Goal: Transaction & Acquisition: Obtain resource

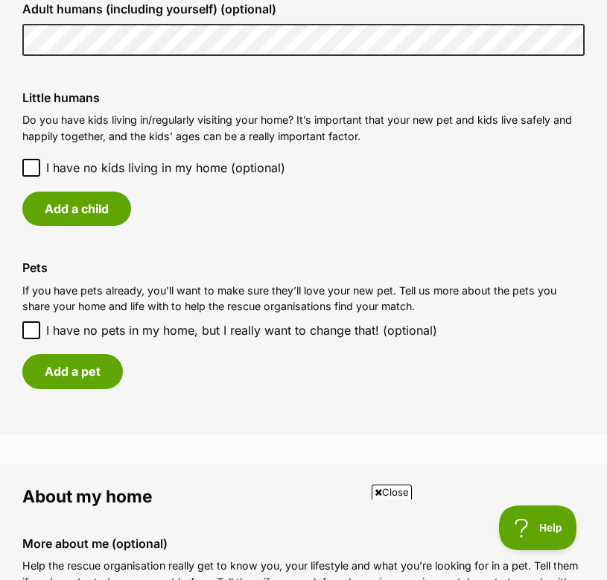
scroll to position [1233, 0]
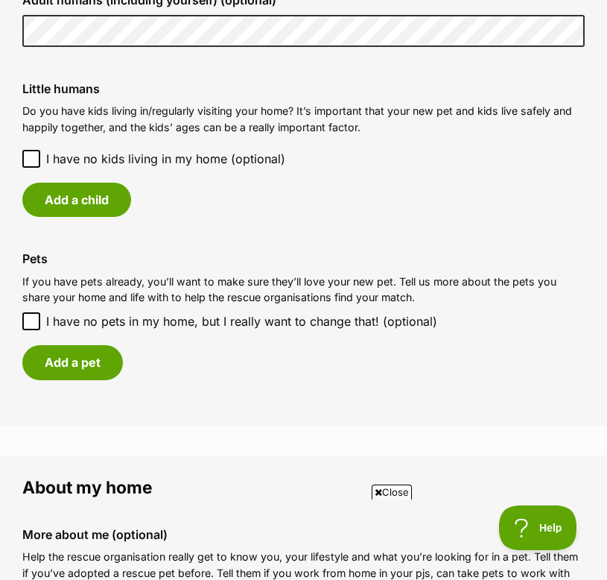
click at [33, 154] on icon at bounding box center [31, 159] width 10 height 10
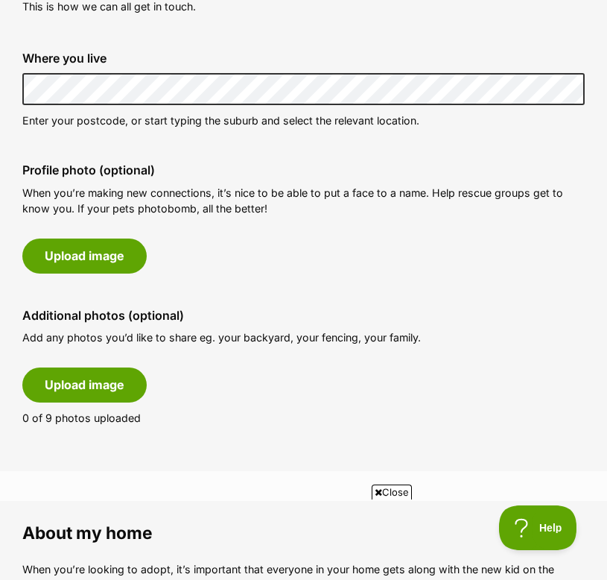
scroll to position [615, 0]
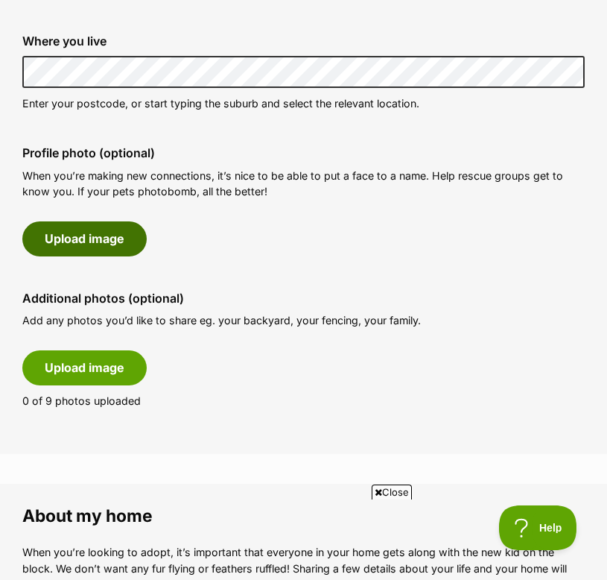
click at [106, 232] on button "Upload image" at bounding box center [84, 238] width 124 height 34
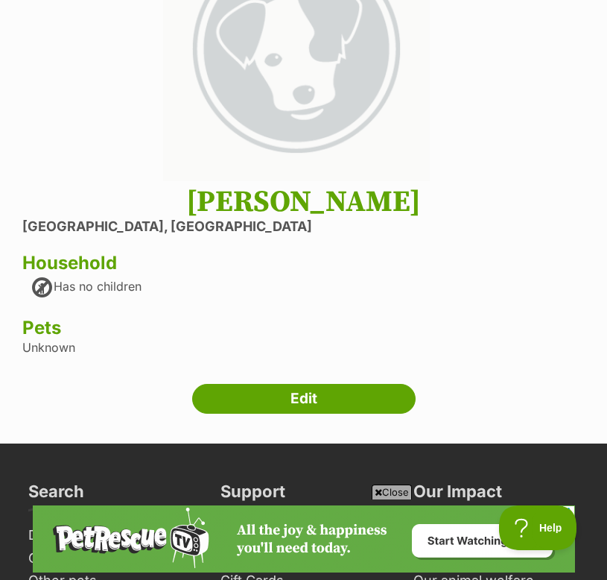
scroll to position [247, 0]
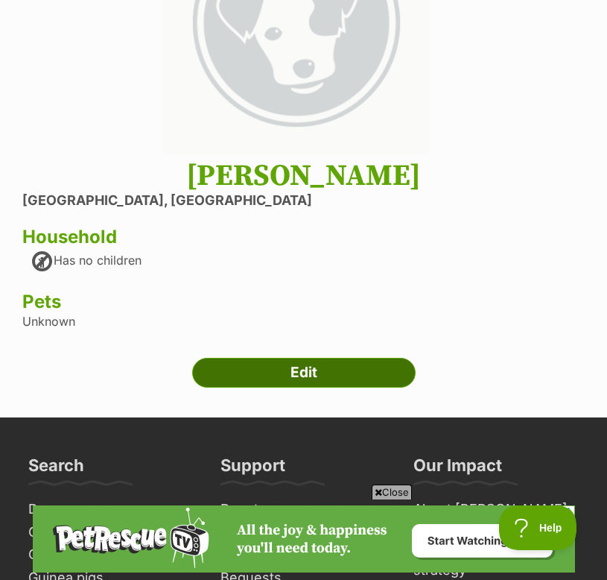
click at [256, 363] on link "Edit" at bounding box center [304, 373] width 224 height 30
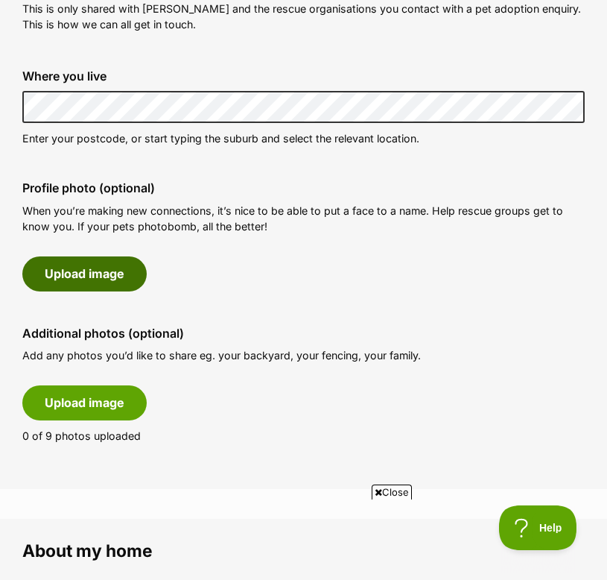
click at [117, 281] on button "Upload image" at bounding box center [84, 273] width 124 height 34
click at [113, 281] on button "Upload image" at bounding box center [84, 273] width 124 height 34
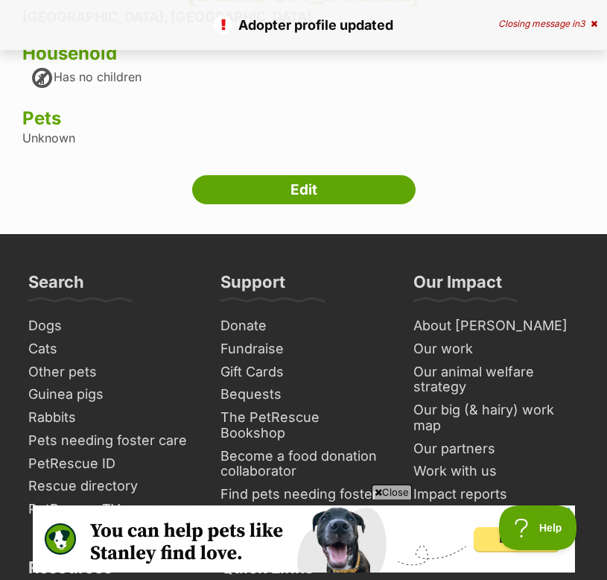
scroll to position [537, 0]
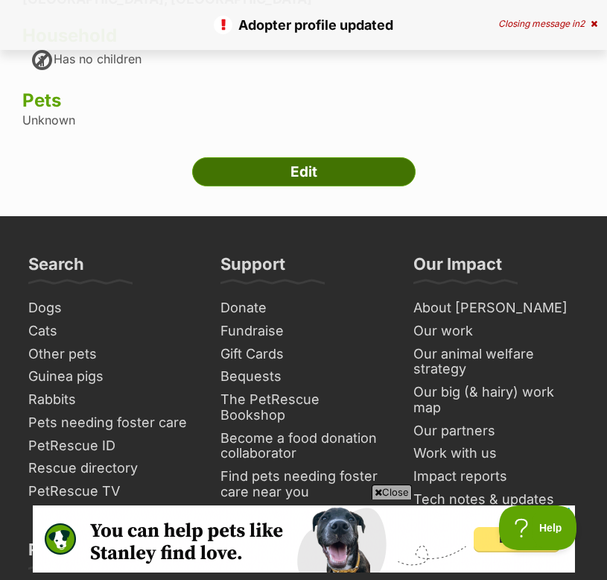
click at [350, 177] on link "Edit" at bounding box center [304, 172] width 224 height 30
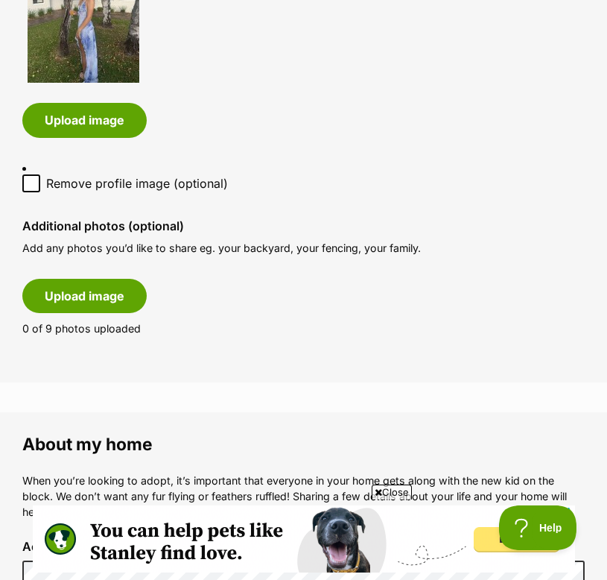
scroll to position [891, 0]
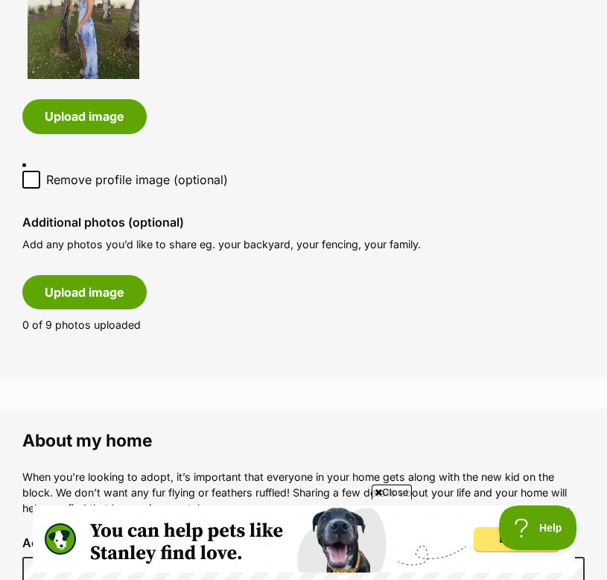
click at [96, 306] on button "Upload image" at bounding box center [84, 292] width 124 height 34
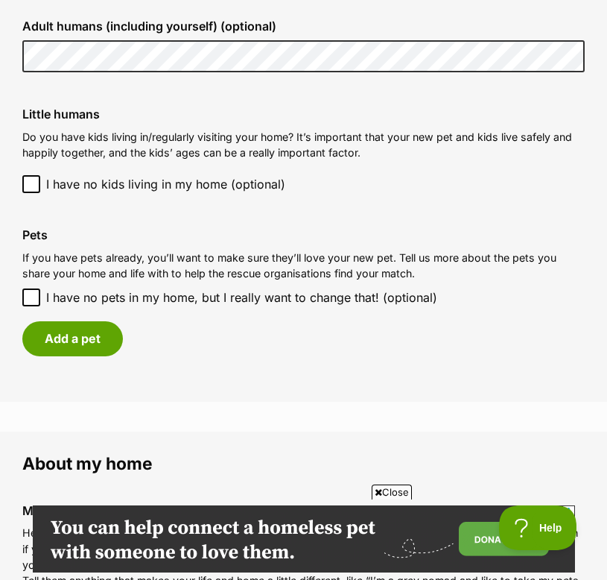
scroll to position [1409, 0]
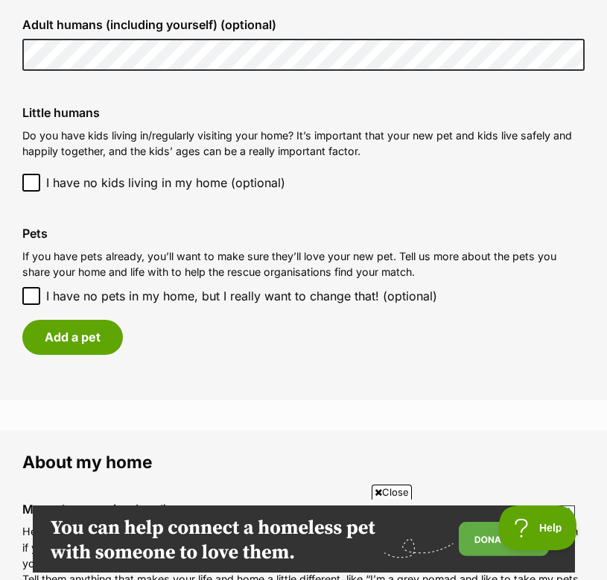
click at [12, 55] on div "Adult humans (including yourself) (optional)" at bounding box center [303, 45] width 586 height 78
click at [247, 77] on div "Adult humans (including yourself) (optional)" at bounding box center [303, 45] width 586 height 78
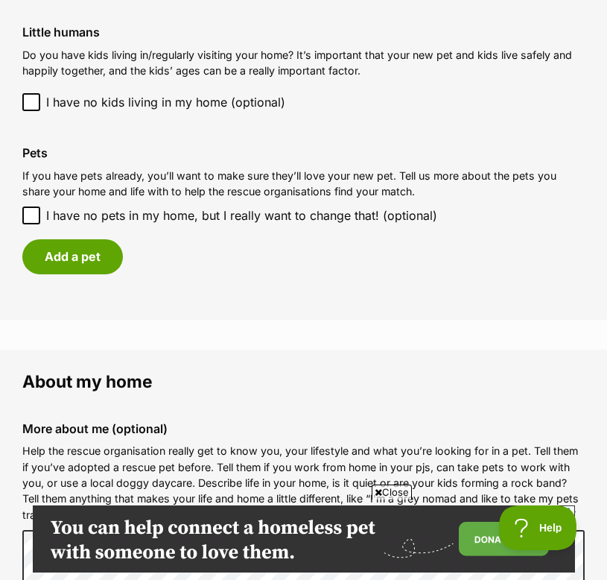
scroll to position [1496, 0]
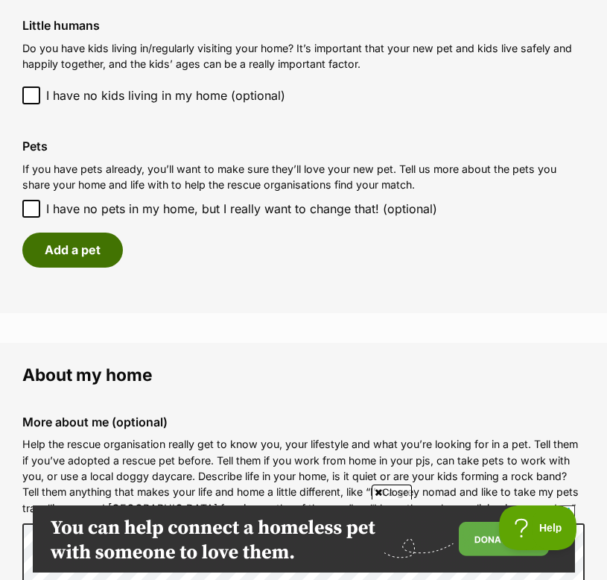
click at [103, 253] on button "Add a pet" at bounding box center [72, 250] width 101 height 34
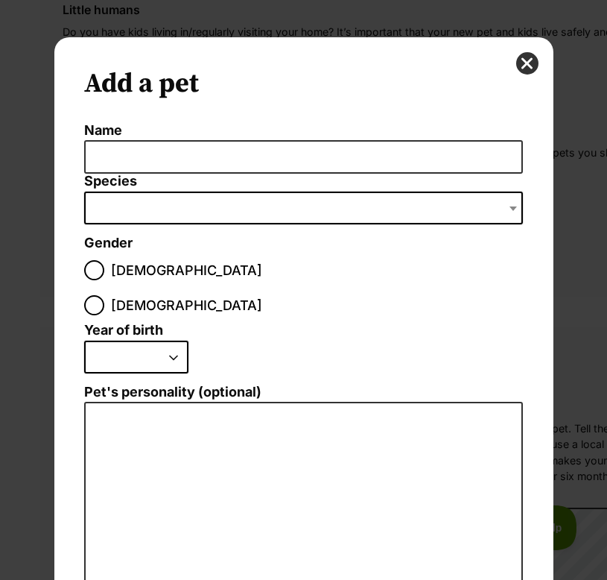
scroll to position [0, 0]
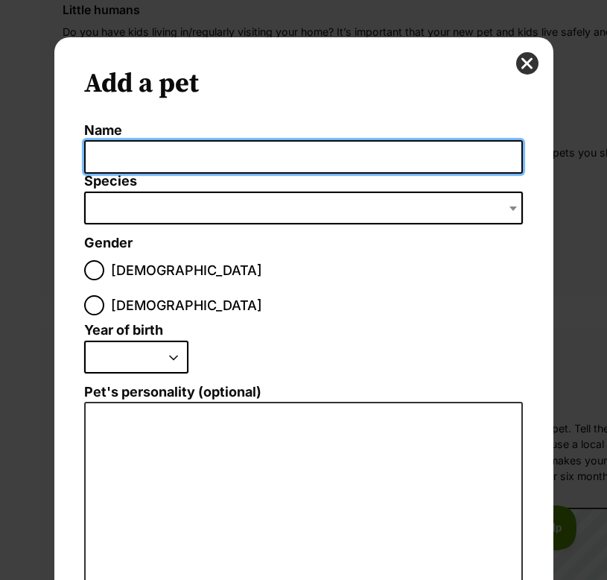
click at [166, 165] on input "Name" at bounding box center [303, 157] width 439 height 34
type input "y"
type input "Tyty"
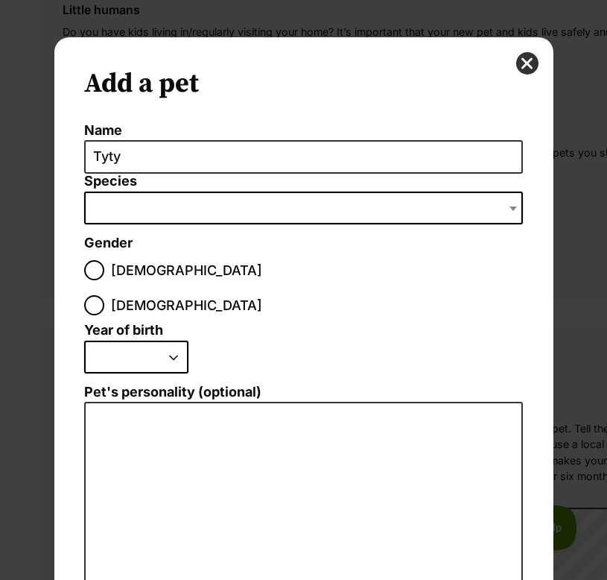
click at [183, 234] on li "Species Bird Cat Dog Farm Animal Ferret Guinea Pig Horse Rabbit Reptile" at bounding box center [303, 205] width 439 height 62
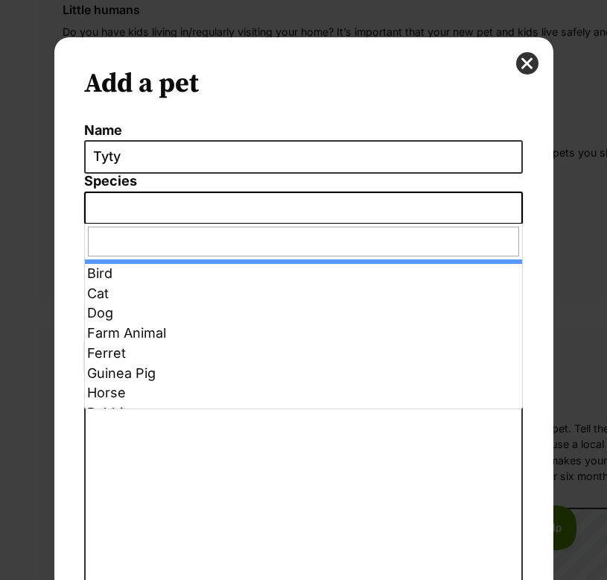
click at [183, 218] on span "Dialog Window - Close (Press escape to close)" at bounding box center [303, 208] width 439 height 33
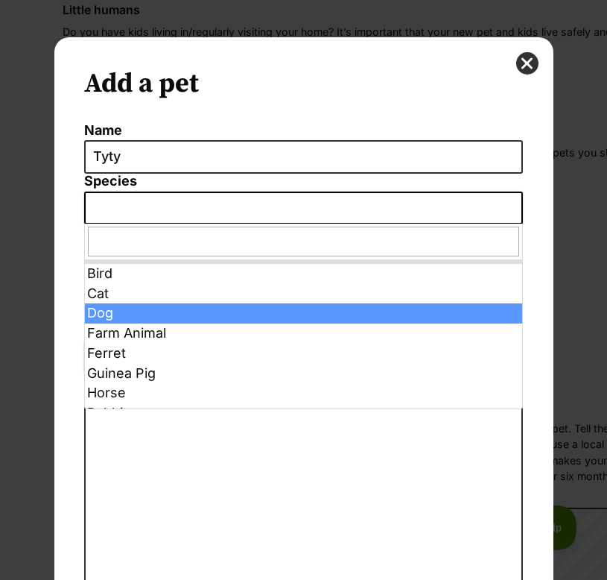
select select "1"
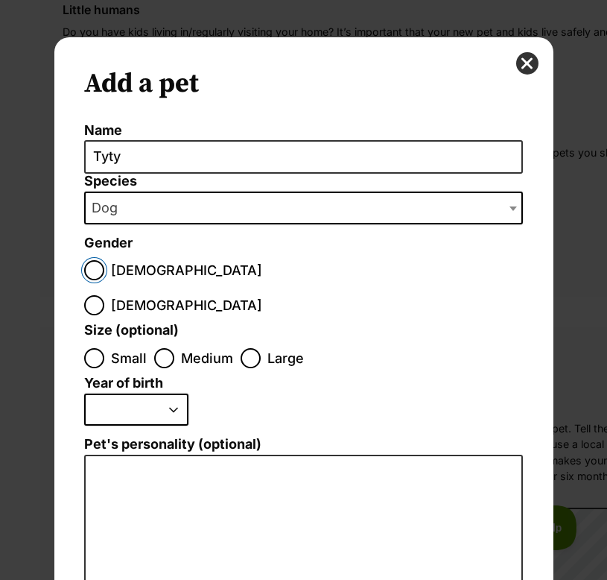
click at [99, 270] on input "[DEMOGRAPHIC_DATA]" at bounding box center [94, 270] width 20 height 20
radio input "true"
click at [101, 348] on input "Small" at bounding box center [94, 358] width 20 height 20
radio input "true"
click at [124, 393] on select "2025 2024 2023 2022 2021 2020 2019 2018 2017 2016 2015 2014 2013 2012 2011 2010…" at bounding box center [136, 409] width 104 height 33
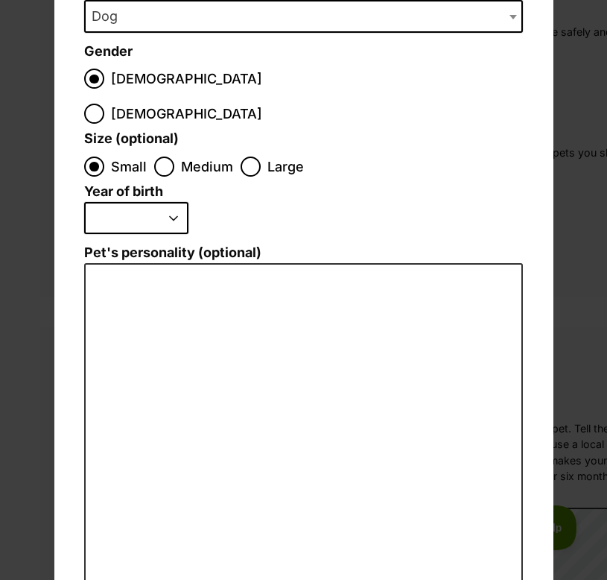
scroll to position [238, 0]
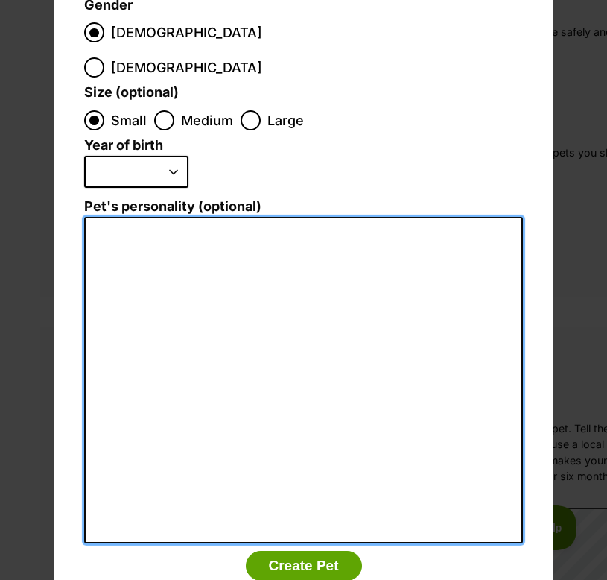
click at [299, 352] on textarea "Pet's personality (optional)" at bounding box center [303, 380] width 439 height 326
click at [275, 285] on textarea "Tyty is an" at bounding box center [303, 380] width 439 height 326
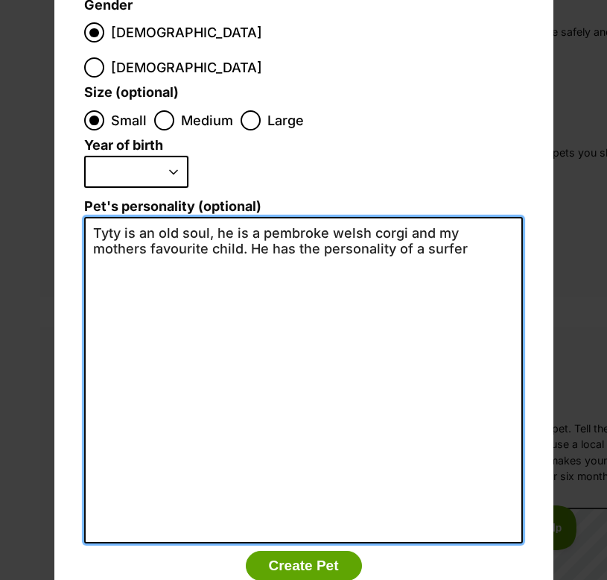
scroll to position [0, 0]
click at [484, 217] on textarea "Tyty is an old soul, he is a pembroke welsh corgi and my mothers favourite chil…" at bounding box center [303, 380] width 439 height 326
click at [363, 224] on textarea "Tyty is an old soul, he is a pembroke welsh corgi and my mother's favourite chi…" at bounding box center [303, 380] width 439 height 326
click at [454, 221] on textarea "Tyty is an old soul, he is a pembroke welsh corgi and my mother's favourite chi…" at bounding box center [303, 380] width 439 height 326
click at [510, 221] on textarea "Tyty is an old soul, he is a pembroke welsh corgi and my mother's favourite chi…" at bounding box center [303, 380] width 439 height 326
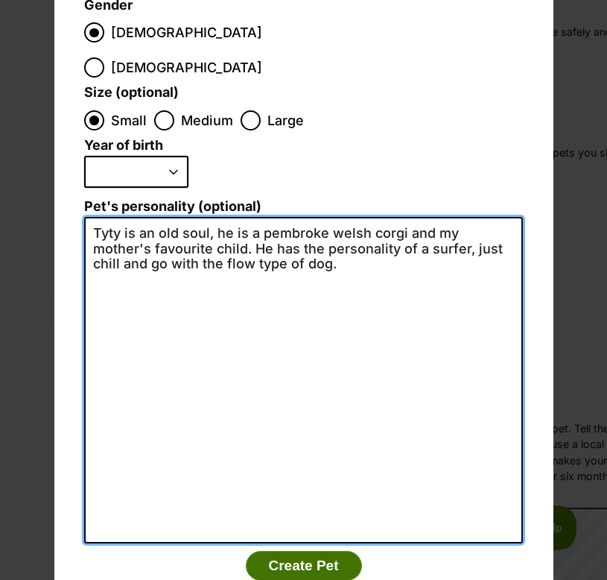
type textarea "Tyty is an old soul, he is a pembroke welsh corgi and my mother's favourite chi…"
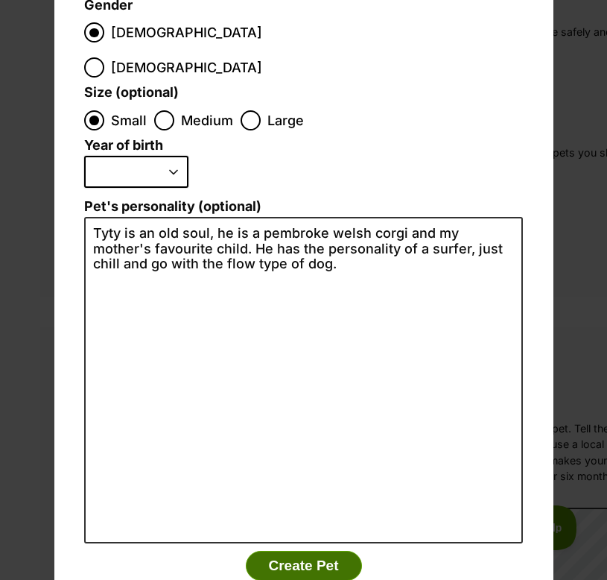
click at [315, 551] on button "Create Pet" at bounding box center [304, 566] width 116 height 30
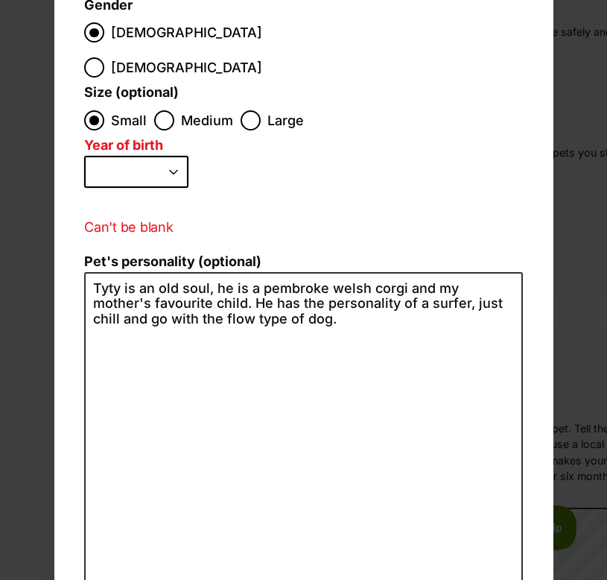
click at [144, 156] on select "2025 2024 2023 2022 2021 2020 2019 2018 2017 2016 2015 2014 2013 2012 2011 2010…" at bounding box center [136, 172] width 104 height 33
select select "2013"
click at [84, 156] on select "2025 2024 2023 2022 2021 2020 2019 2018 2017 2016 2015 2014 2013 2012 2011 2010…" at bounding box center [136, 172] width 104 height 33
click at [276, 160] on li "2025 2024 2023 2022 2021 2020 2019 2018 2017 2016 2015 2014 2013 2012 2011 2010…" at bounding box center [299, 178] width 431 height 44
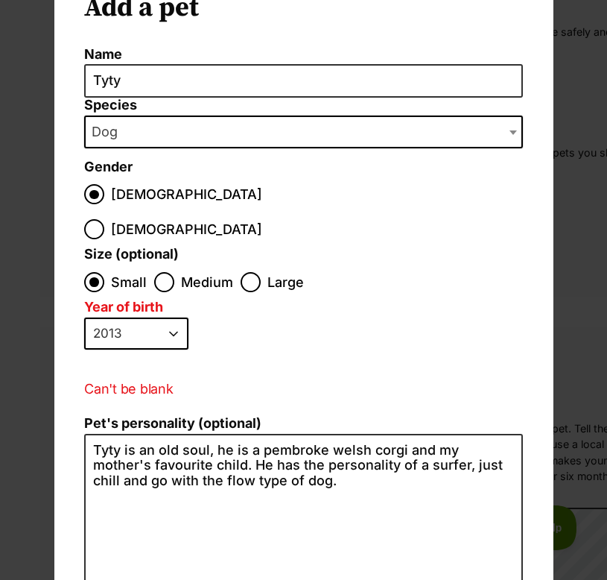
scroll to position [311, 0]
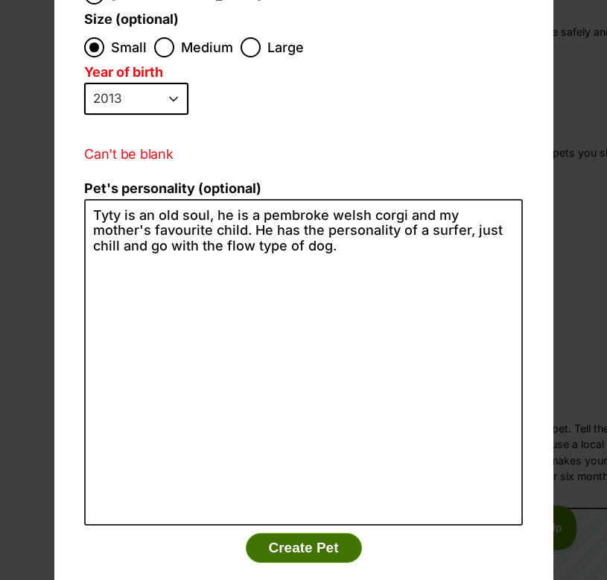
click at [306, 533] on button "Create Pet" at bounding box center [304, 548] width 116 height 30
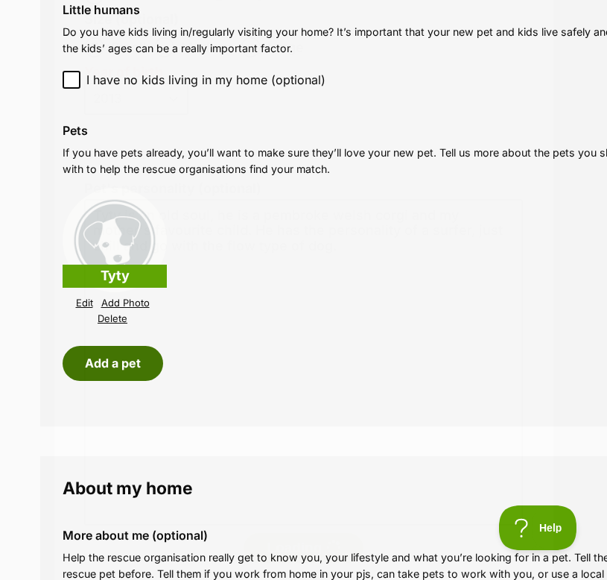
scroll to position [1496, 0]
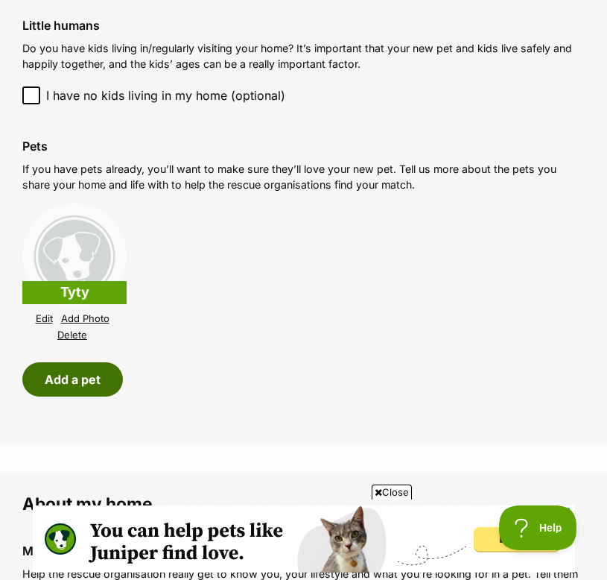
click at [107, 381] on button "Add a pet" at bounding box center [72, 379] width 101 height 34
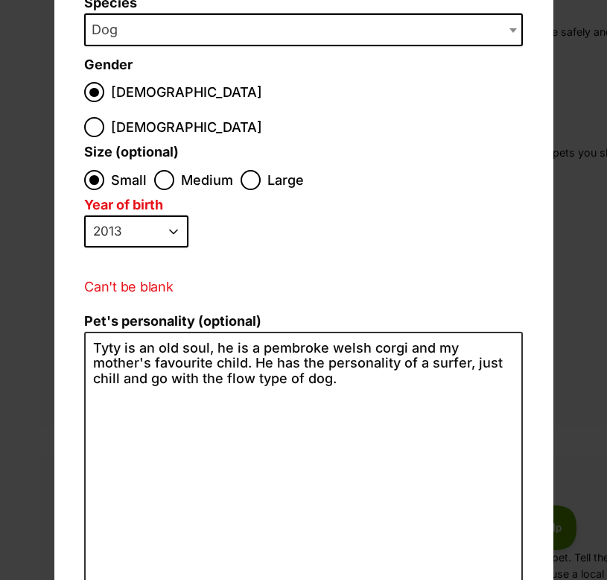
scroll to position [0, 0]
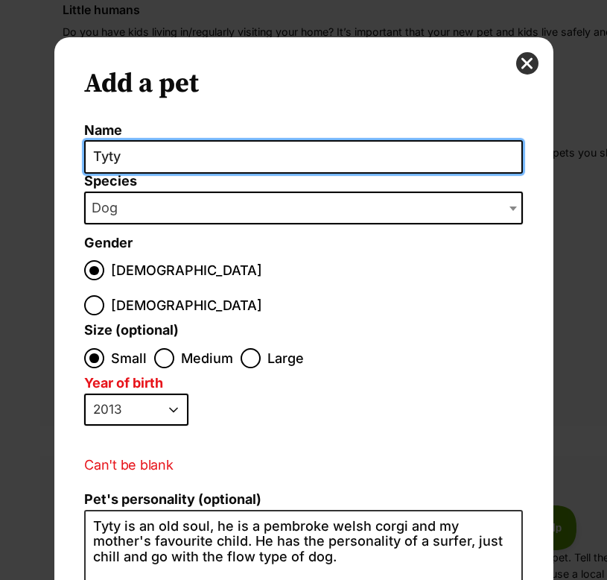
drag, startPoint x: 197, startPoint y: 159, endPoint x: 27, endPoint y: 151, distance: 170.1
click at [27, 151] on div "Add a pet Name Tyty Species Bird Cat Dog Farm Animal Ferret Guinea Pig Horse Ra…" at bounding box center [303, 290] width 607 height 580
type input "Crumpet"
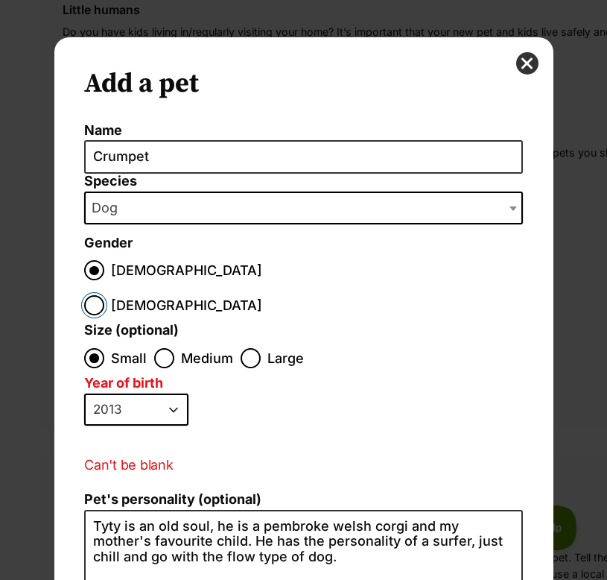
click at [104, 295] on input "Female" at bounding box center [94, 305] width 20 height 20
radio input "true"
click at [163, 393] on select "2025 2024 2023 2022 2021 2020 2019 2018 2017 2016 2015 2014 2013 2012 2011 2010…" at bounding box center [136, 409] width 104 height 33
select select "2021"
click at [84, 393] on select "2025 2024 2023 2022 2021 2020 2019 2018 2017 2016 2015 2014 2013 2012 2011 2010…" at bounding box center [136, 409] width 104 height 33
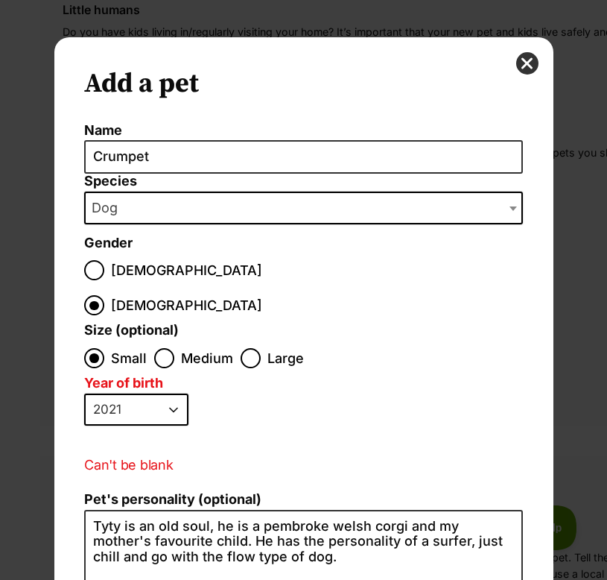
scroll to position [189, 0]
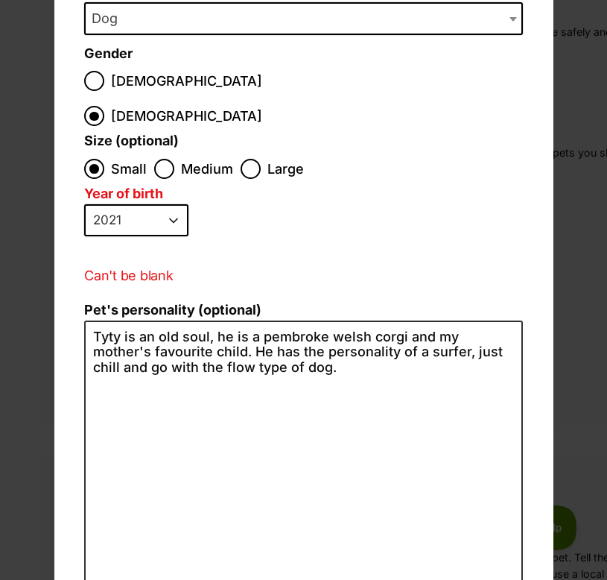
click at [143, 303] on label "Pet's personality (optional)" at bounding box center [303, 311] width 439 height 16
click at [143, 320] on textarea "Tyty is an old soul, he is a pembroke welsh corgi and my mother's favourite chi…" at bounding box center [303, 483] width 439 height 326
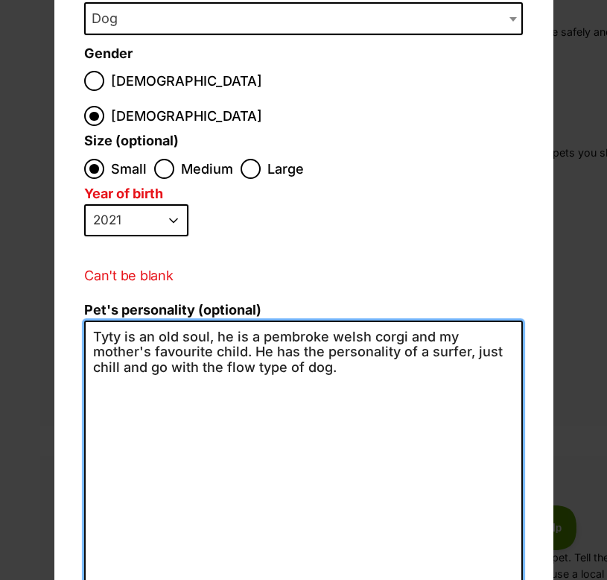
scroll to position [0, 0]
drag, startPoint x: 93, startPoint y: 304, endPoint x: 516, endPoint y: 339, distance: 424.7
click at [516, 339] on textarea "Tyty is an old soul, he is a pembroke welsh corgi and my mother's favourite chi…" at bounding box center [303, 483] width 439 height 326
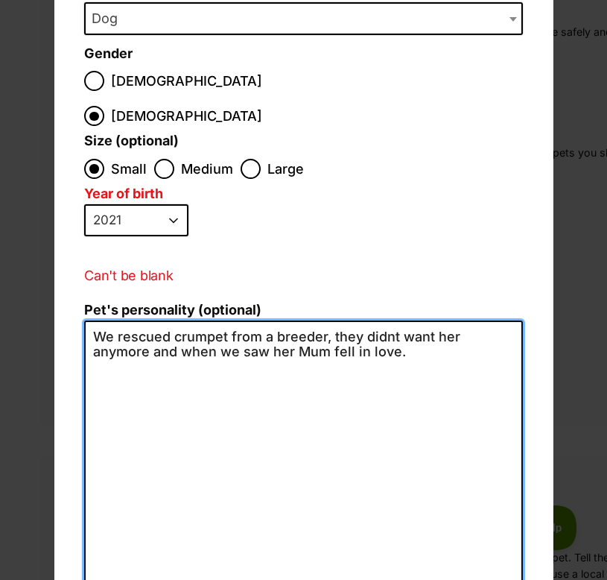
click at [384, 320] on textarea "We rescued crumpet from a breeder, they didnt want her anymore and when we saw …" at bounding box center [303, 483] width 439 height 326
click at [440, 320] on textarea "We rescued crumpet from a breeder, they didn't want her anymore and when we saw…" at bounding box center [303, 483] width 439 height 326
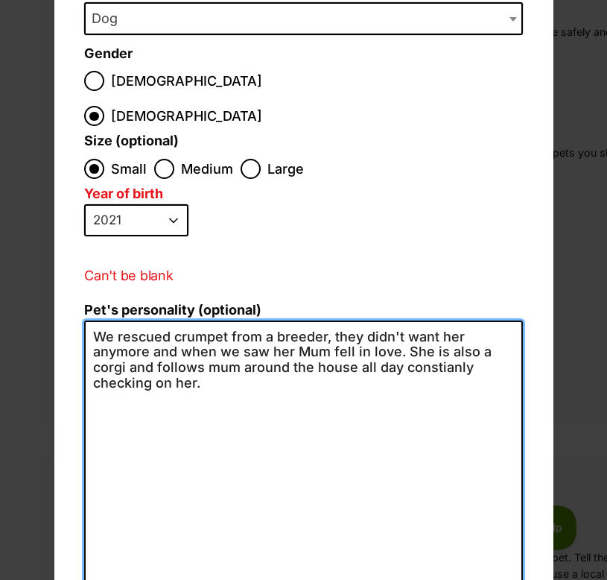
scroll to position [265, 0]
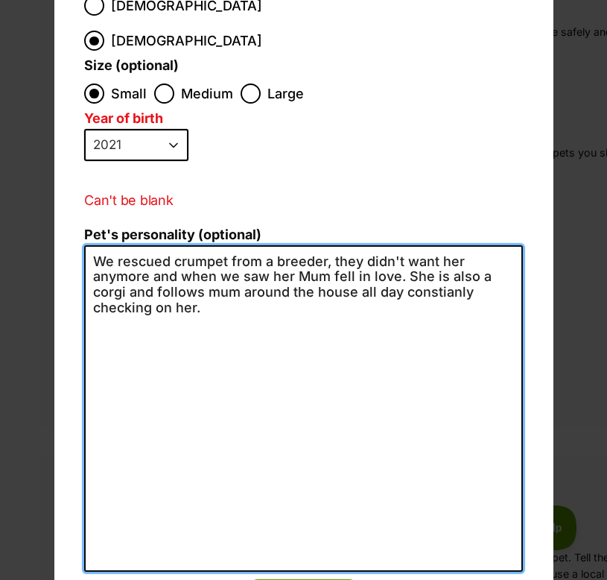
type textarea "We rescued crumpet from a breeder, they didn't want her anymore and when we saw…"
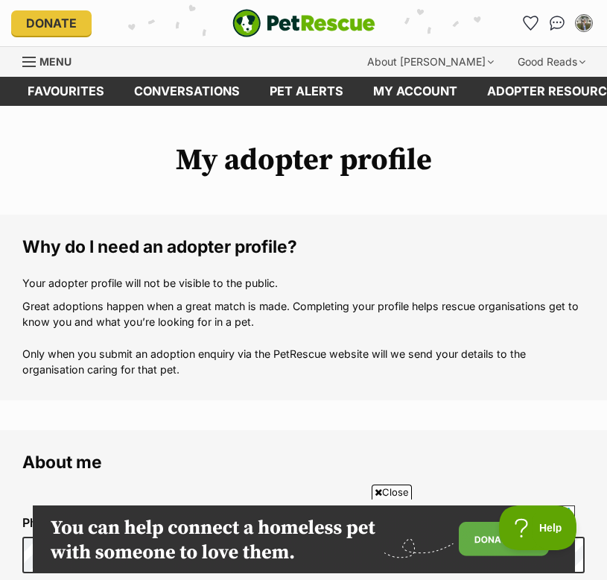
scroll to position [1496, 0]
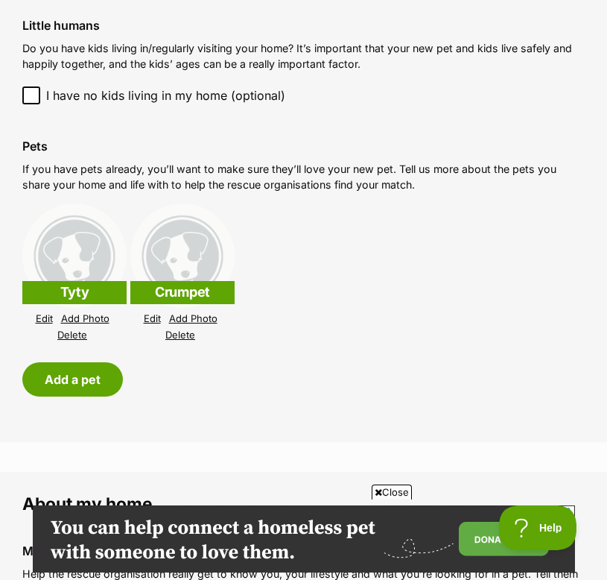
click at [348, 290] on li "Tyty Edit Add Photo Delete Crumpet Edit Add Photo Delete" at bounding box center [303, 273] width 563 height 147
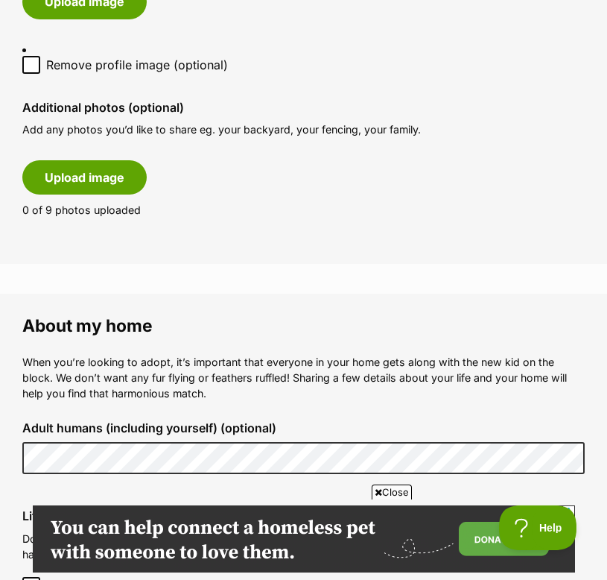
scroll to position [841, 0]
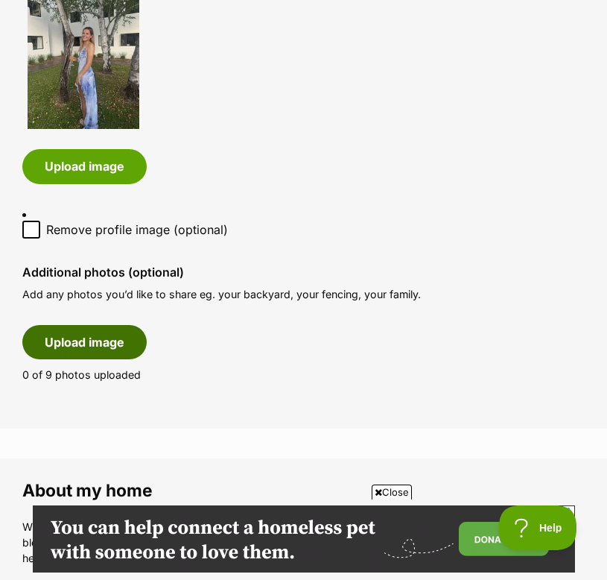
click at [102, 333] on button "Upload image" at bounding box center [84, 342] width 124 height 34
click at [390, 492] on span "Close" at bounding box center [392, 491] width 40 height 15
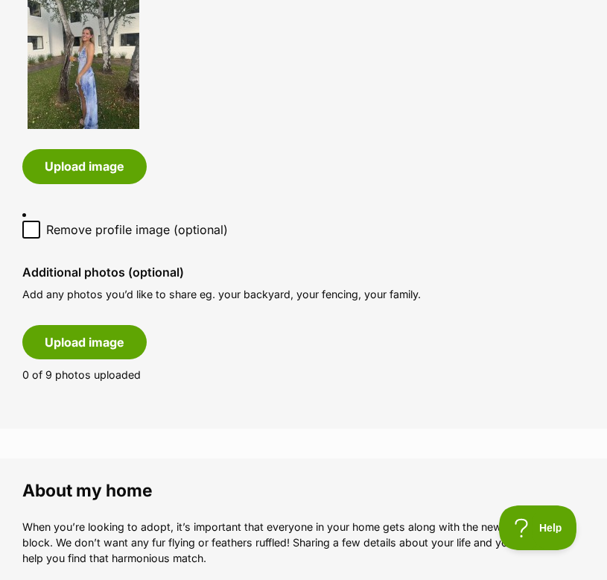
scroll to position [0, 0]
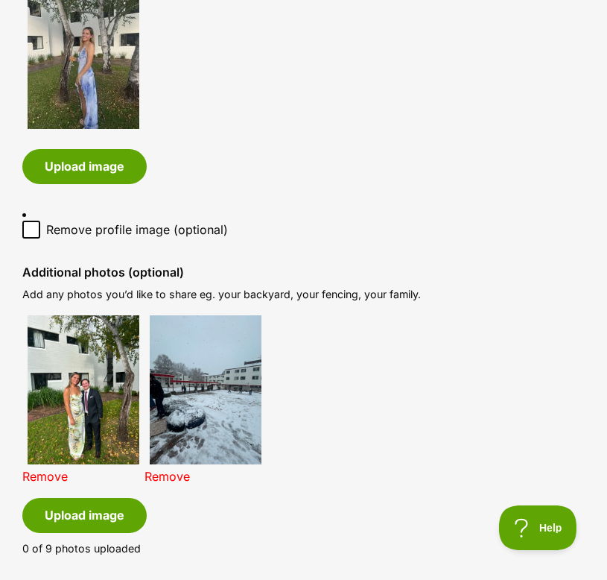
click at [169, 470] on link "Remove" at bounding box center [167, 476] width 45 height 15
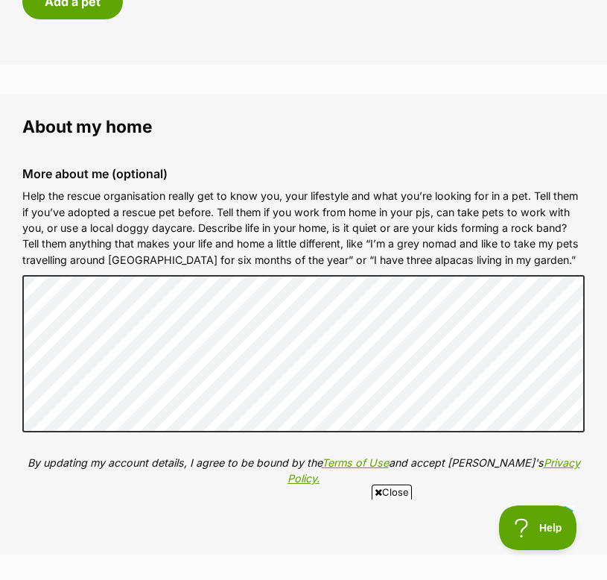
scroll to position [1405, 0]
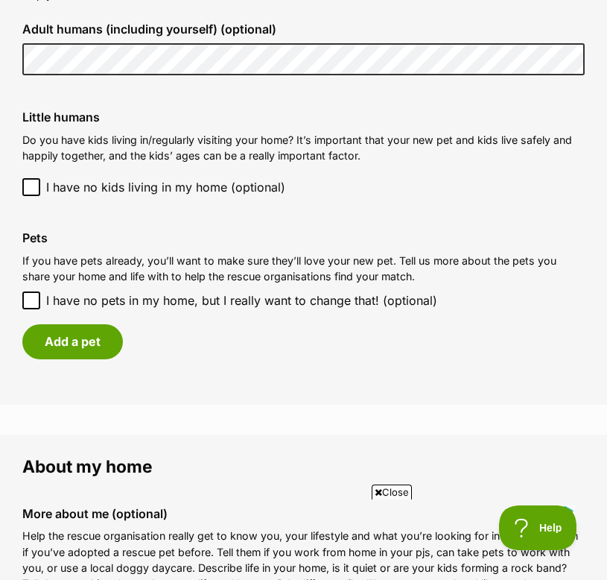
click at [223, 352] on div "Add a pet" at bounding box center [303, 341] width 563 height 34
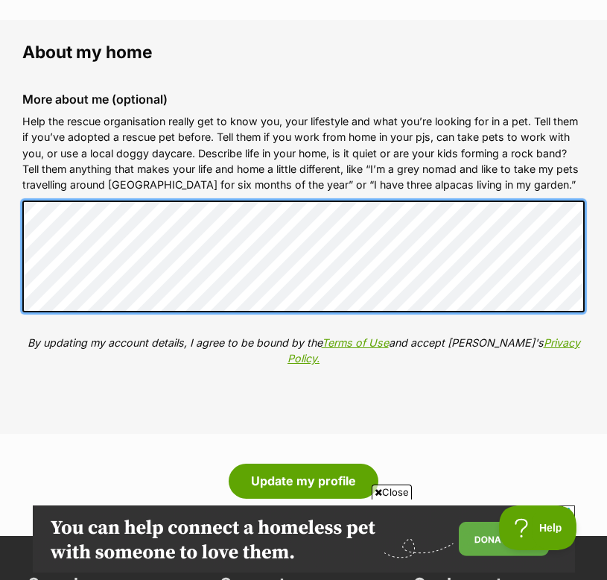
click at [21, 244] on div "More about me (optional) Help the rescue organisation really get to know you, y…" at bounding box center [303, 240] width 586 height 320
click at [280, 317] on div "More about me (optional) Help the rescue organisation really get to know you, y…" at bounding box center [303, 240] width 586 height 320
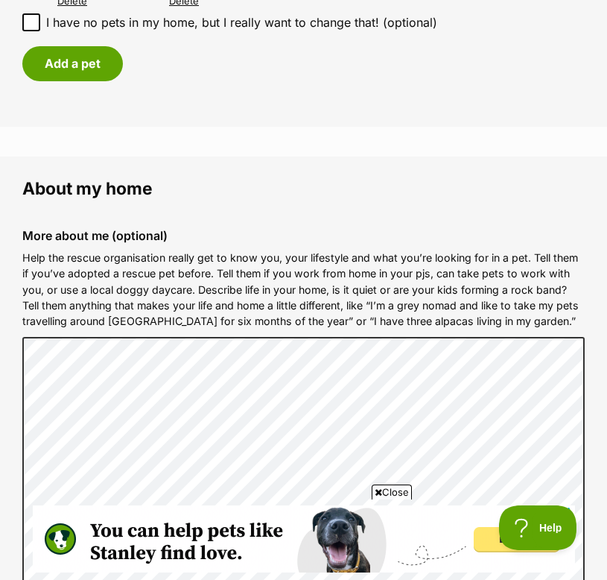
click at [23, 231] on label "More about me (optional)" at bounding box center [303, 235] width 563 height 13
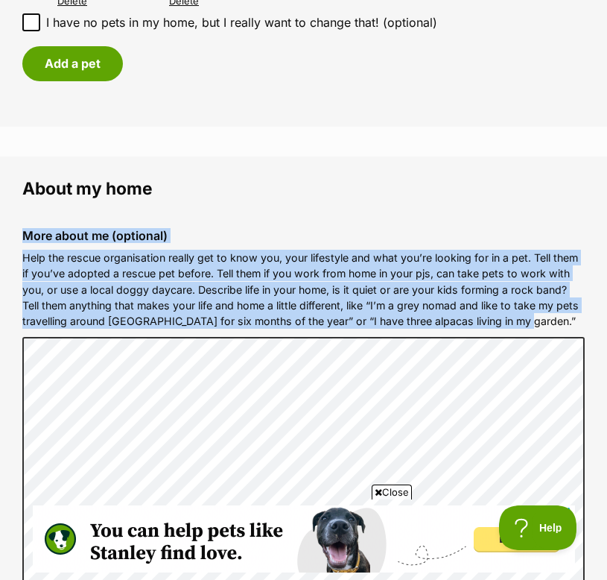
drag, startPoint x: 22, startPoint y: 232, endPoint x: 523, endPoint y: 318, distance: 508.2
click at [523, 318] on div "More about me (optional) Help the rescue organisation really get to know you, y…" at bounding box center [303, 552] width 586 height 670
copy div "More about me (optional) Help the rescue organisation really get to know you, y…"
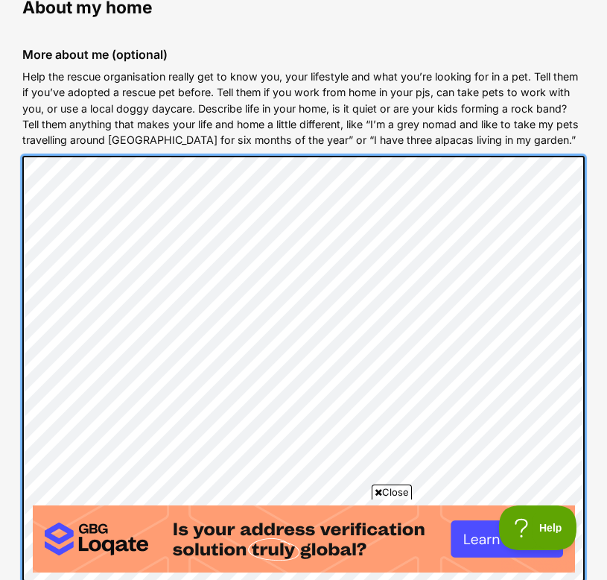
scroll to position [2538, 0]
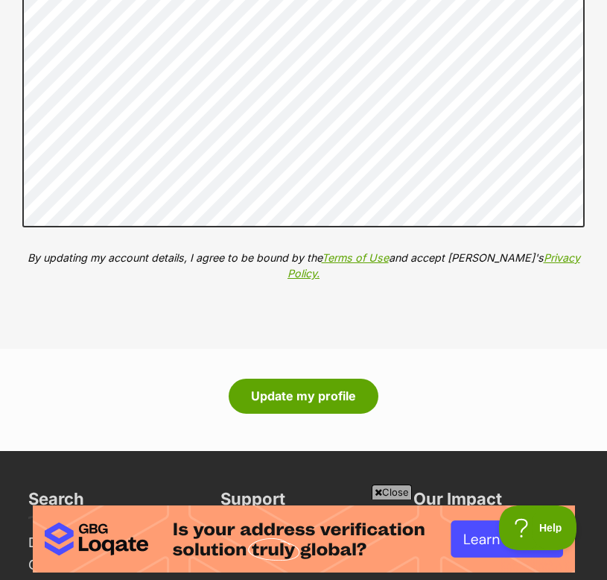
drag, startPoint x: 379, startPoint y: 319, endPoint x: 347, endPoint y: 373, distance: 63.1
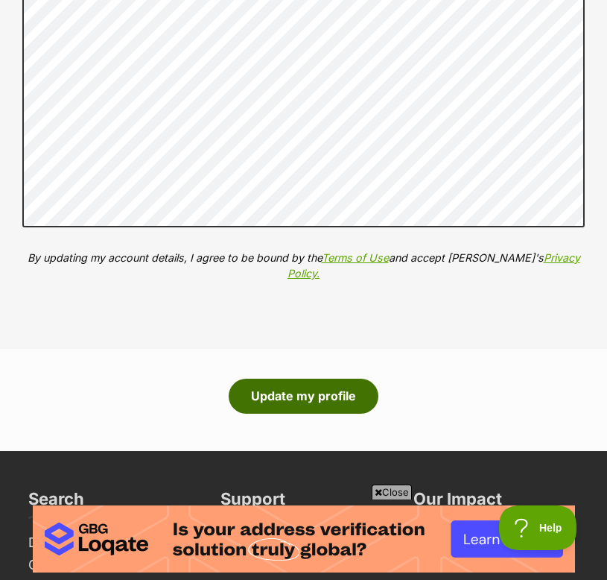
click at [326, 402] on button "Update my profile" at bounding box center [304, 396] width 150 height 34
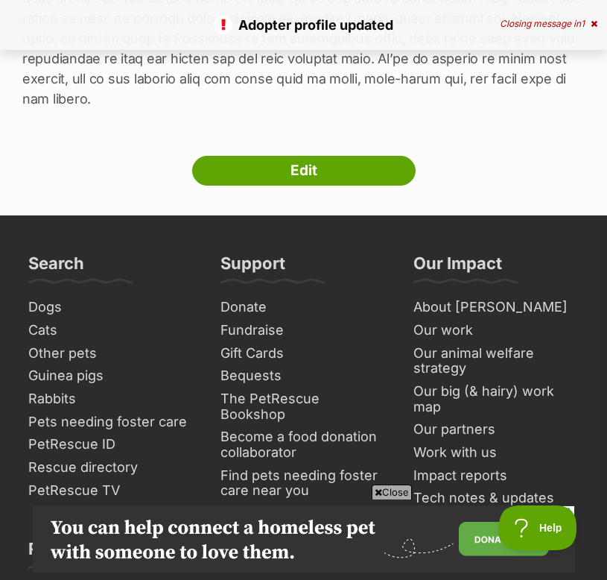
scroll to position [1136, 0]
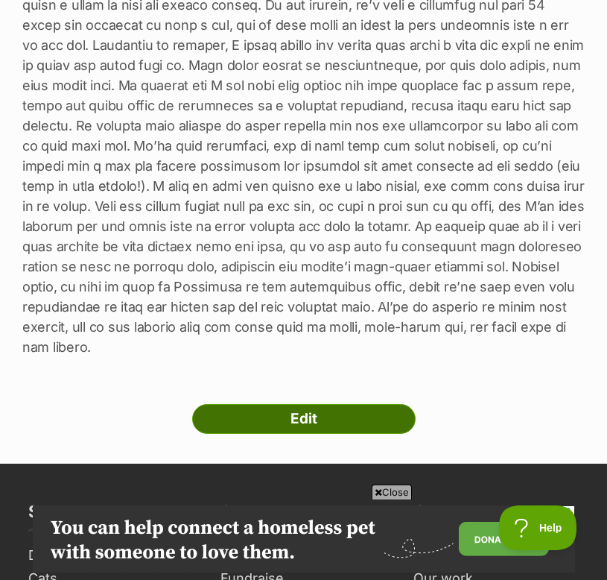
click at [338, 404] on link "Edit" at bounding box center [304, 419] width 224 height 30
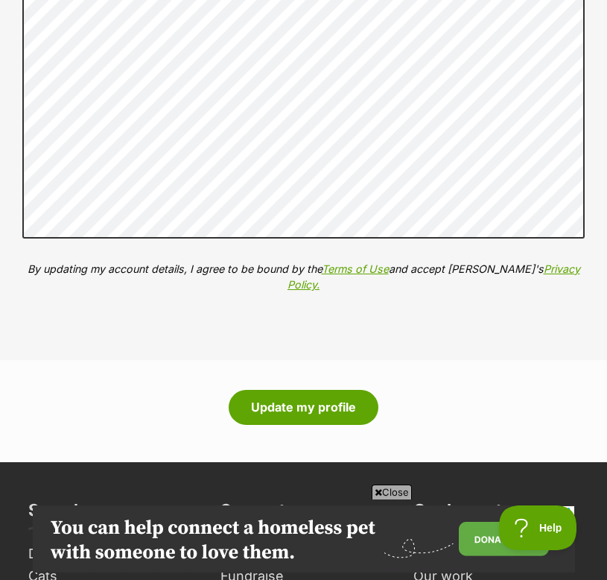
scroll to position [2548, 0]
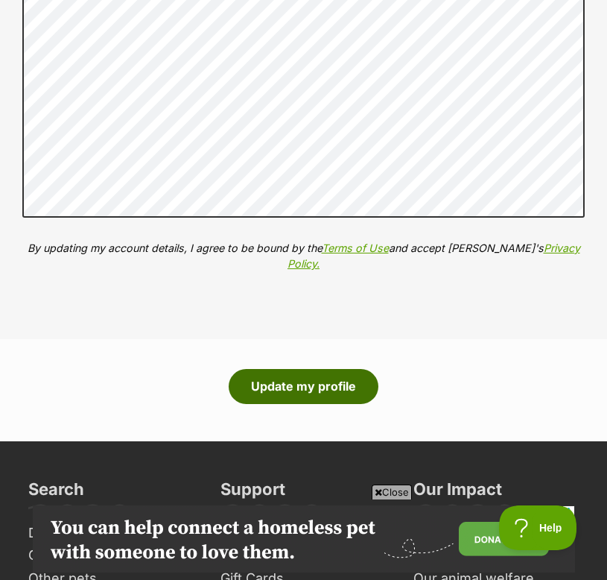
click at [335, 379] on button "Update my profile" at bounding box center [304, 386] width 150 height 34
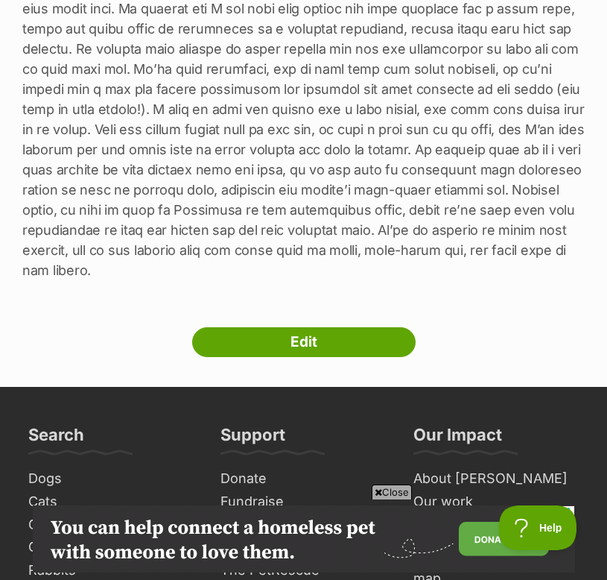
scroll to position [1211, 0]
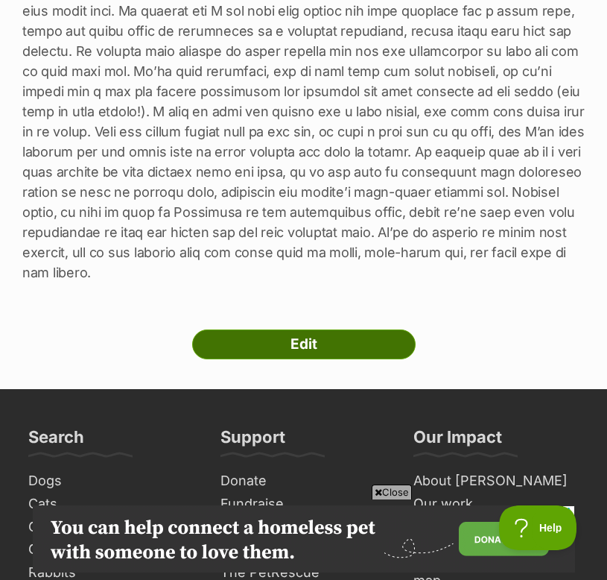
click at [329, 329] on link "Edit" at bounding box center [304, 344] width 224 height 30
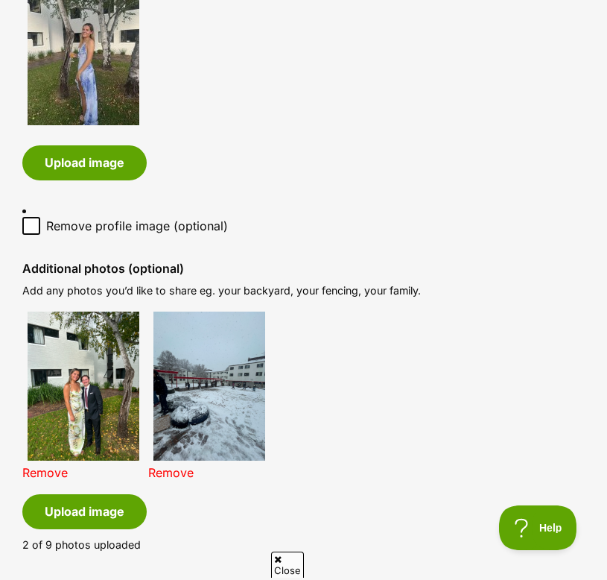
scroll to position [847, 0]
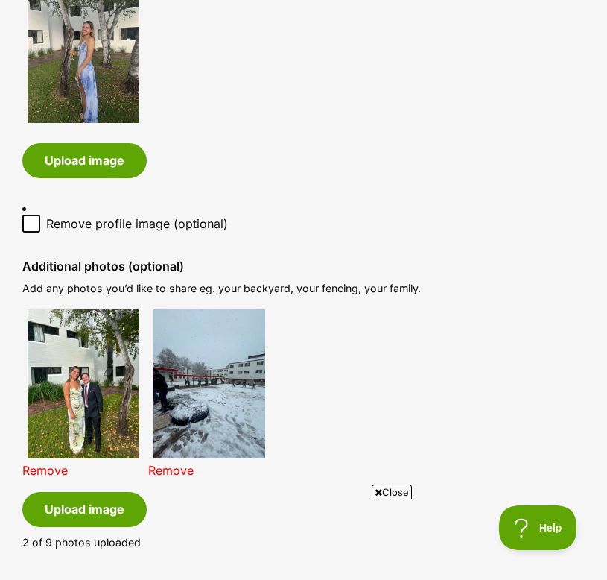
click at [168, 472] on link "Remove" at bounding box center [170, 470] width 45 height 15
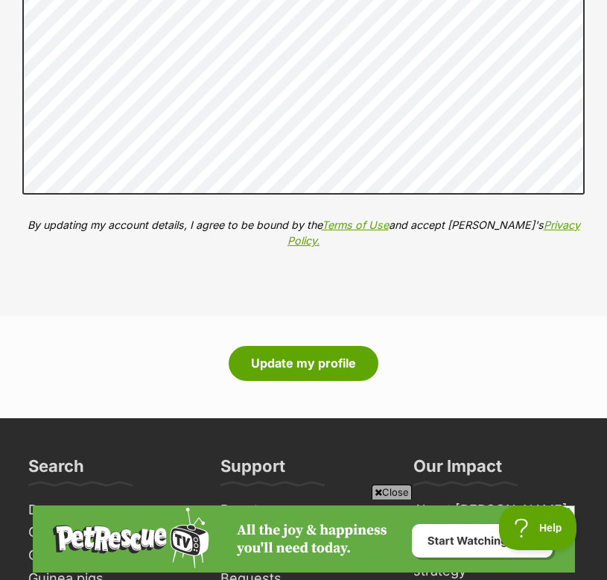
scroll to position [2598, 0]
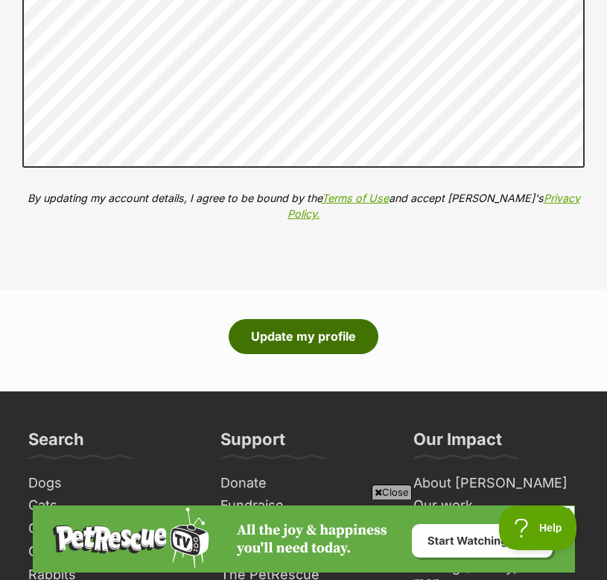
click at [337, 350] on button "Update my profile" at bounding box center [304, 336] width 150 height 34
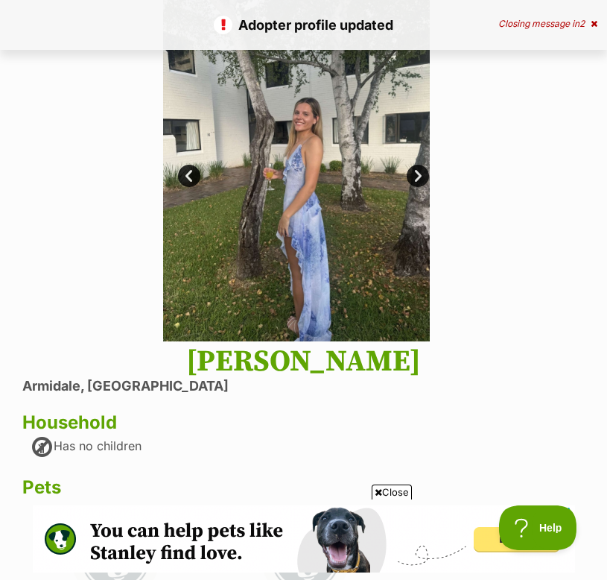
click at [311, 30] on p "Adopter profile updated" at bounding box center [304, 25] width 578 height 20
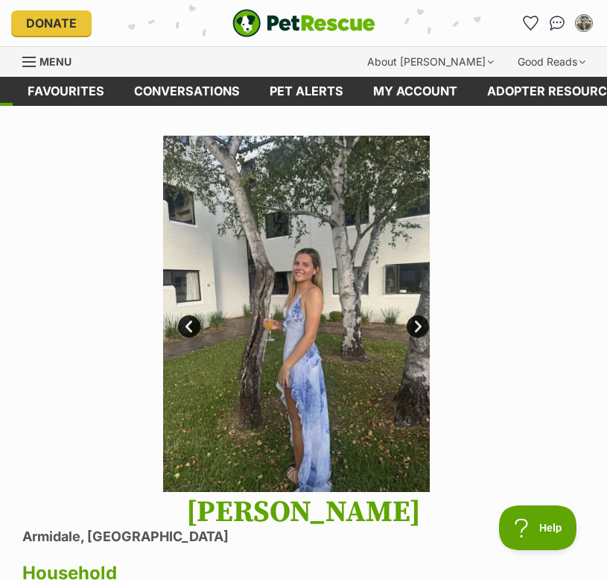
click at [33, 61] on span "Menu" at bounding box center [28, 61] width 13 height 1
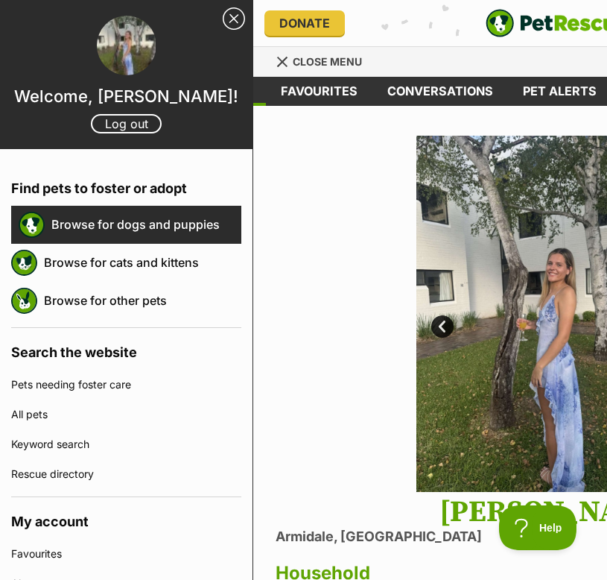
click at [195, 218] on link "Browse for dogs and puppies" at bounding box center [146, 224] width 190 height 31
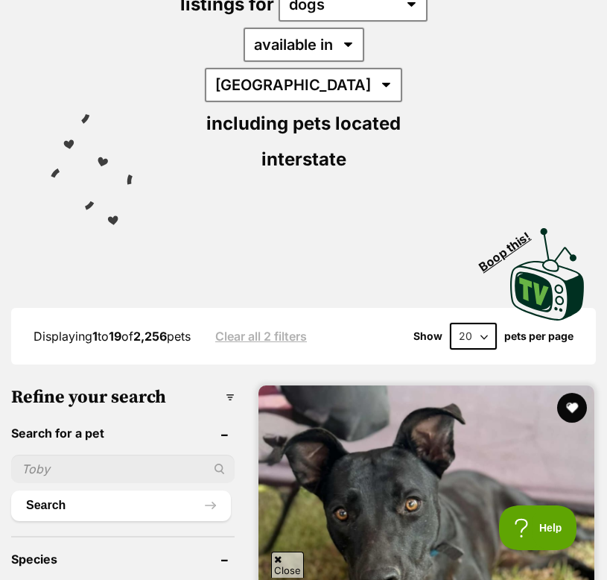
scroll to position [259, 0]
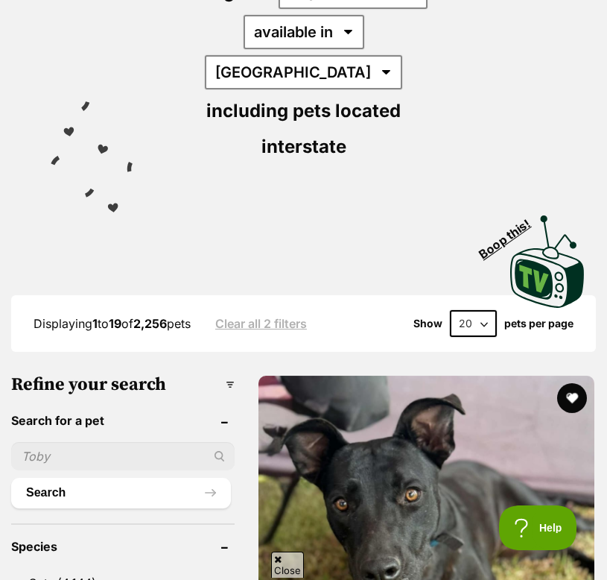
click at [133, 442] on input "text" at bounding box center [123, 456] width 224 height 28
type input "mo"
click at [11, 478] on button "Search" at bounding box center [121, 493] width 220 height 30
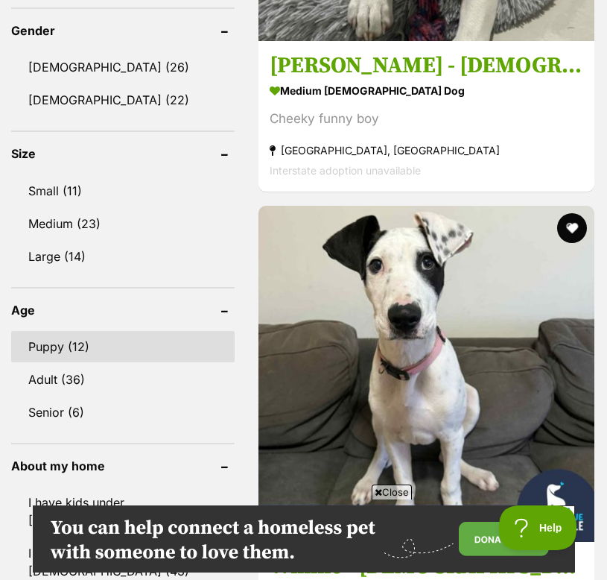
click at [98, 331] on link "Puppy (12)" at bounding box center [123, 346] width 224 height 31
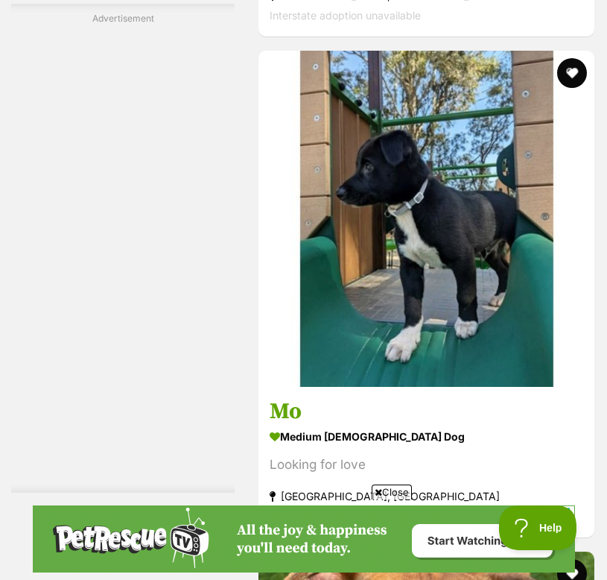
scroll to position [2629, 0]
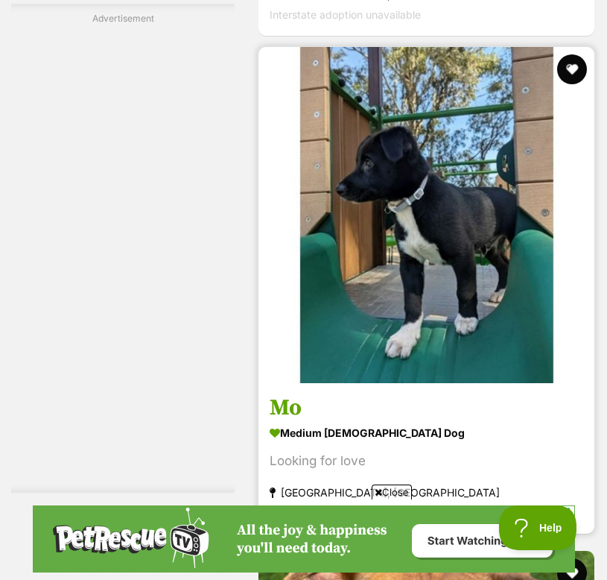
click at [311, 335] on img at bounding box center [427, 215] width 336 height 336
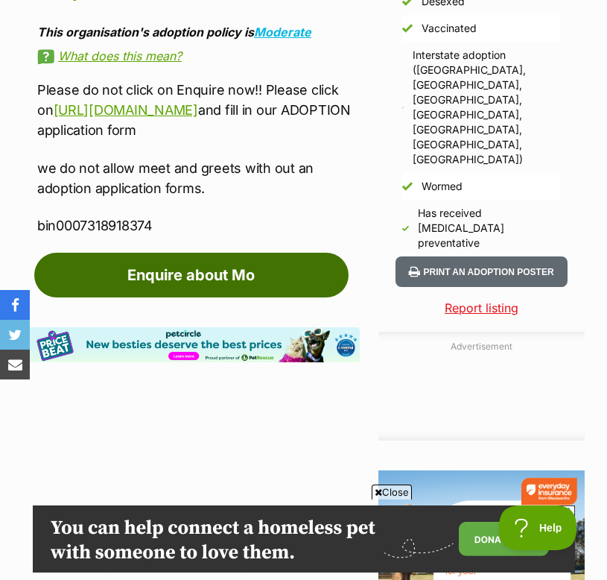
click at [273, 253] on link "Enquire about Mo" at bounding box center [191, 275] width 314 height 45
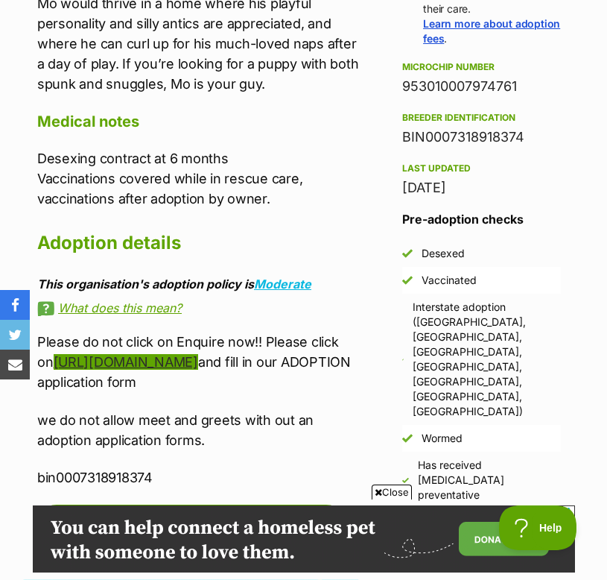
click at [198, 354] on link "[URL][DOMAIN_NAME]" at bounding box center [126, 362] width 145 height 16
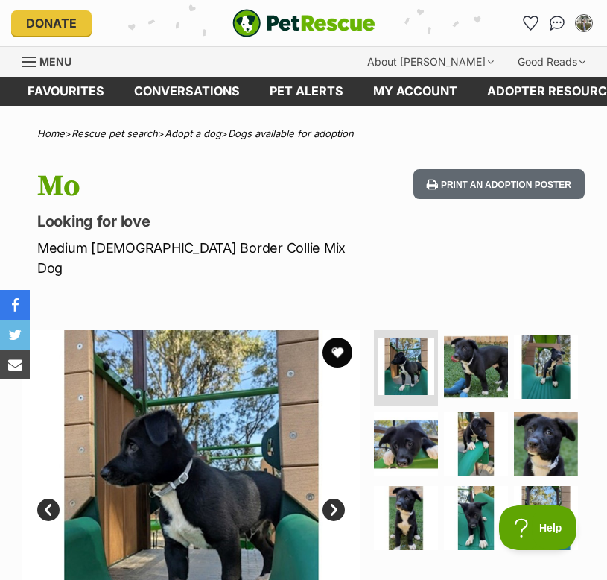
click at [31, 60] on div "Menu" at bounding box center [29, 62] width 15 height 12
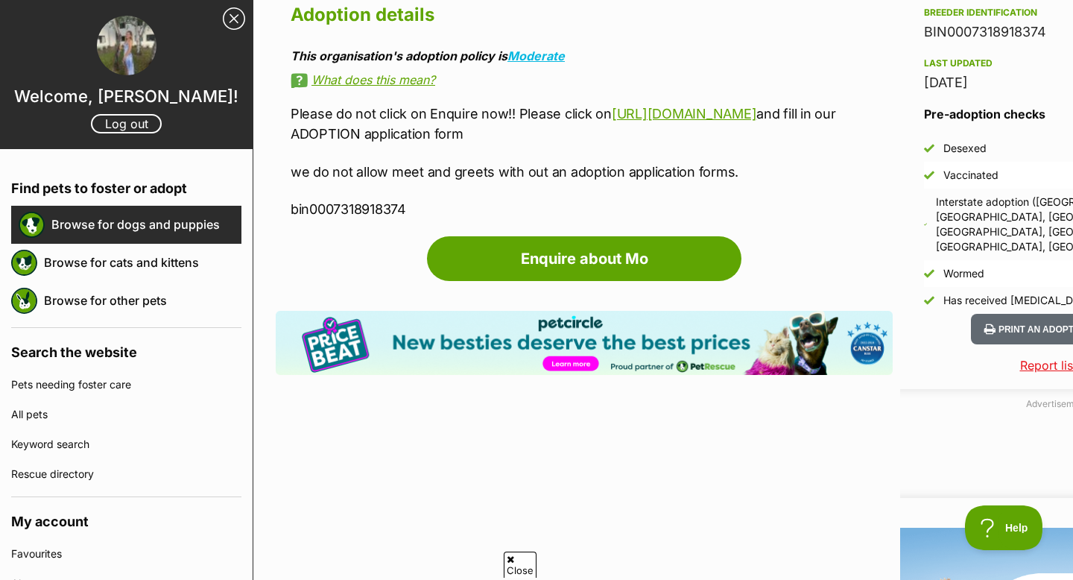
click at [187, 227] on link "Browse for dogs and puppies" at bounding box center [146, 224] width 190 height 31
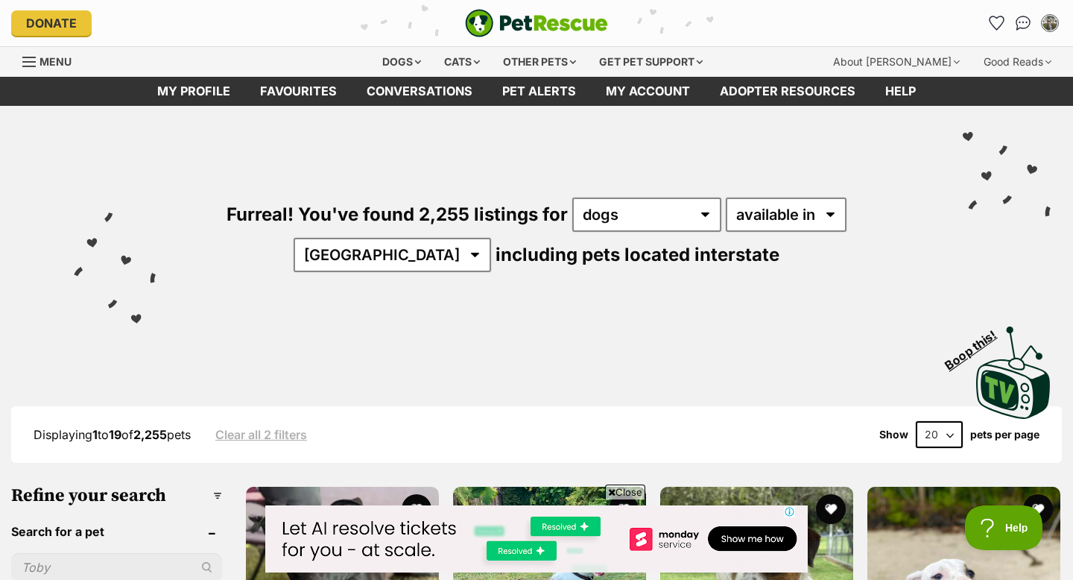
scroll to position [261, 0]
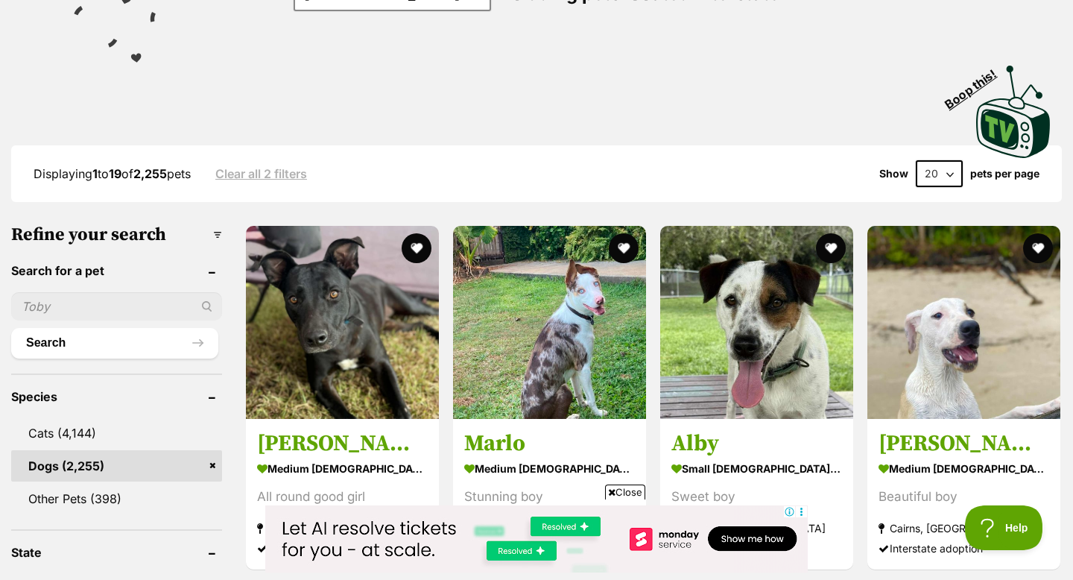
drag, startPoint x: 139, startPoint y: 309, endPoint x: 0, endPoint y: 309, distance: 138.6
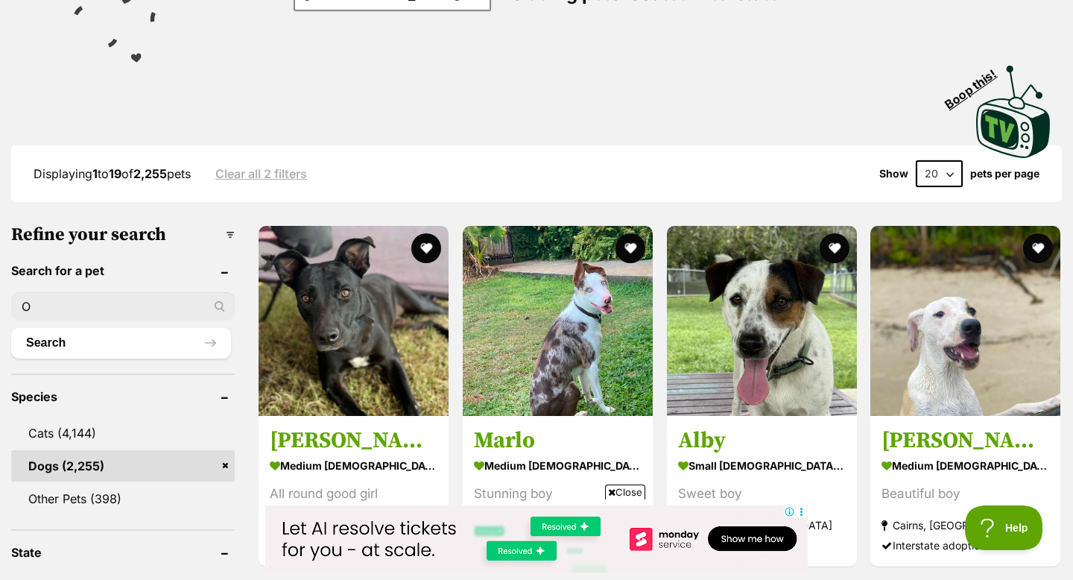
scroll to position [0, 0]
type input "[PERSON_NAME]"
click at [11, 328] on button "Search" at bounding box center [121, 343] width 220 height 30
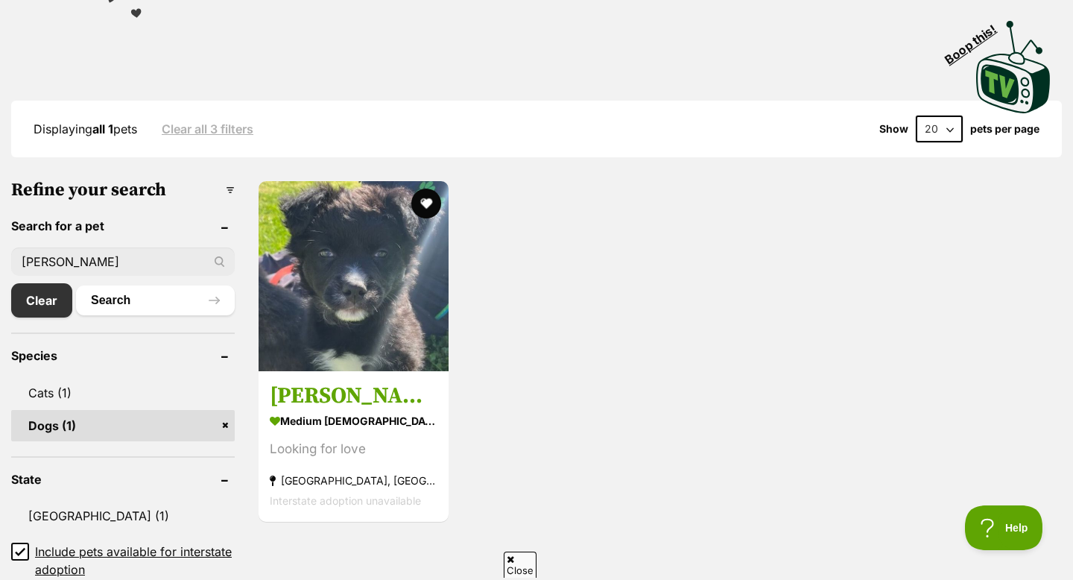
scroll to position [338, 0]
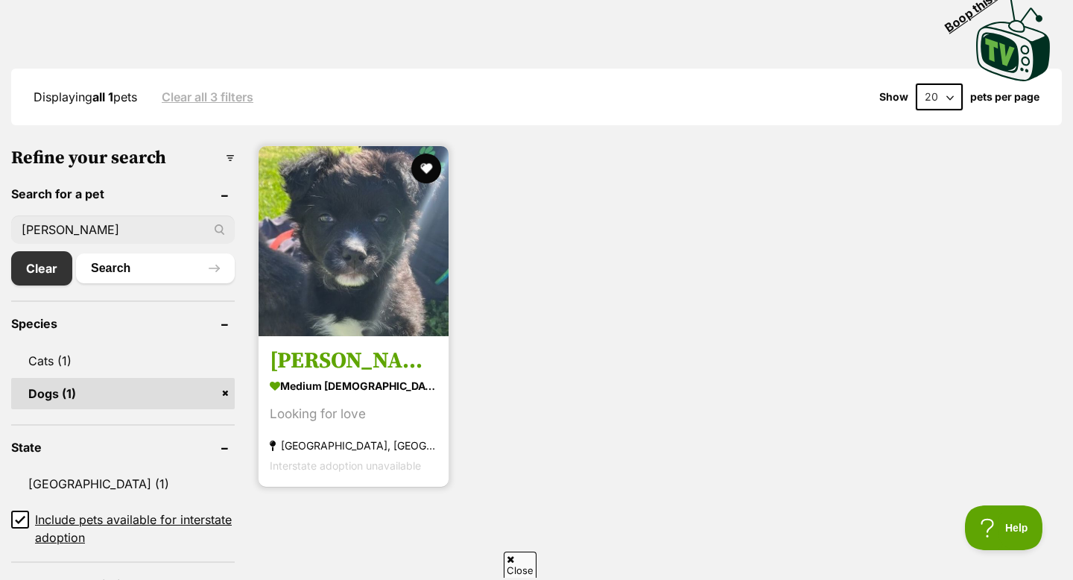
click at [338, 405] on div "Looking for love" at bounding box center [354, 415] width 168 height 20
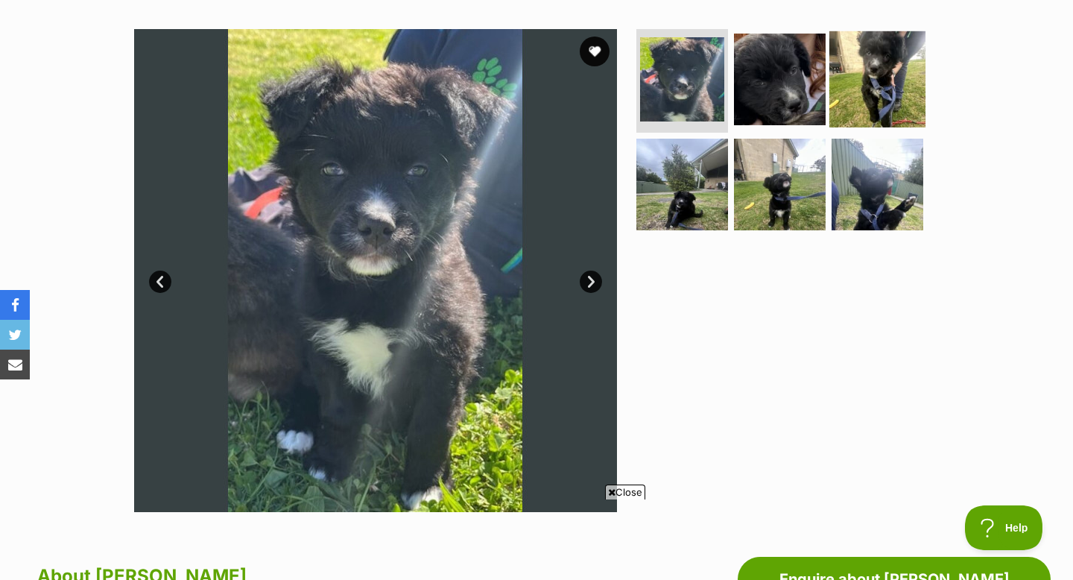
click at [864, 68] on img at bounding box center [877, 79] width 96 height 96
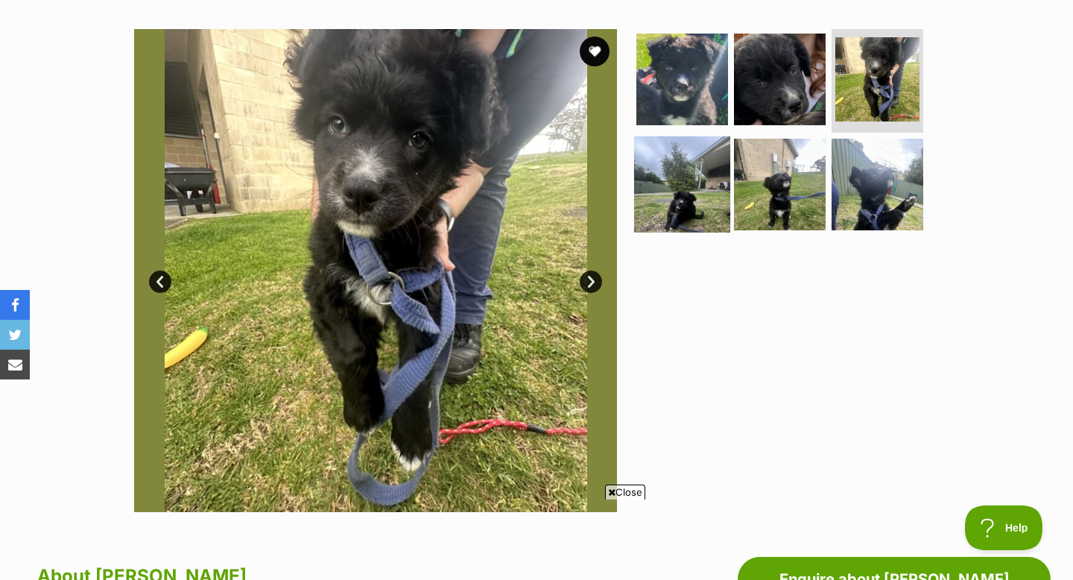
click at [686, 195] on img at bounding box center [682, 184] width 96 height 96
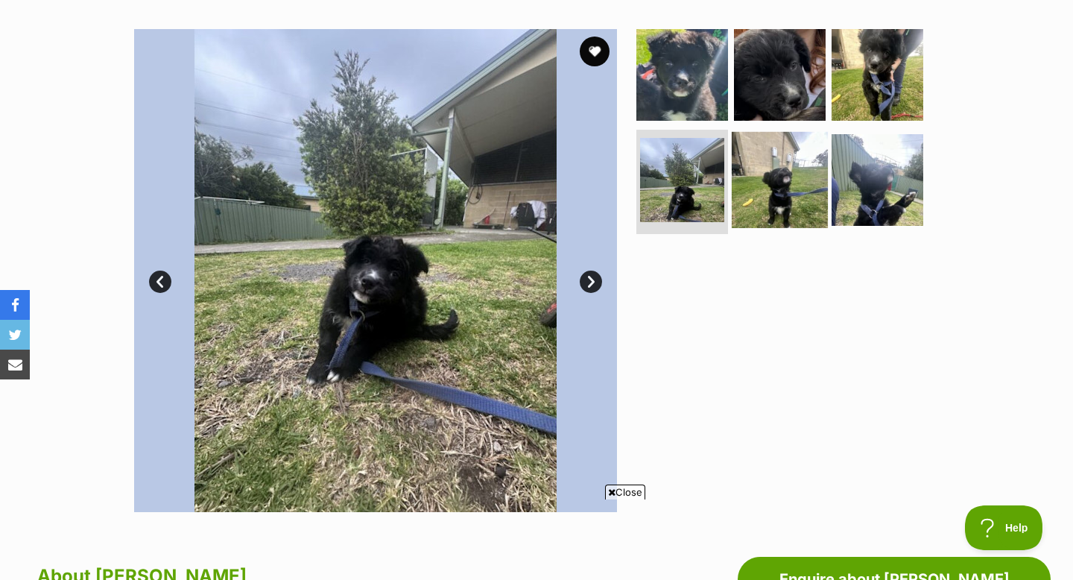
click at [784, 196] on img at bounding box center [780, 180] width 96 height 96
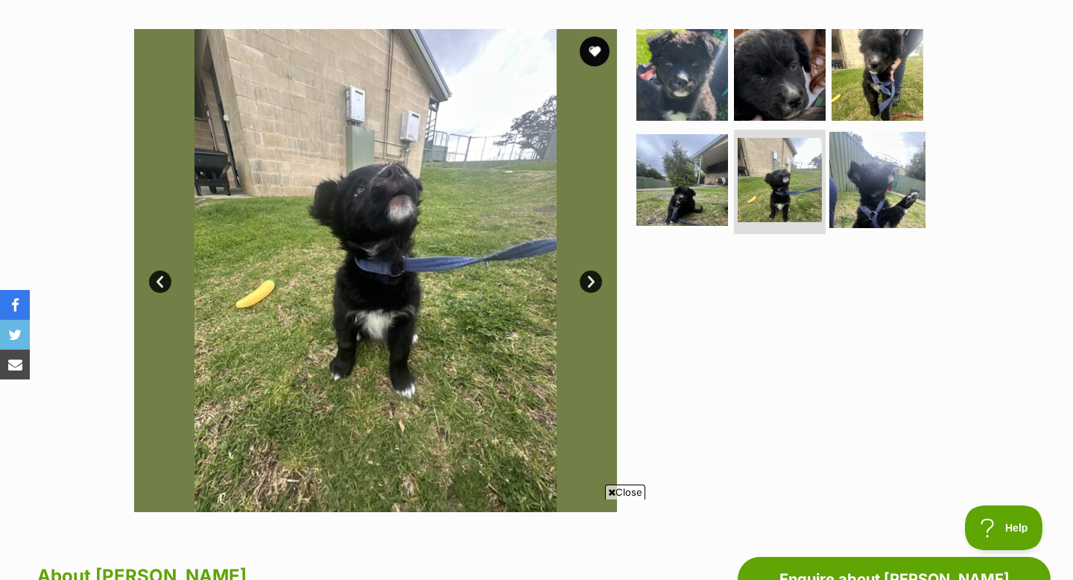
click at [882, 196] on img at bounding box center [877, 180] width 96 height 96
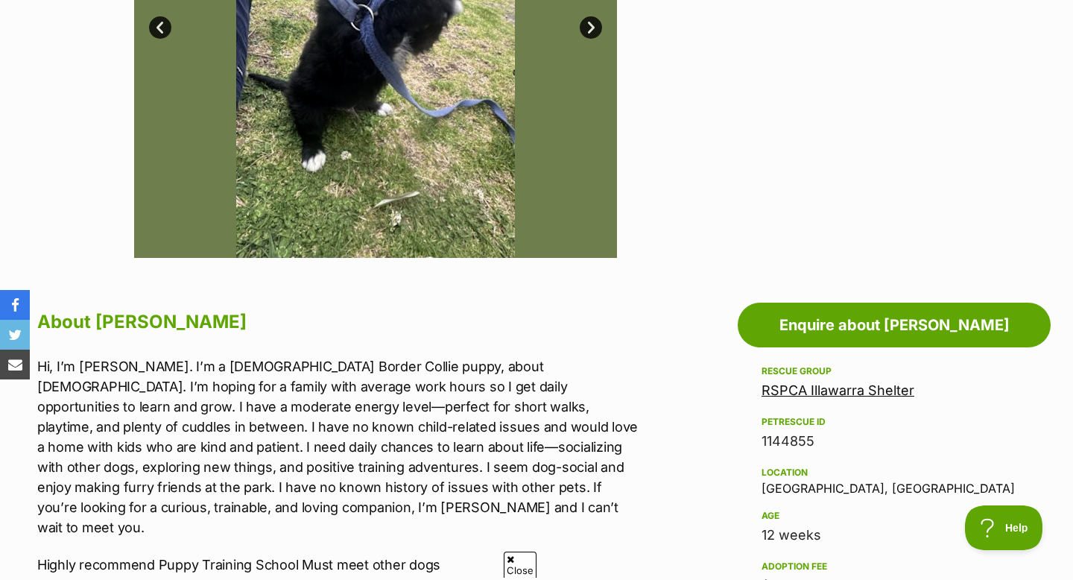
scroll to position [537, 0]
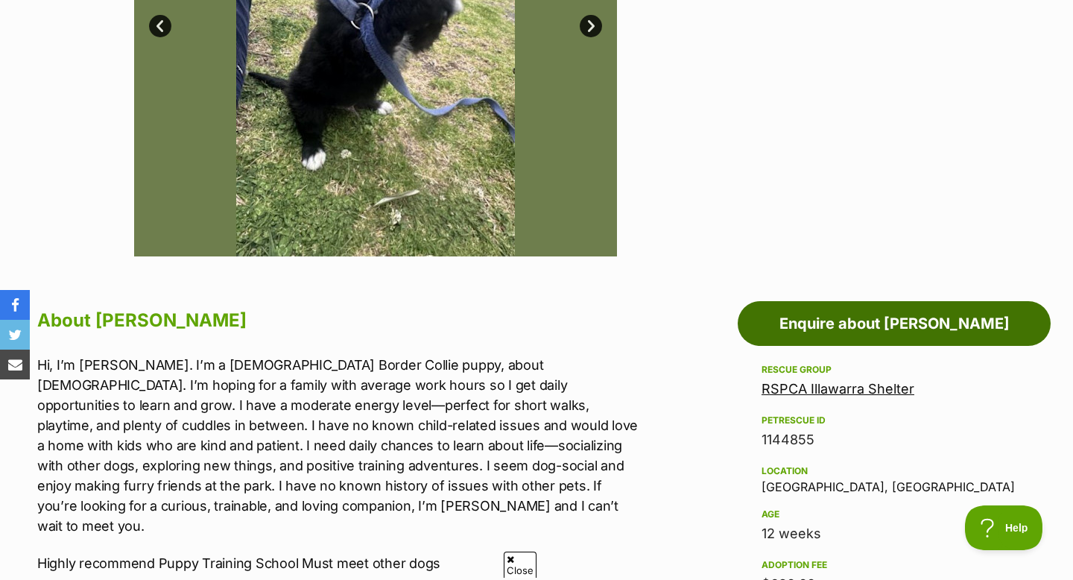
click at [842, 330] on link "Enquire about Otis" at bounding box center [894, 323] width 313 height 45
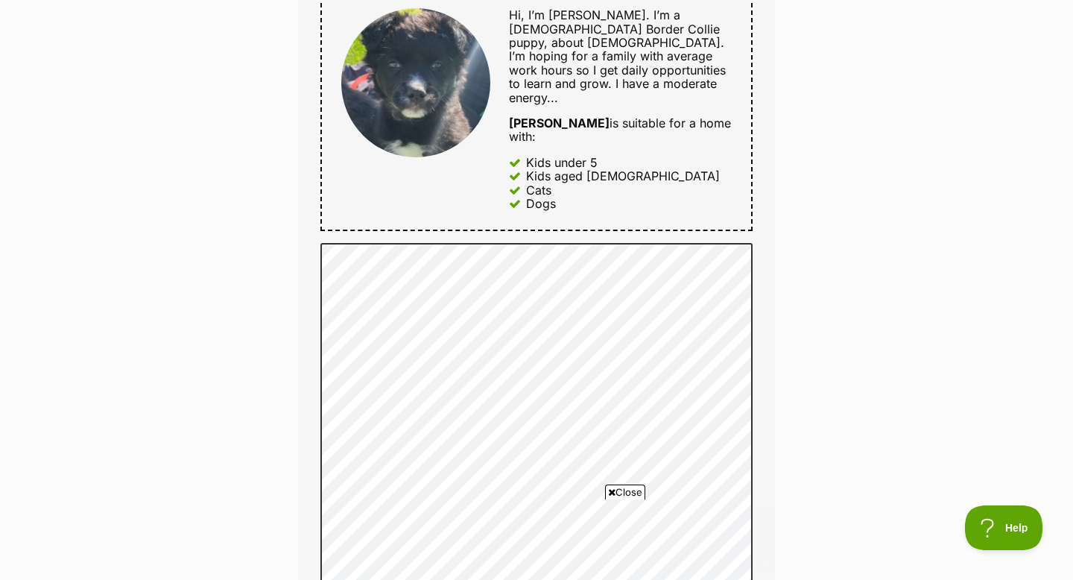
scroll to position [735, 0]
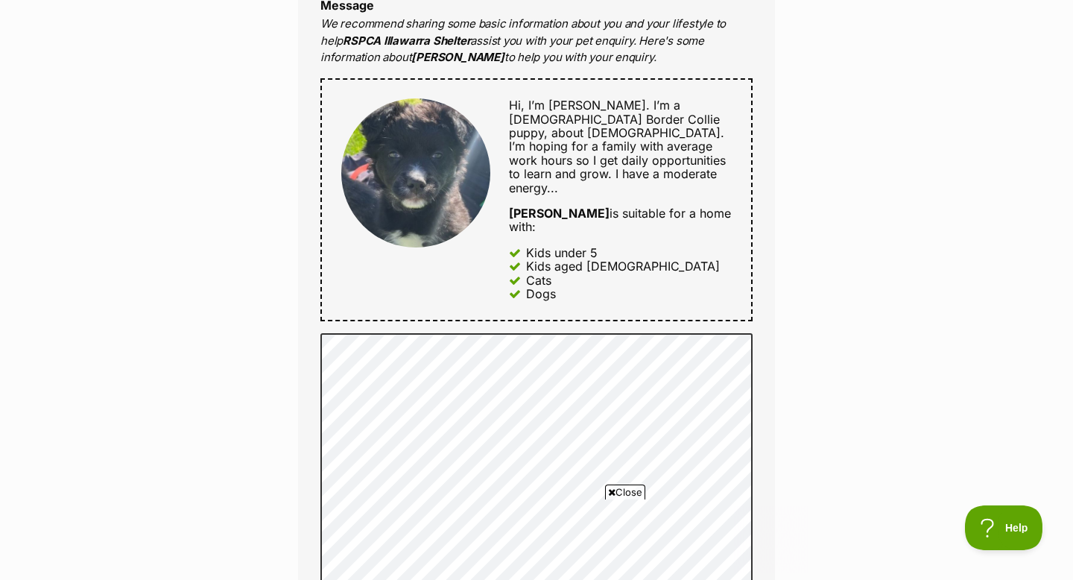
click at [594, 206] on div "Otis is suitable for a home with:" at bounding box center [620, 220] width 223 height 28
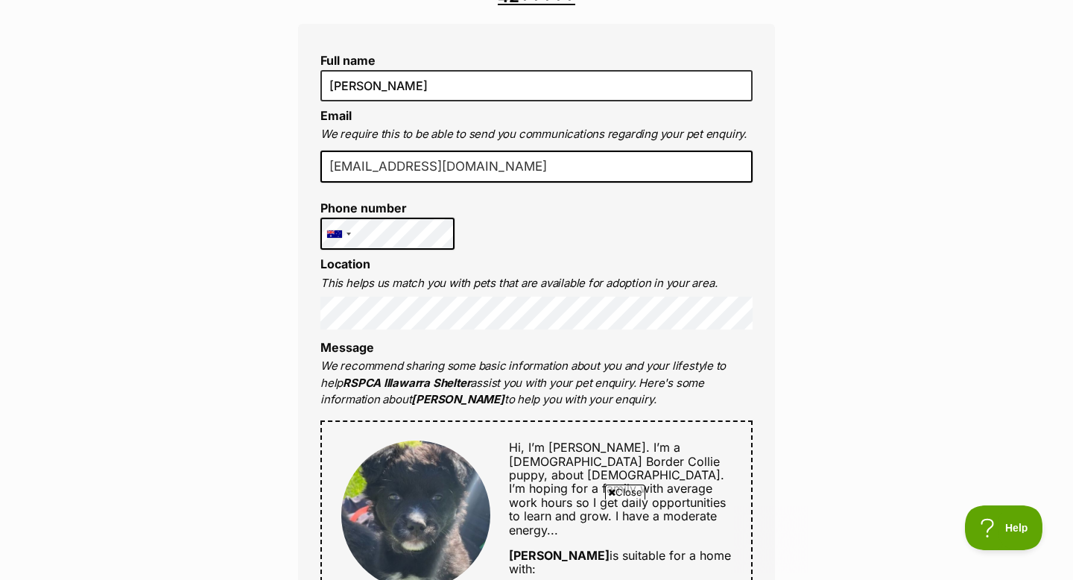
scroll to position [0, 0]
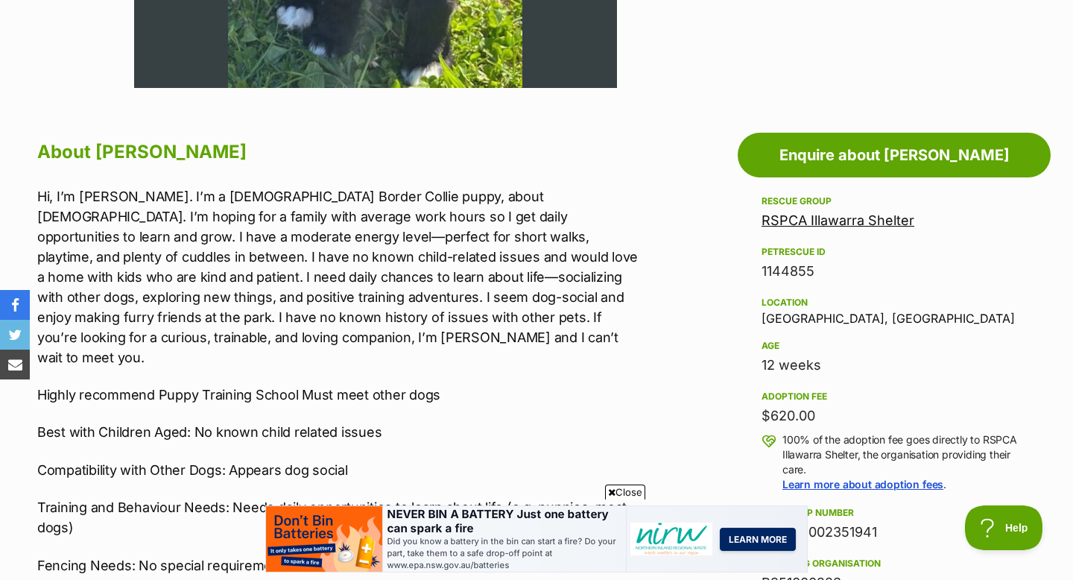
drag, startPoint x: 753, startPoint y: 367, endPoint x: 884, endPoint y: 367, distance: 131.2
click at [884, 367] on aside "Rescue group RSPCA Illawarra Shelter PetRescue ID 1144855 Location [GEOGRAPHIC_…" at bounding box center [894, 505] width 313 height 627
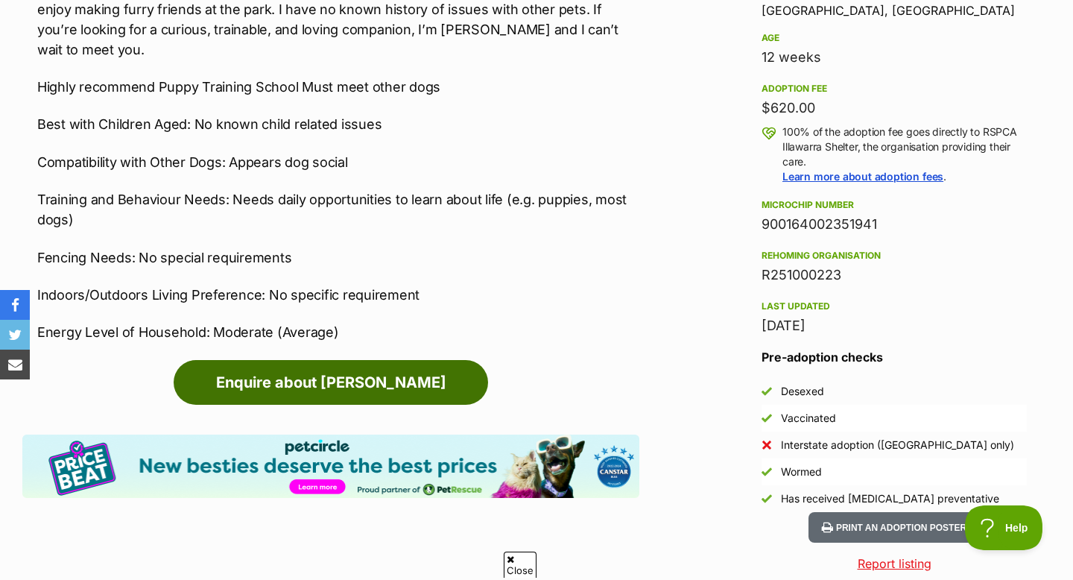
click at [370, 379] on link "Enquire about [PERSON_NAME]" at bounding box center [331, 382] width 314 height 45
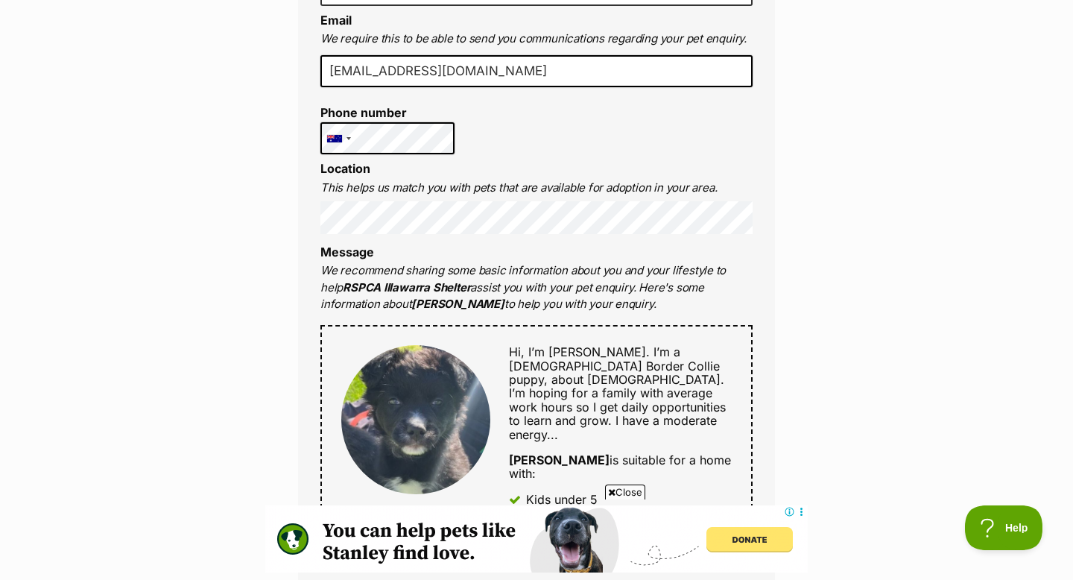
scroll to position [558, 0]
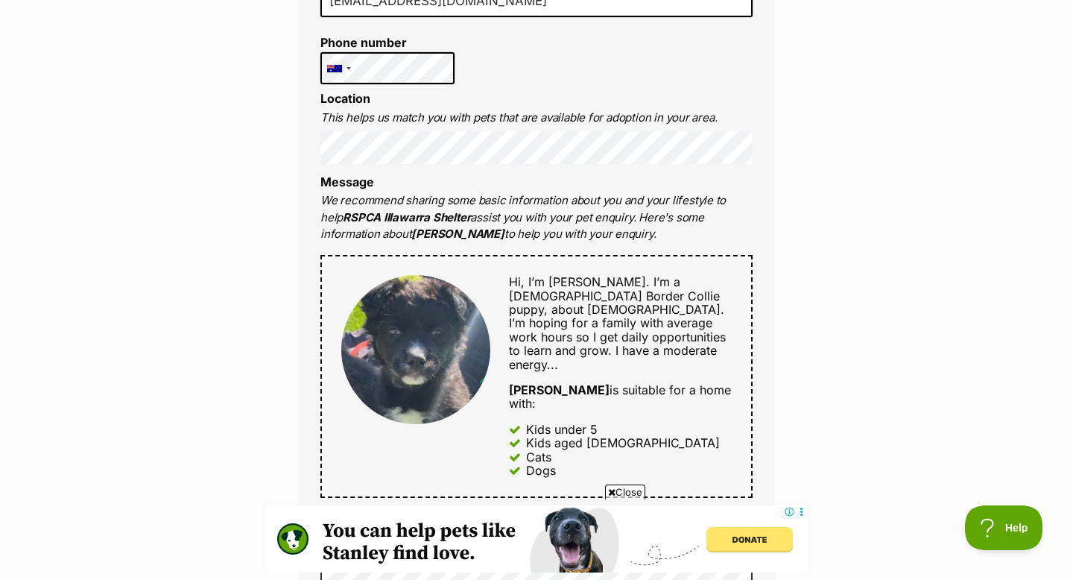
click at [241, 224] on div "Enquire about Otis 02 4271 3410 Send an enquiry via the form below or phone us …" at bounding box center [536, 537] width 1073 height 1920
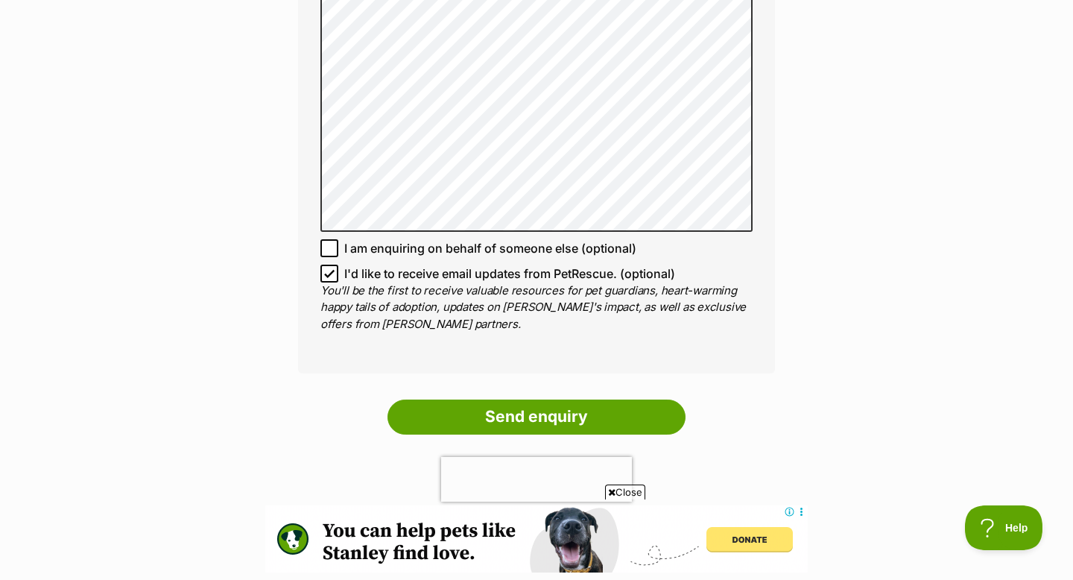
scroll to position [1294, 0]
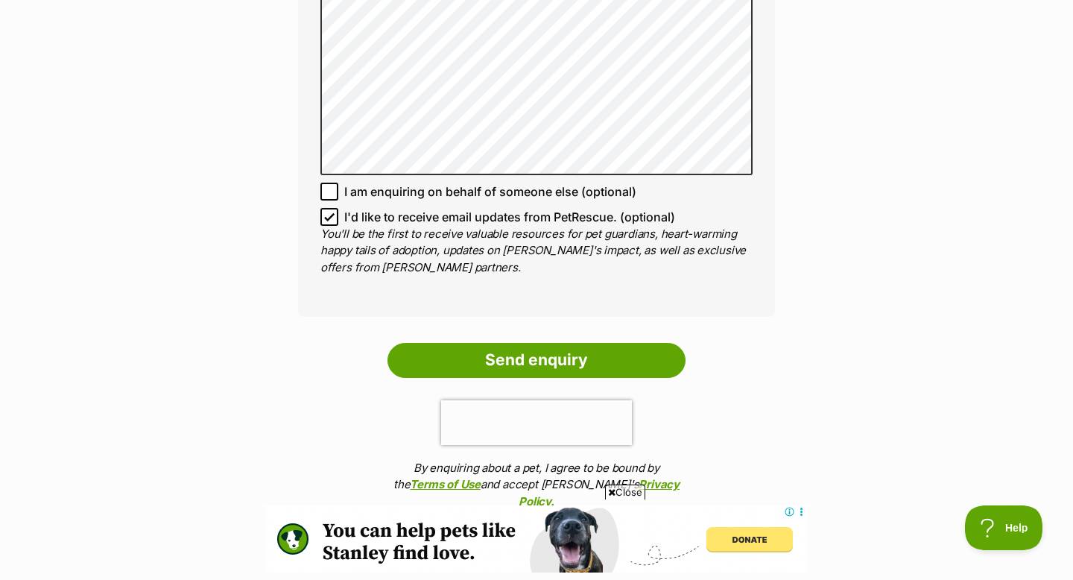
click at [330, 212] on icon at bounding box center [329, 217] width 10 height 10
click at [330, 208] on input "I'd like to receive email updates from PetRescue. (optional)" at bounding box center [329, 217] width 18 height 18
checkbox input "false"
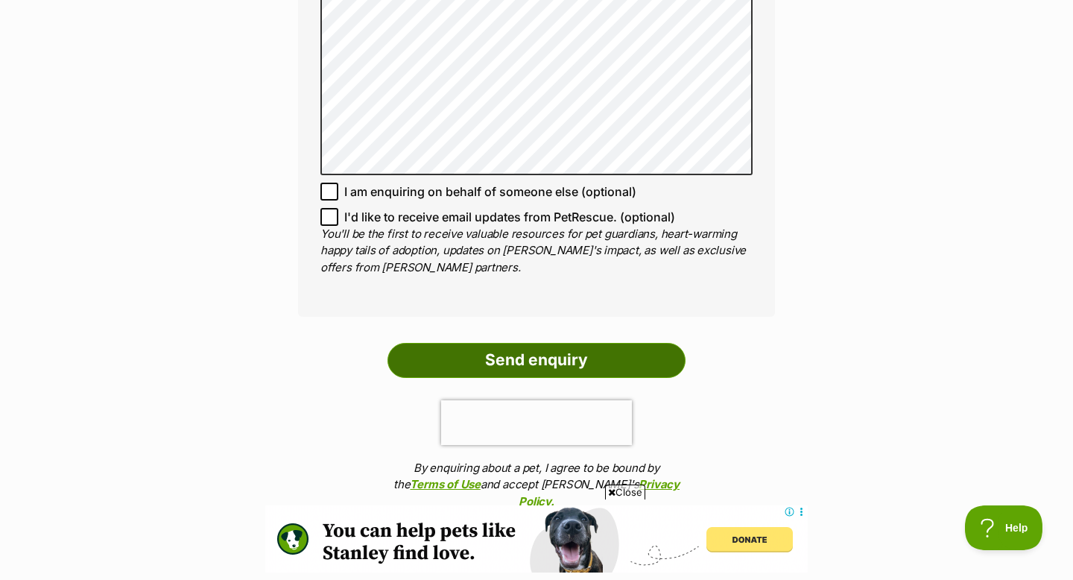
click at [476, 343] on input "Send enquiry" at bounding box center [537, 360] width 298 height 34
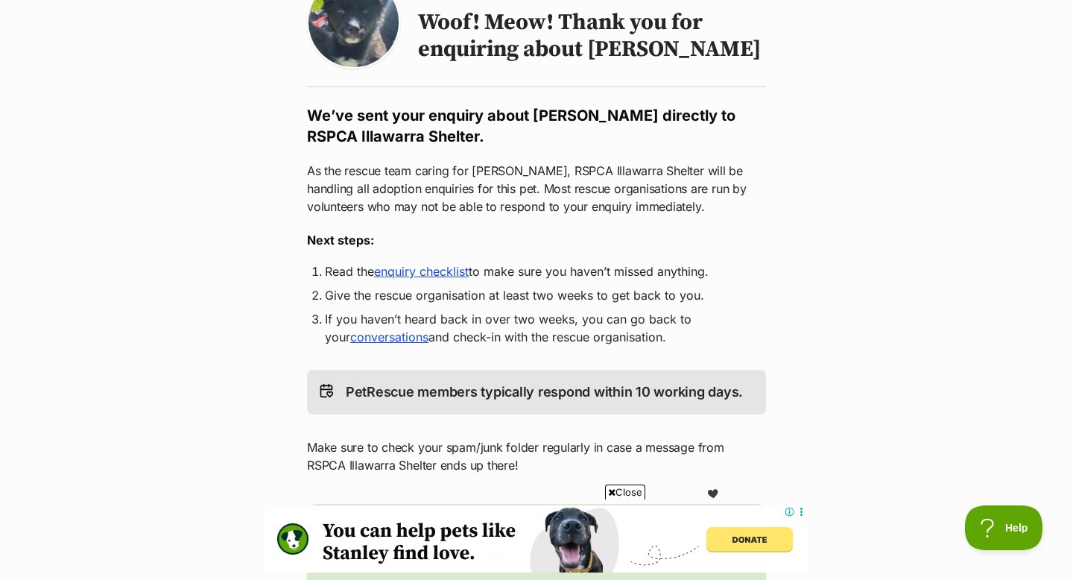
scroll to position [168, 0]
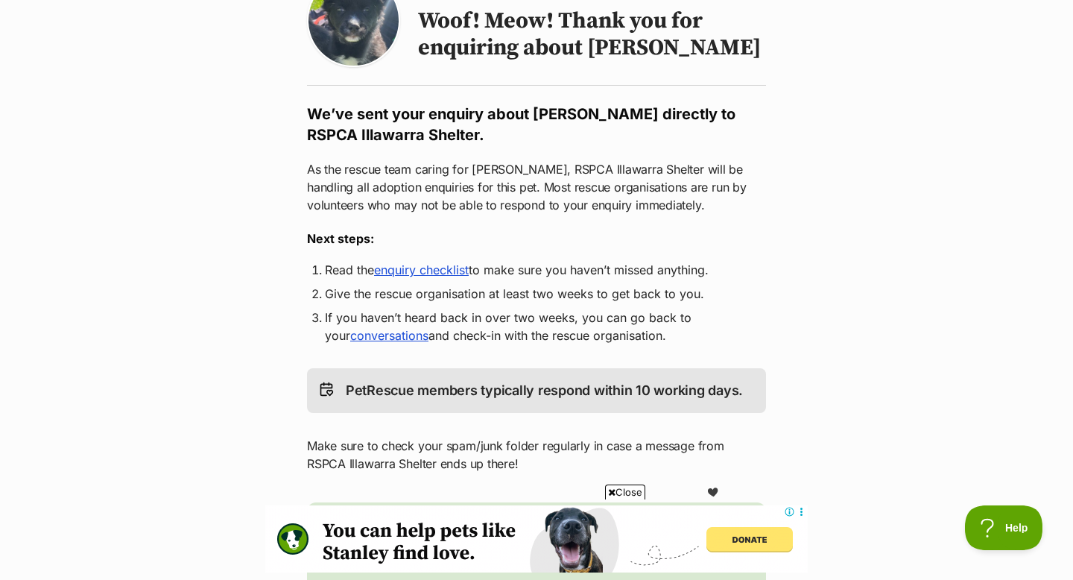
click at [423, 312] on ol "Read the enquiry checklist to make sure you haven’t missed anything. Give the r…" at bounding box center [536, 302] width 459 height 83
click at [481, 361] on div "Return to [PERSON_NAME] profile Woof! Meow! Thank you for enquiring about [PERS…" at bounding box center [536, 340] width 477 height 744
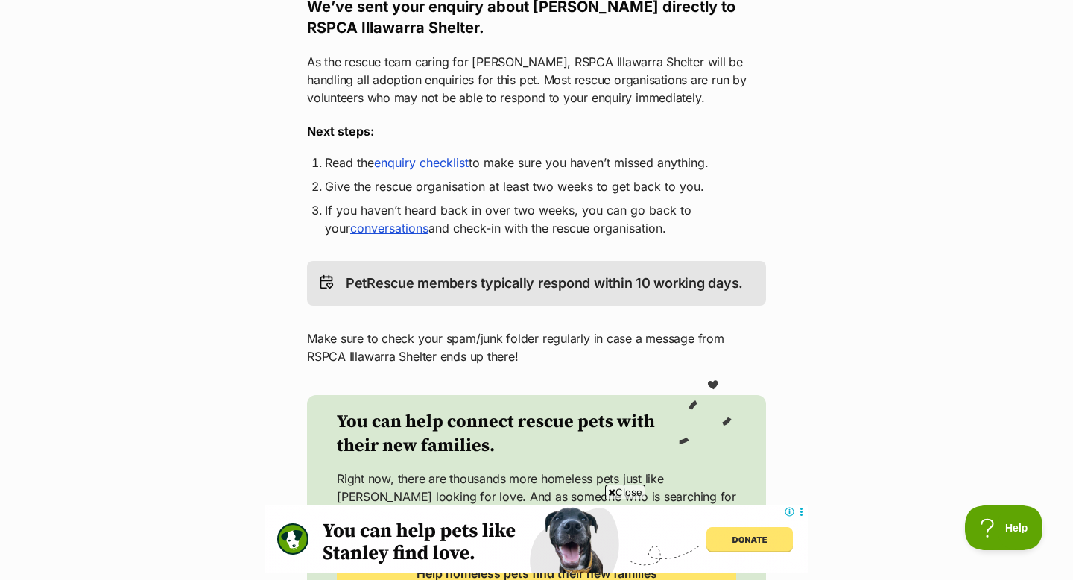
scroll to position [0, 0]
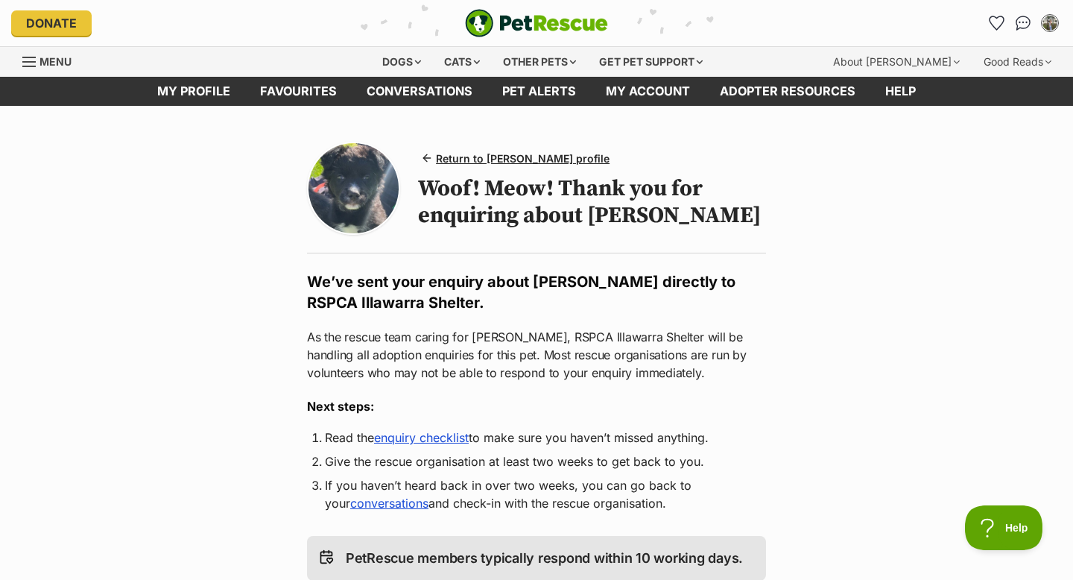
click at [31, 61] on span "Menu" at bounding box center [28, 61] width 13 height 1
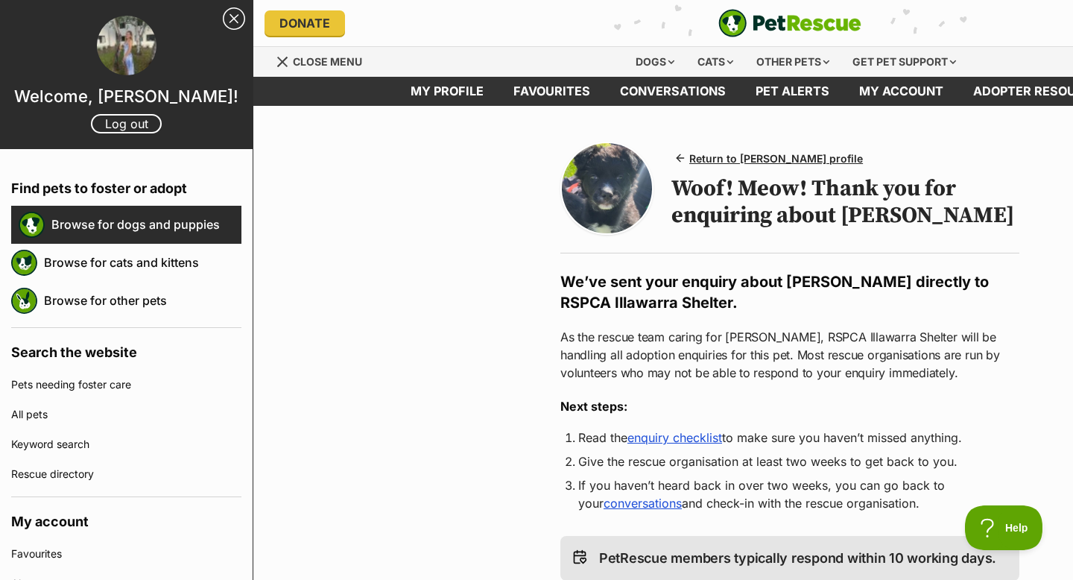
click at [99, 226] on link "Browse for dogs and puppies" at bounding box center [146, 224] width 190 height 31
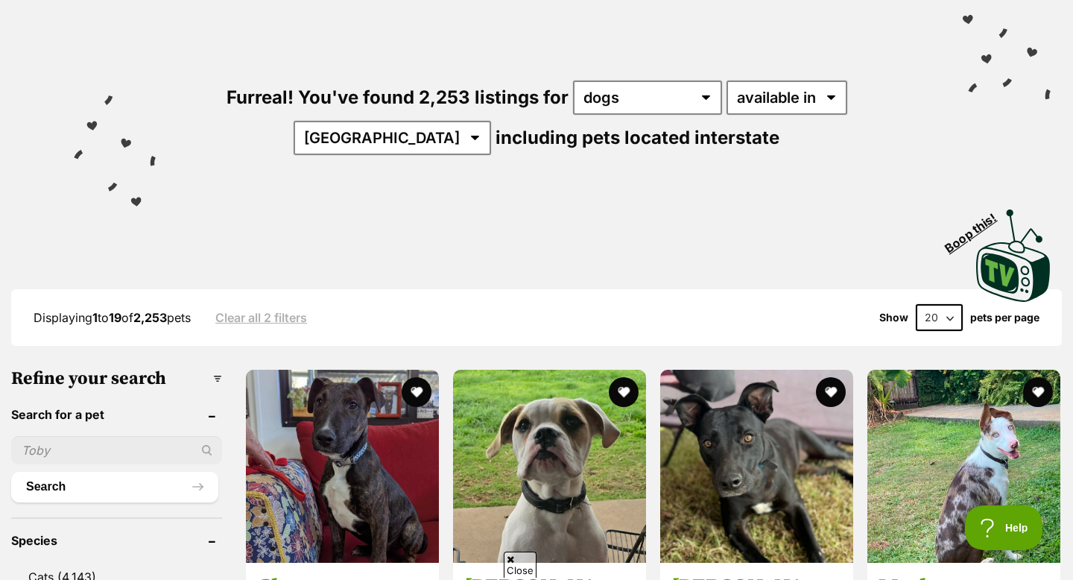
scroll to position [131, 0]
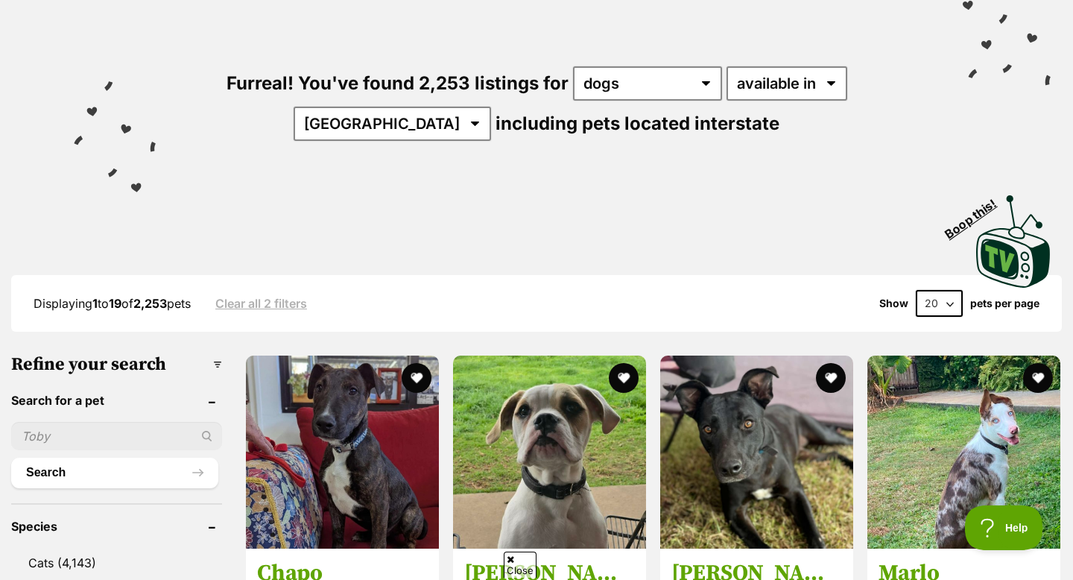
click at [138, 430] on input "text" at bounding box center [116, 436] width 211 height 28
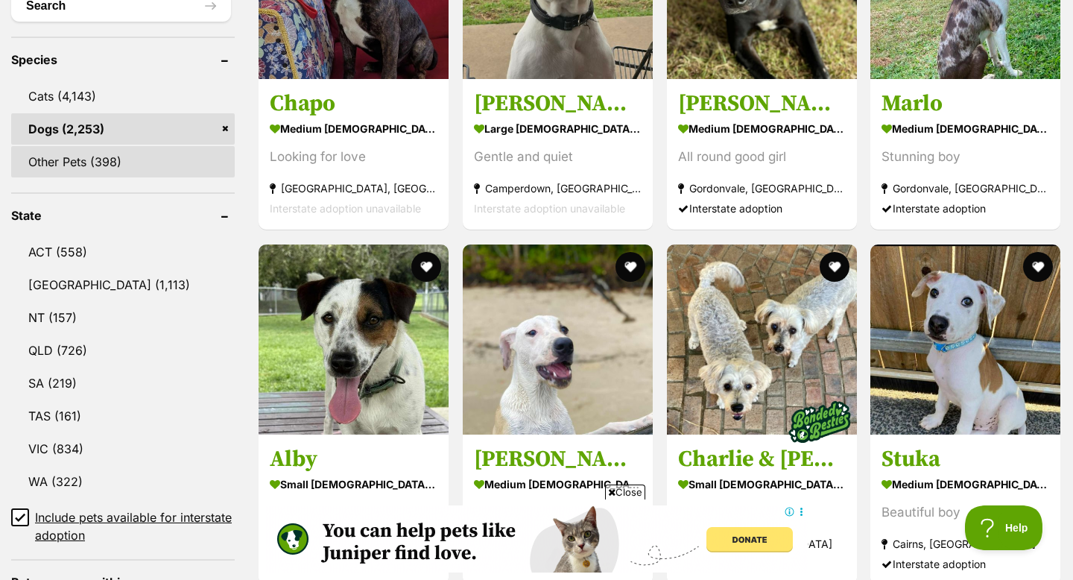
scroll to position [600, 0]
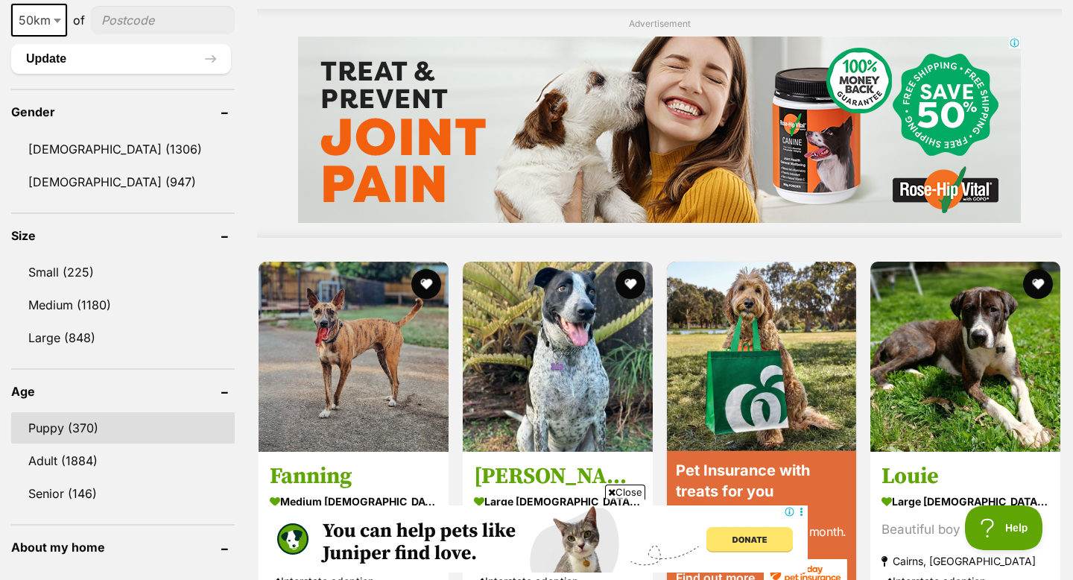
scroll to position [1221, 0]
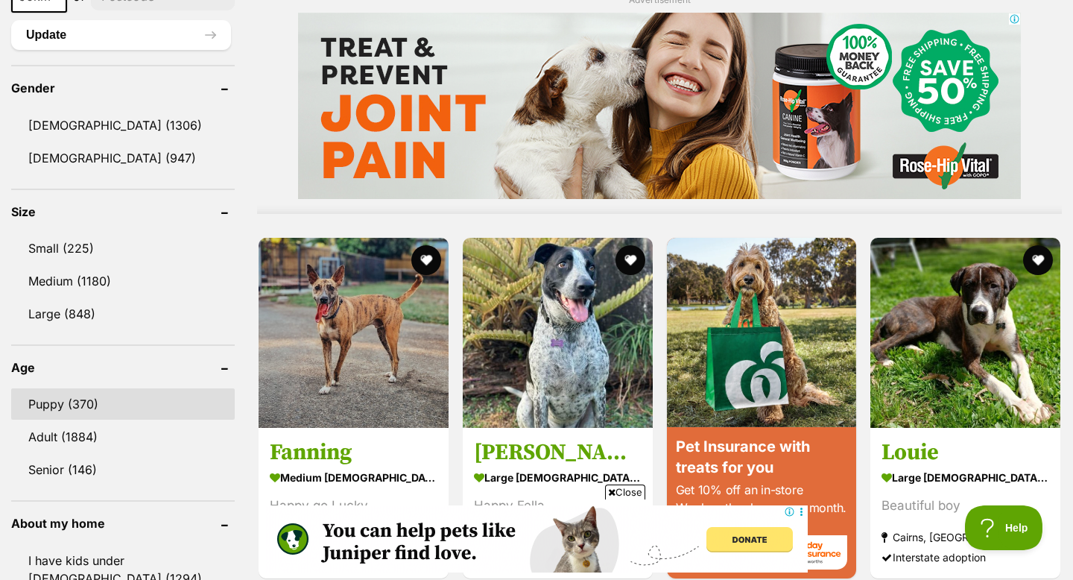
click at [76, 390] on link "Puppy (370)" at bounding box center [123, 403] width 224 height 31
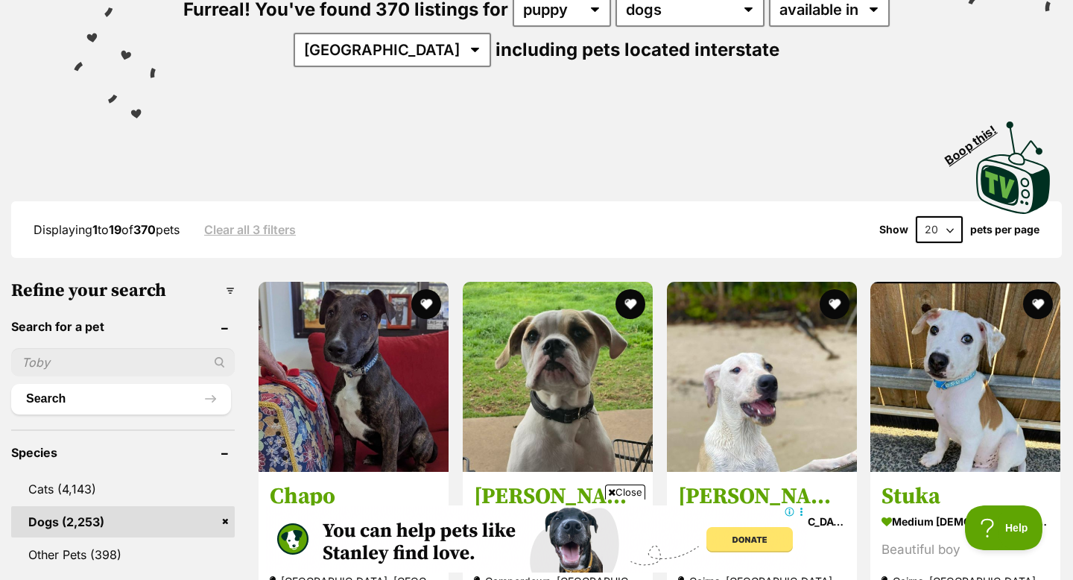
scroll to position [208, 0]
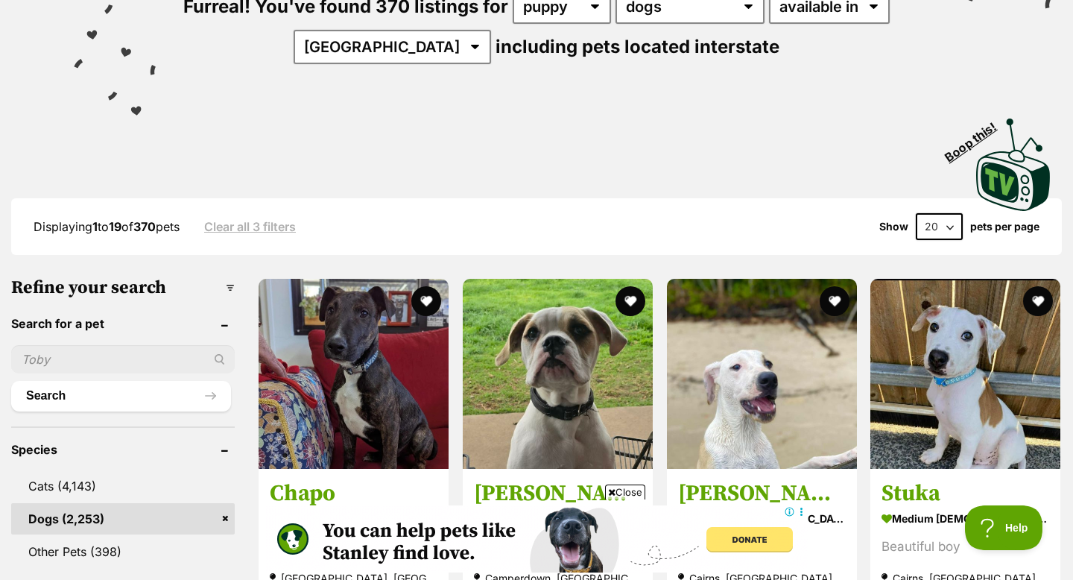
click at [164, 359] on input "text" at bounding box center [123, 359] width 224 height 28
type input "austin"
click at [11, 381] on button "Search" at bounding box center [121, 396] width 220 height 30
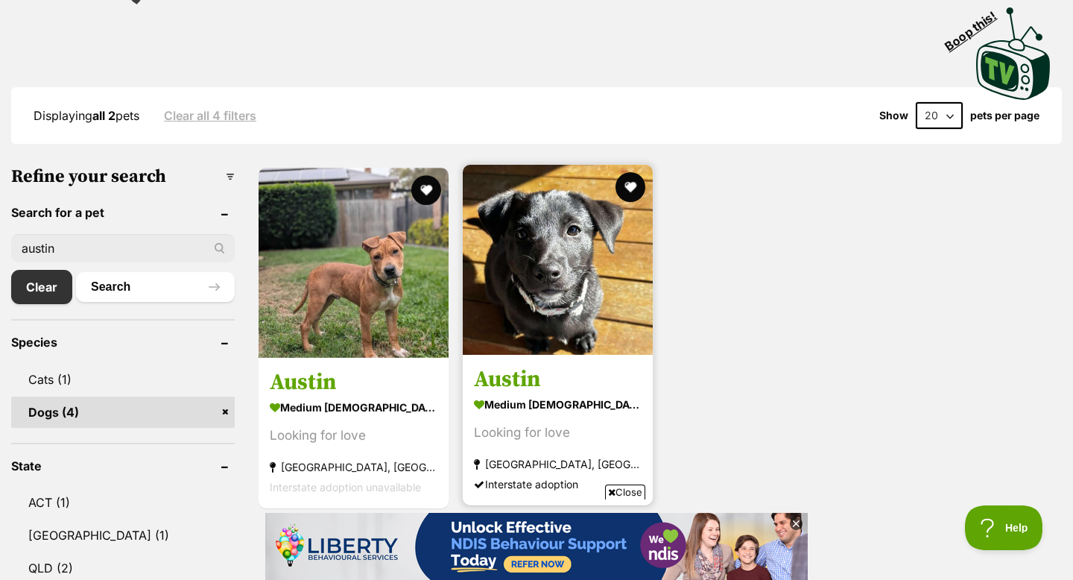
click at [489, 373] on h3 "Austin" at bounding box center [558, 380] width 168 height 28
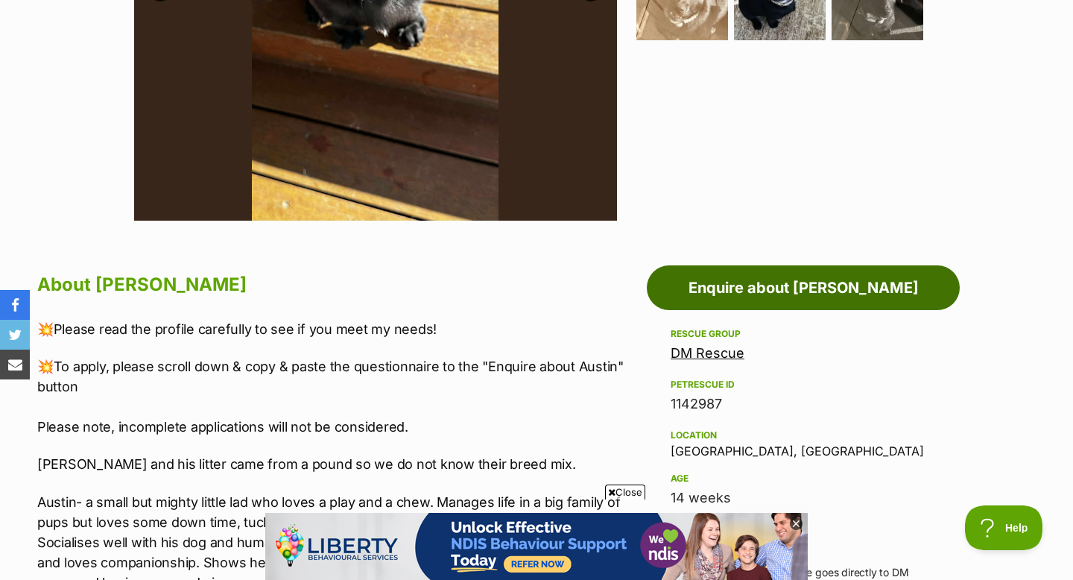
click at [750, 286] on link "Enquire about [PERSON_NAME]" at bounding box center [803, 287] width 313 height 45
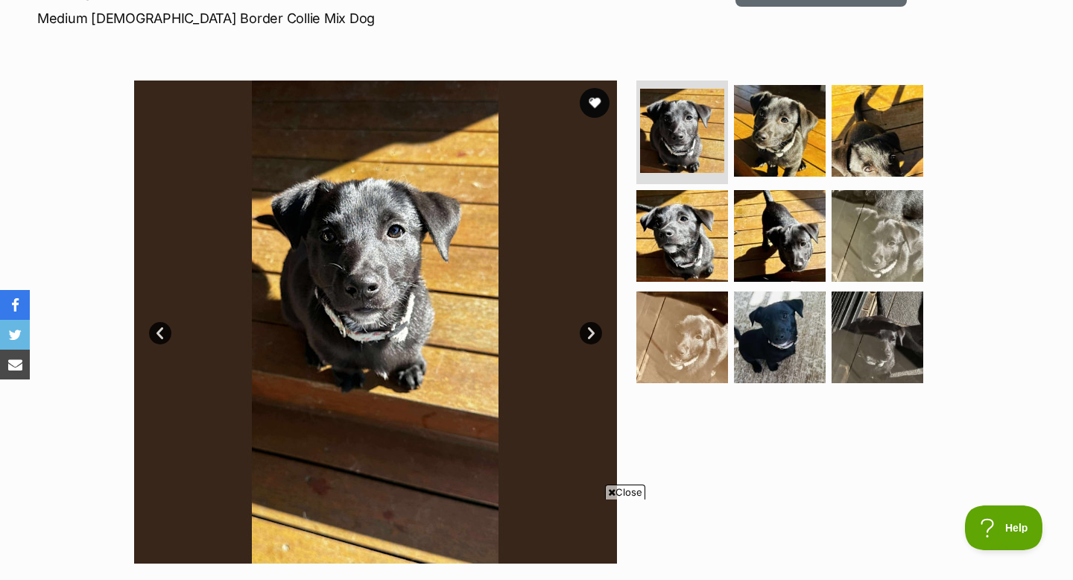
scroll to position [229, 0]
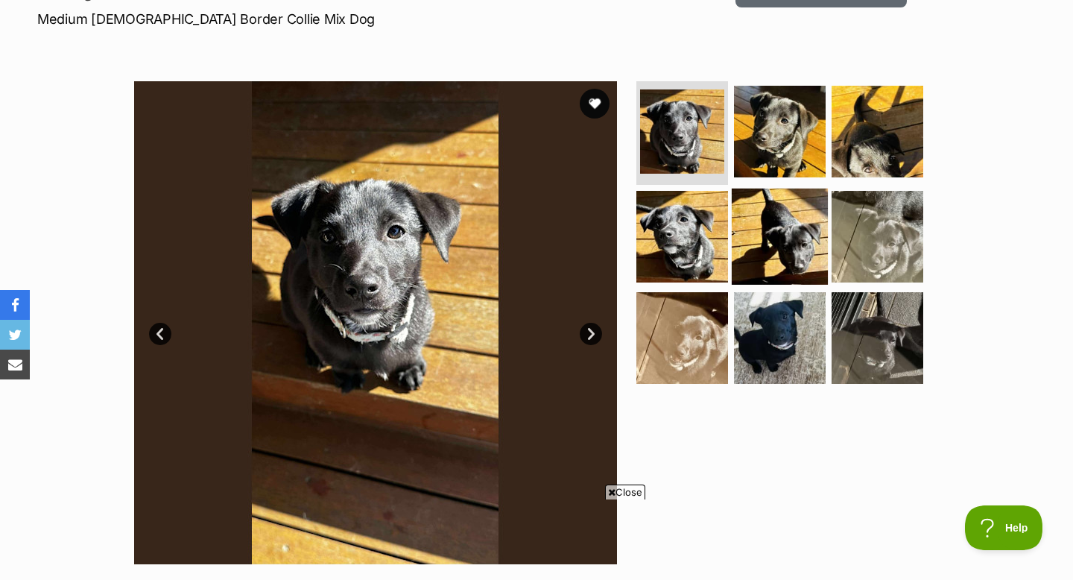
click at [801, 236] on img at bounding box center [780, 237] width 96 height 96
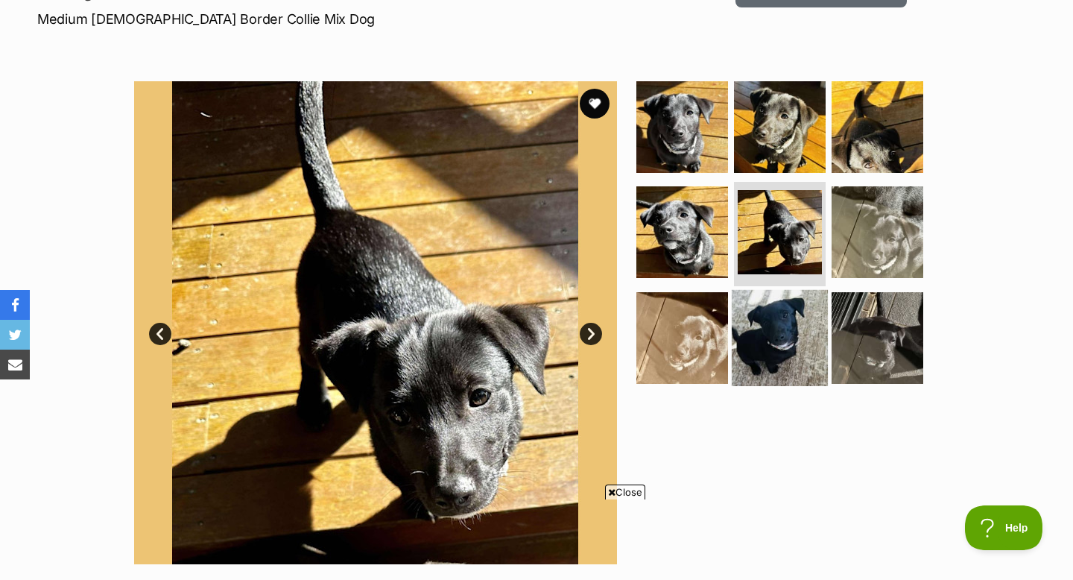
click at [768, 314] on img at bounding box center [780, 338] width 96 height 96
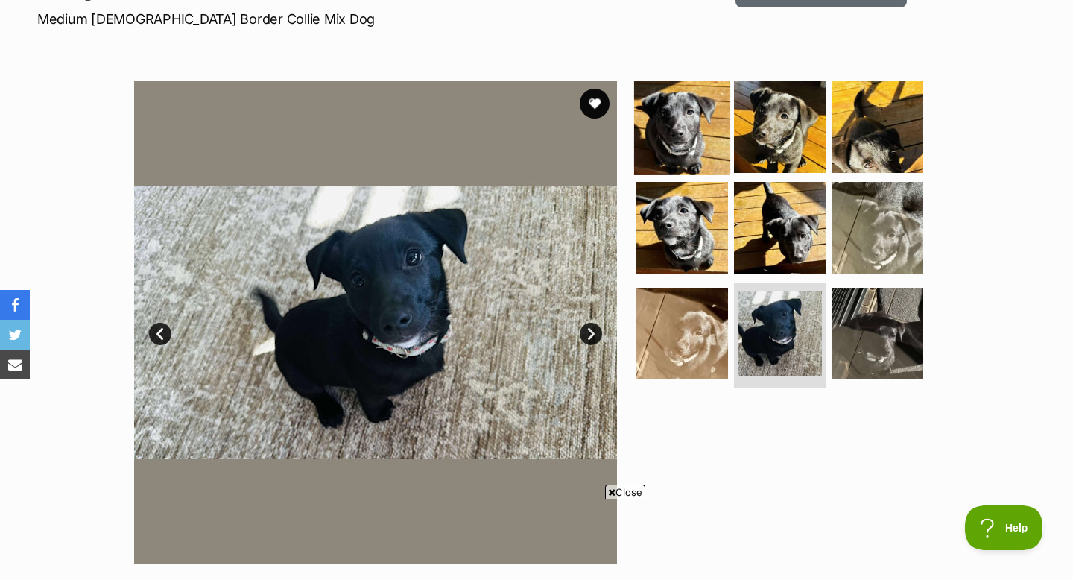
click at [710, 113] on img at bounding box center [682, 126] width 96 height 96
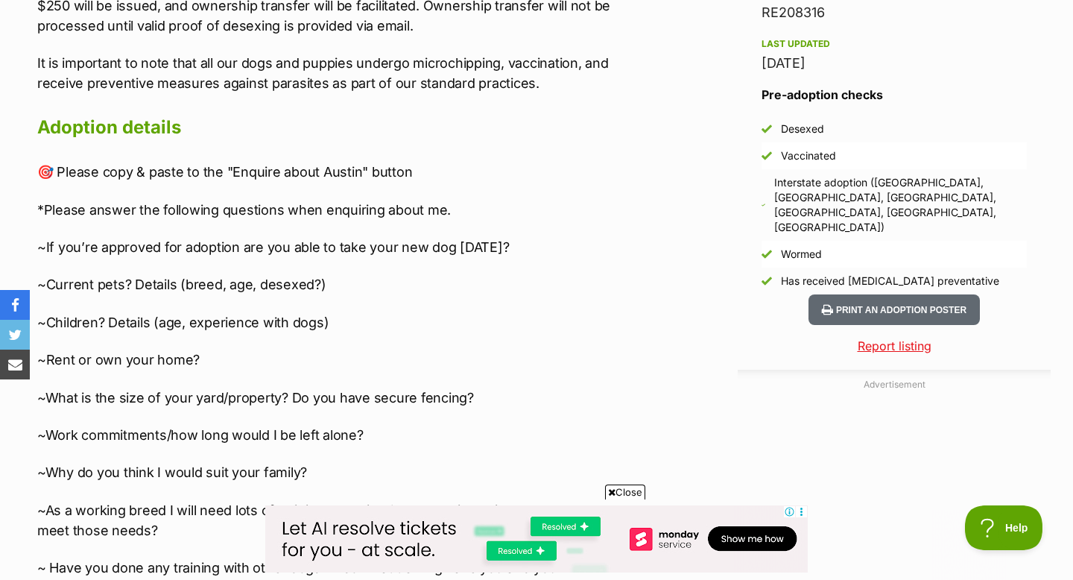
scroll to position [1397, 0]
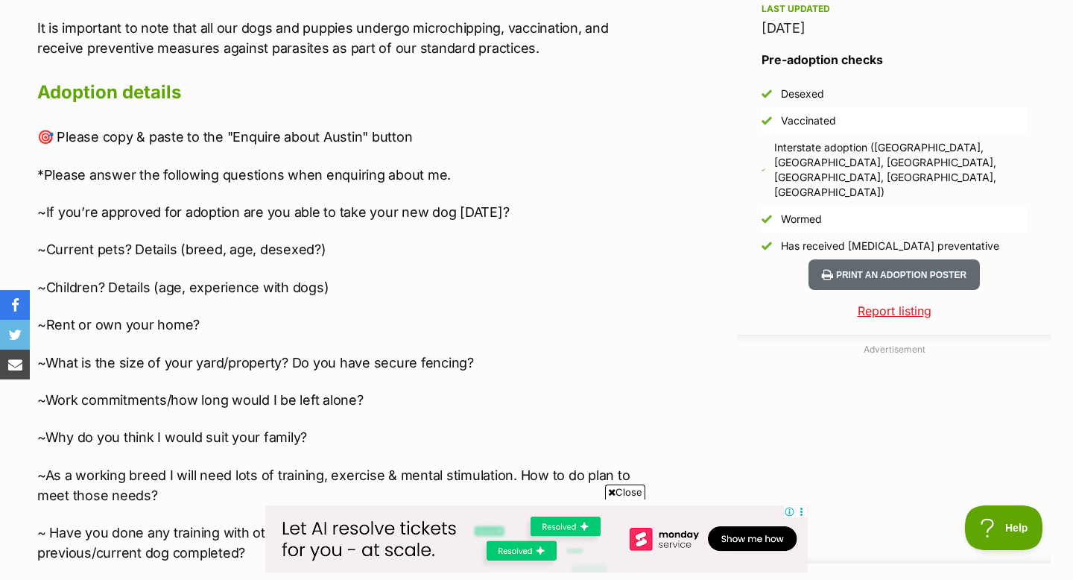
click at [401, 165] on p "*Please answer the following questions when enquiring about me." at bounding box center [338, 175] width 602 height 20
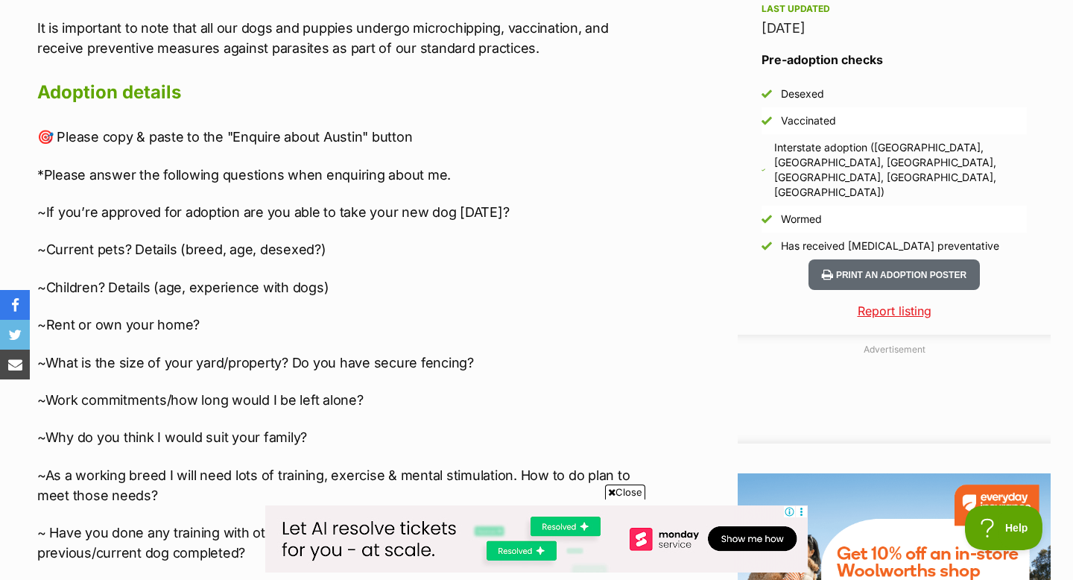
click at [334, 135] on div "🎯 Please copy & paste to the "Enquire about Austin" button *Please answer the f…" at bounding box center [338, 555] width 602 height 857
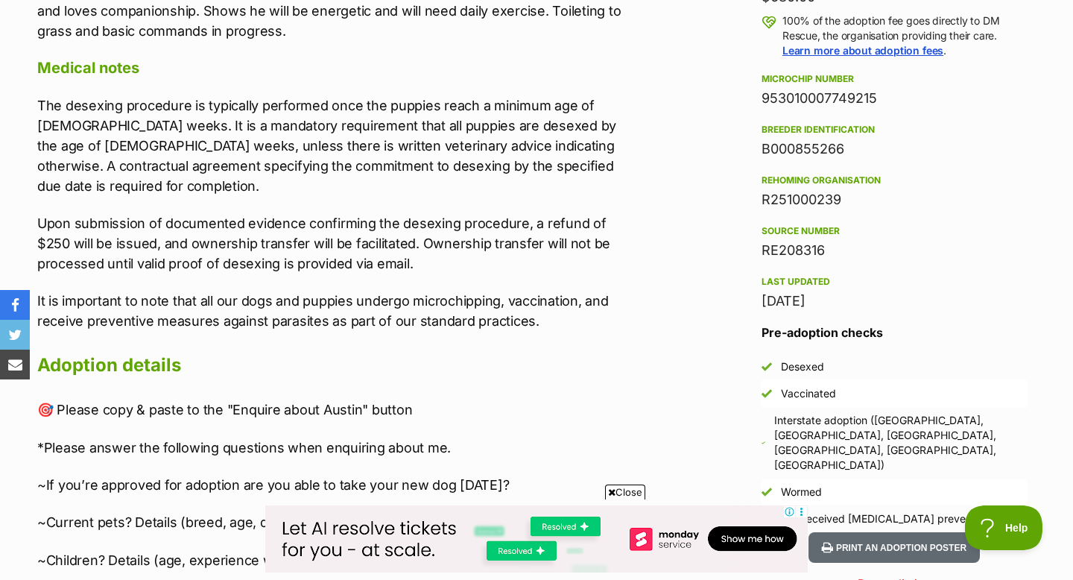
scroll to position [0, 0]
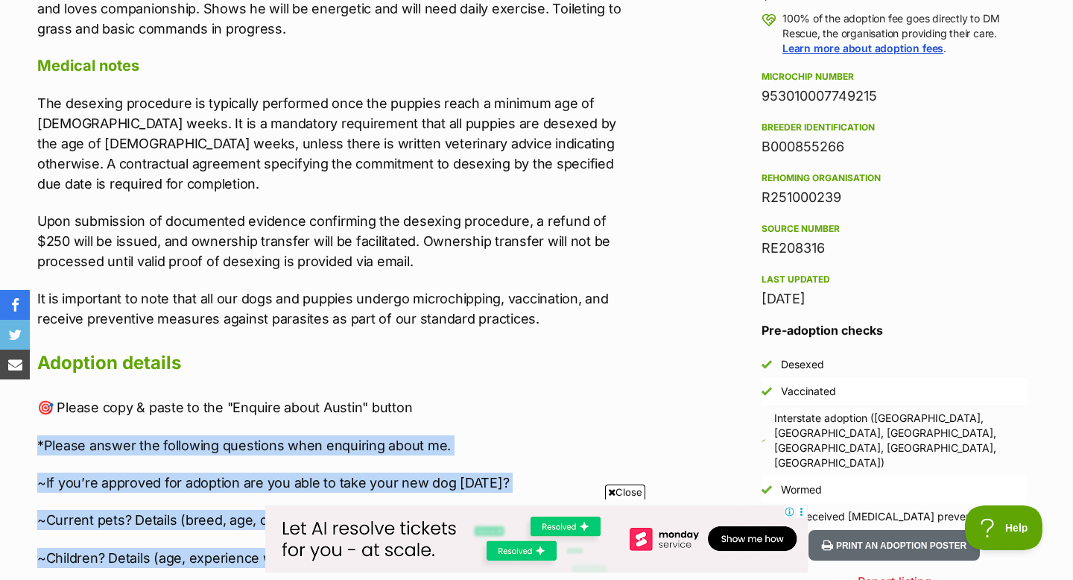
drag, startPoint x: 148, startPoint y: 422, endPoint x: 32, endPoint y: 426, distance: 115.6
click at [32, 426] on div "About Austin 💥Please read the profile carefully to see if you meet my needs! 💥T…" at bounding box center [330, 485] width 617 height 1540
copy div "*Please answer the following questions when enquiring about me. ~If you’re appr…"
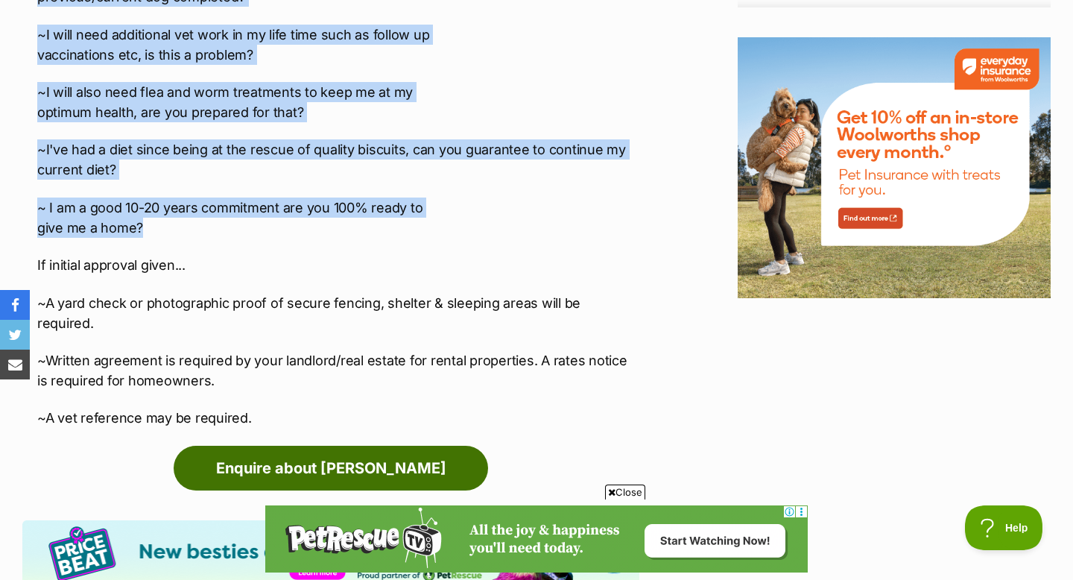
click at [417, 446] on link "Enquire about Austin" at bounding box center [331, 468] width 314 height 45
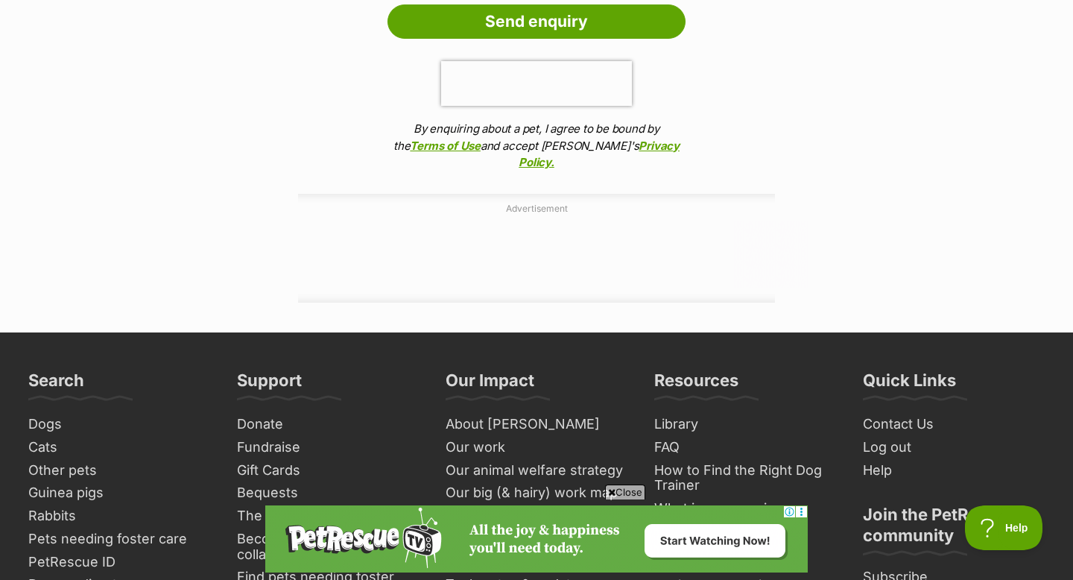
scroll to position [2310, 0]
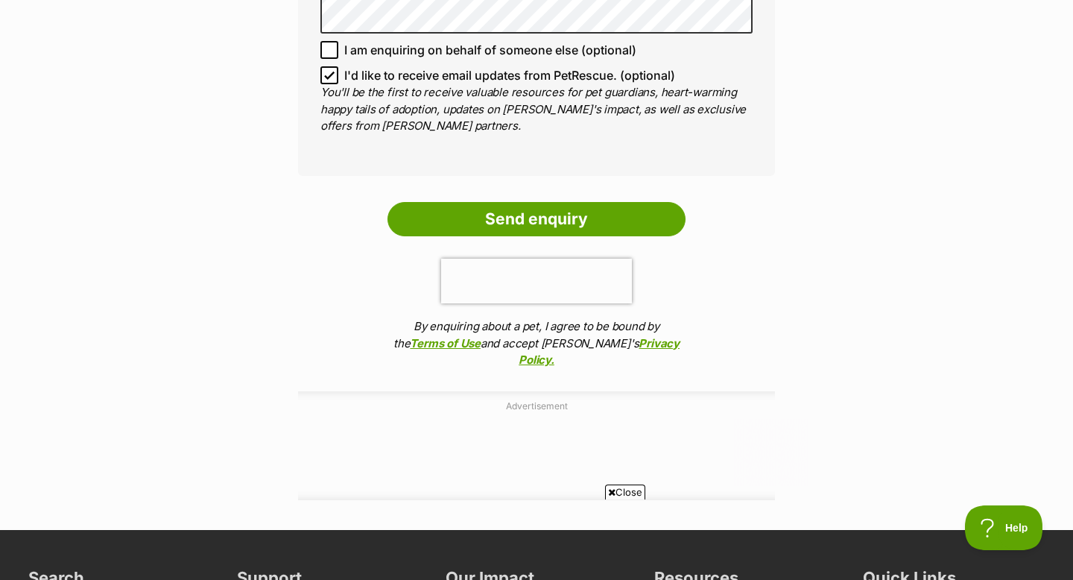
click at [329, 71] on icon at bounding box center [329, 75] width 10 height 10
click at [329, 71] on input "I'd like to receive email updates from PetRescue. (optional)" at bounding box center [329, 75] width 18 height 18
checkbox input "false"
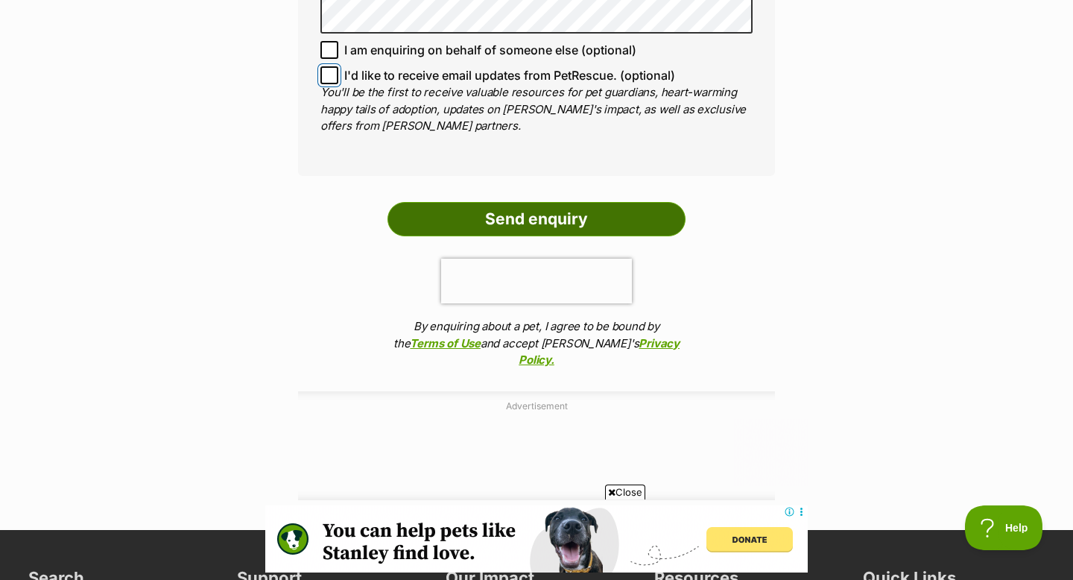
scroll to position [0, 0]
click at [520, 228] on input "Send enquiry" at bounding box center [537, 219] width 298 height 34
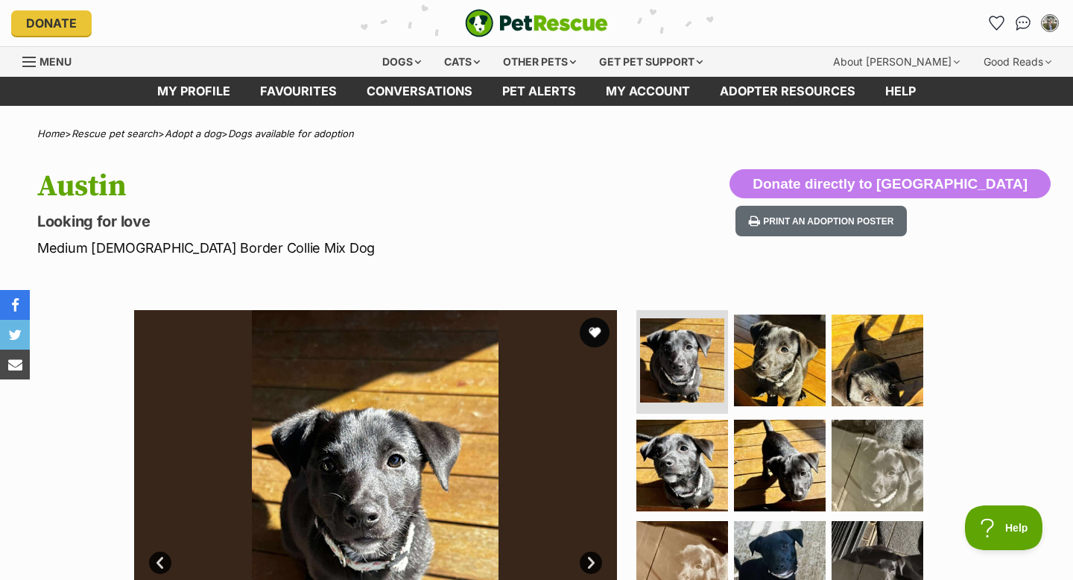
click at [31, 59] on div "Menu" at bounding box center [29, 62] width 15 height 12
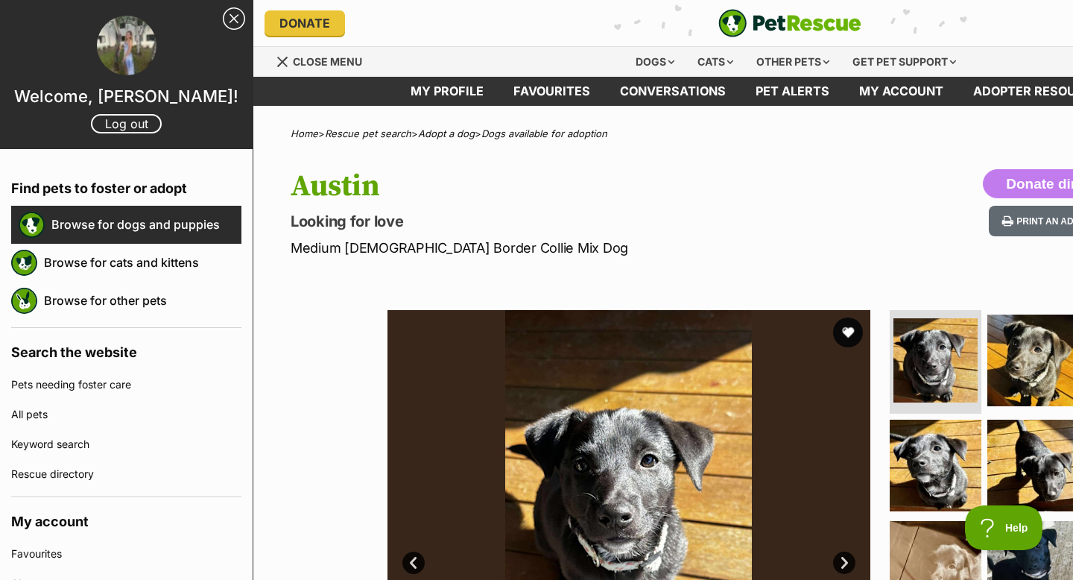
click at [116, 224] on link "Browse for dogs and puppies" at bounding box center [146, 224] width 190 height 31
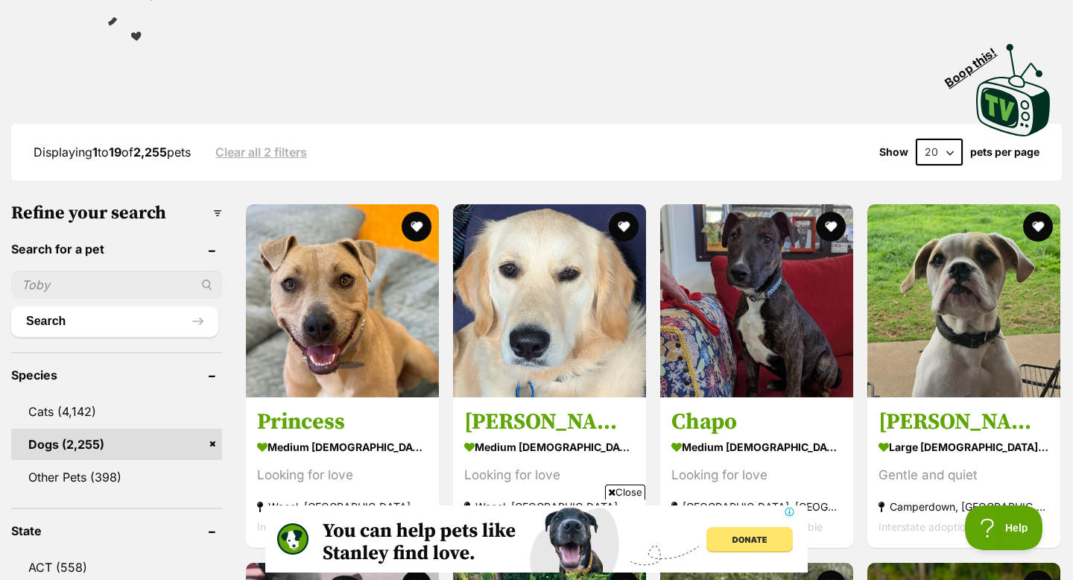
click at [113, 279] on input "text" at bounding box center [116, 285] width 211 height 28
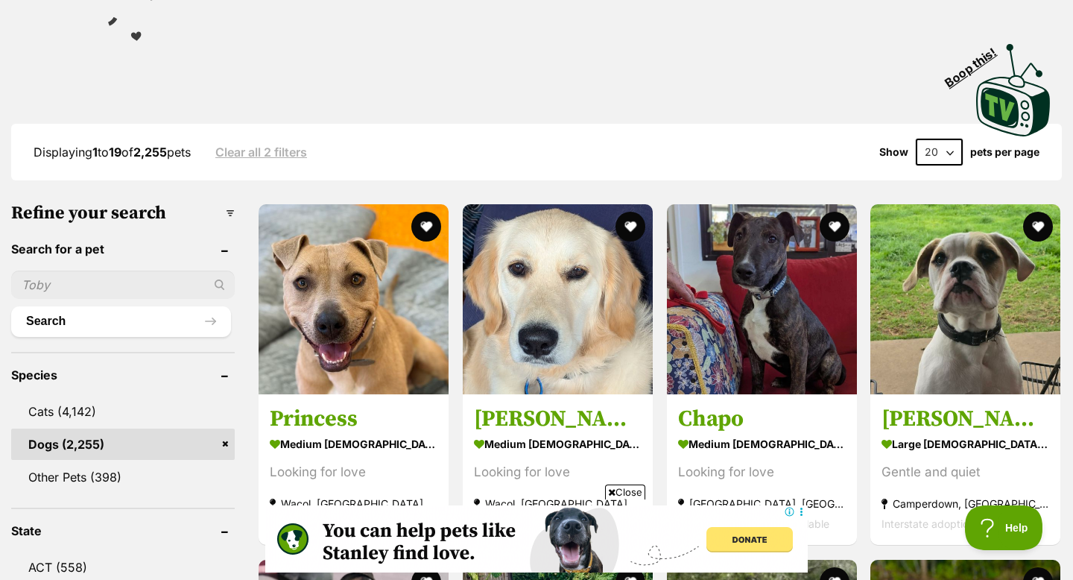
type input "[PERSON_NAME]"
click at [121, 310] on button "Search" at bounding box center [121, 321] width 220 height 30
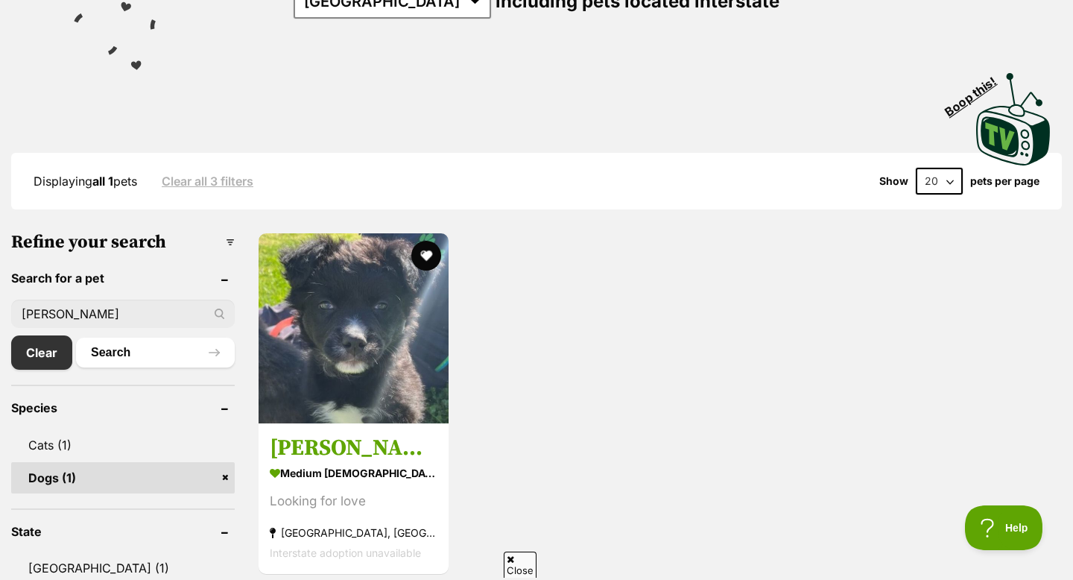
scroll to position [271, 0]
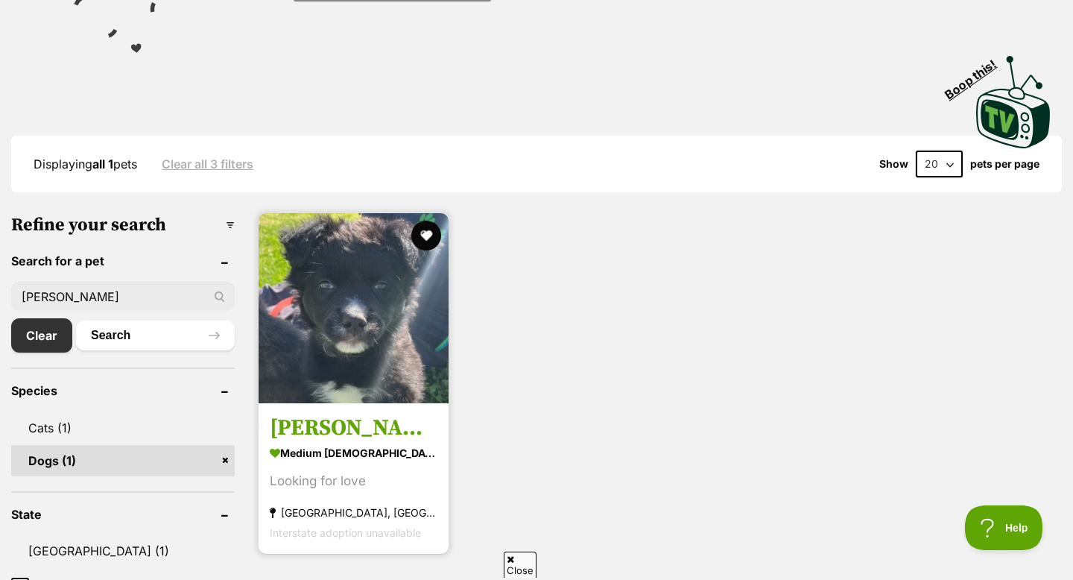
click at [365, 350] on img at bounding box center [354, 308] width 190 height 190
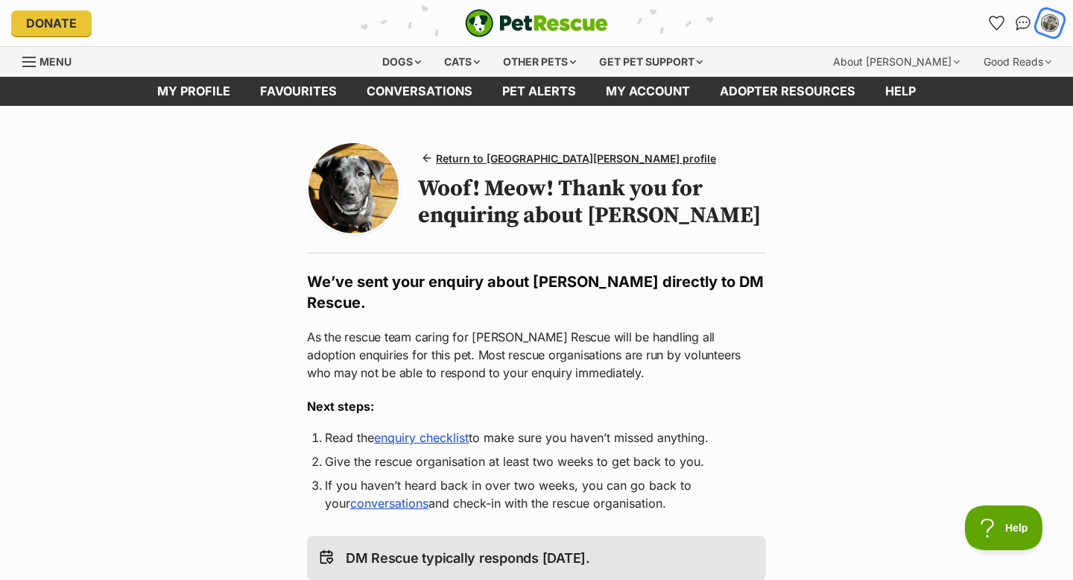
click at [1054, 28] on div "My account" at bounding box center [1050, 23] width 23 height 23
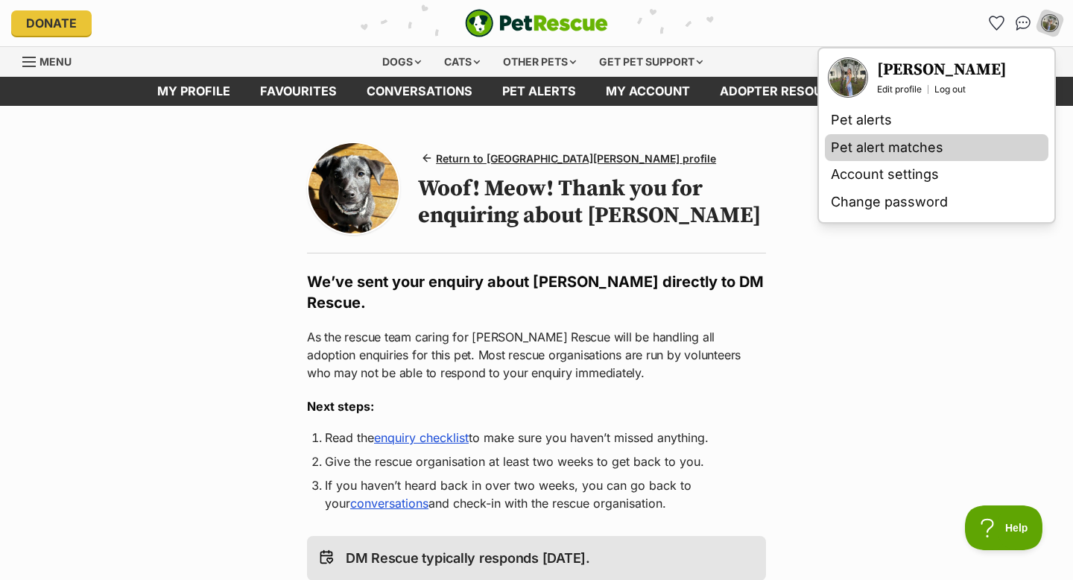
click at [935, 138] on link "Pet alert matches" at bounding box center [937, 148] width 224 height 28
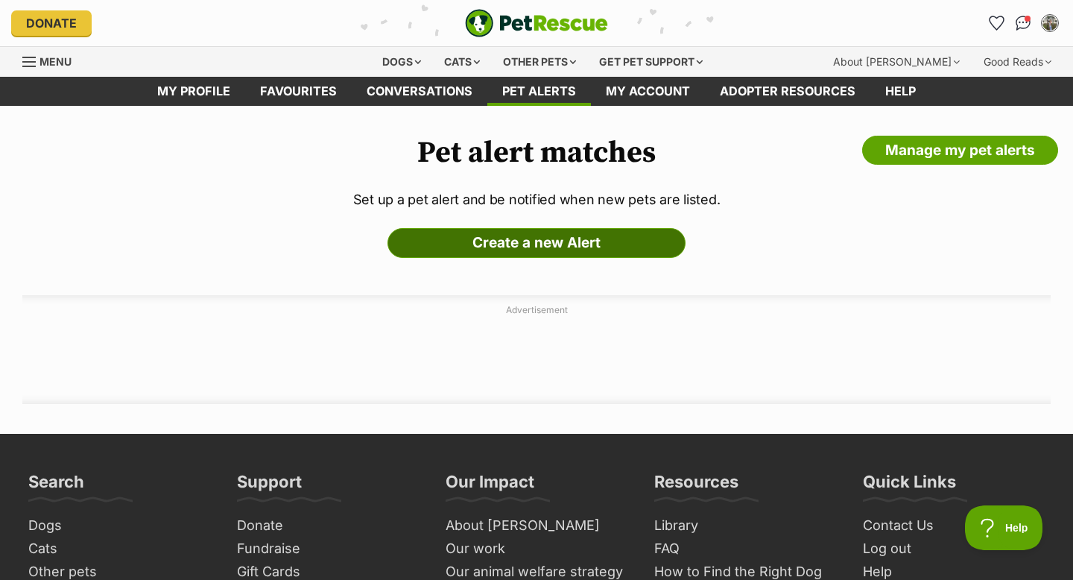
click at [655, 240] on link "Create a new Alert" at bounding box center [537, 243] width 298 height 30
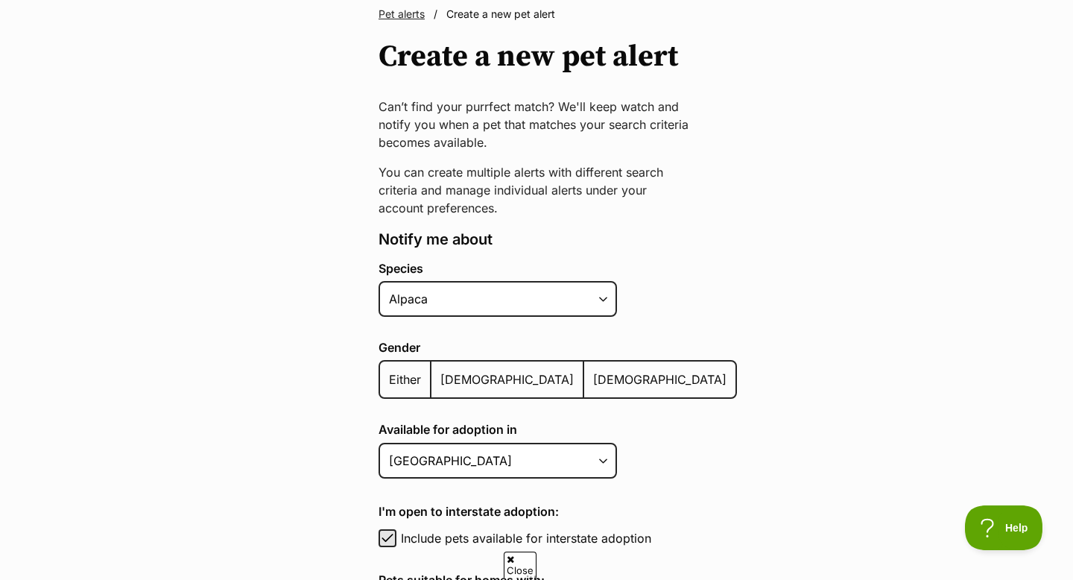
click at [530, 318] on div "Species Alpaca Bird Cat Chicken Cow Dog Donkey Duck Ferret Fish Goat Goose Guin…" at bounding box center [558, 292] width 358 height 61
click at [537, 306] on select "Alpaca Bird Cat Chicken Cow Dog Donkey Duck Ferret Fish Goat Goose Guinea Fowl …" at bounding box center [498, 299] width 238 height 36
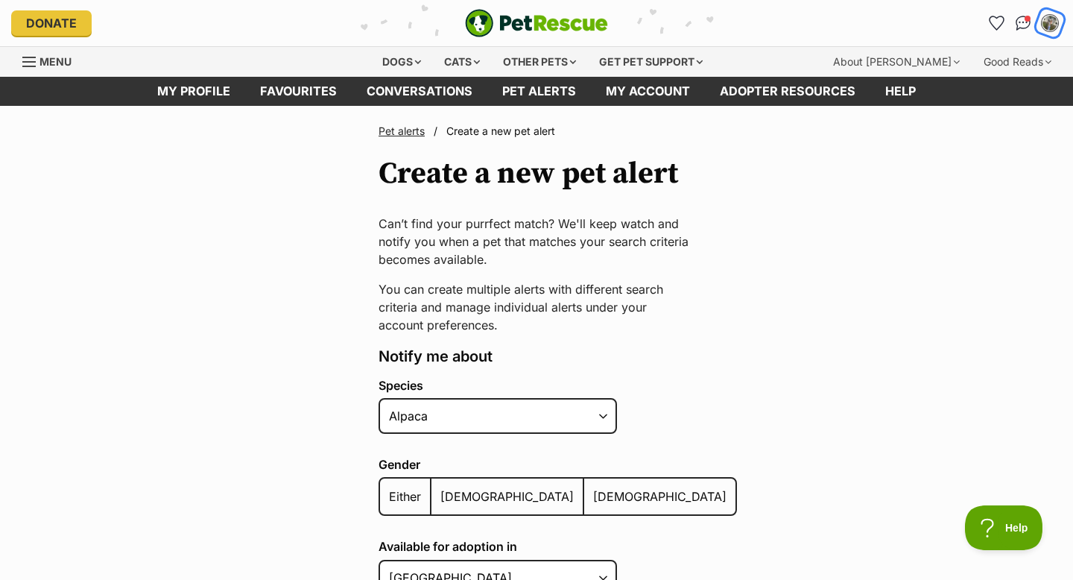
click at [1046, 16] on div "My account" at bounding box center [1050, 23] width 23 height 23
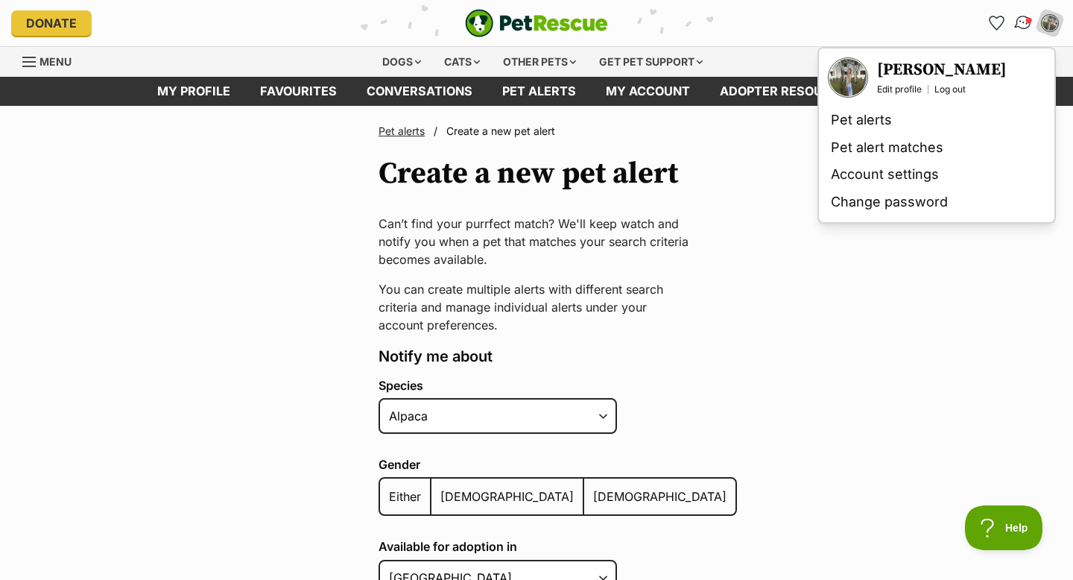
click at [1022, 19] on img "Conversations" at bounding box center [1023, 22] width 20 height 19
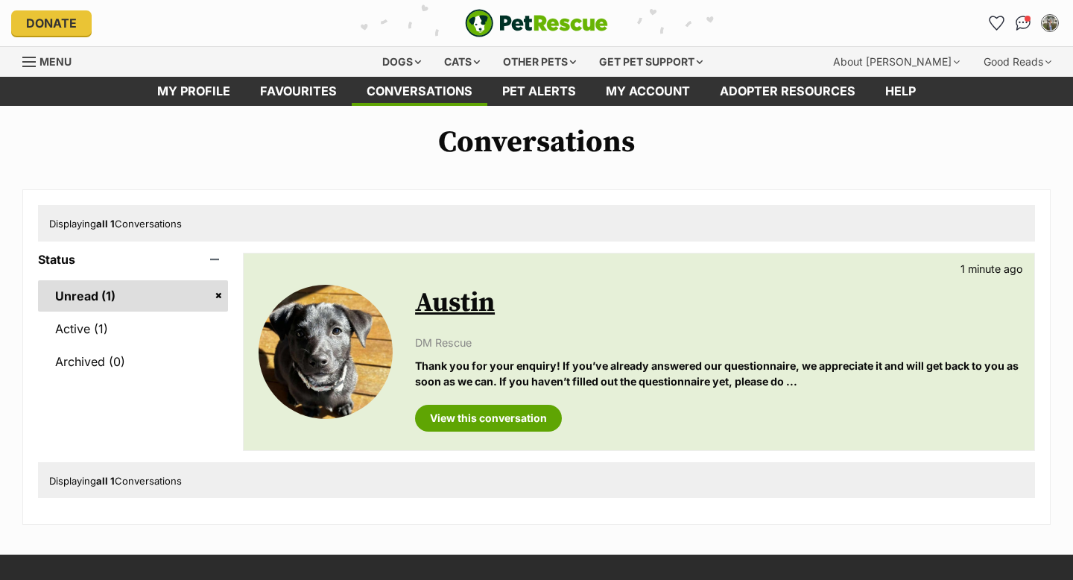
scroll to position [72, 0]
click at [163, 292] on link "Unread (1)" at bounding box center [133, 295] width 190 height 31
click at [537, 416] on link "View this conversation" at bounding box center [488, 418] width 147 height 27
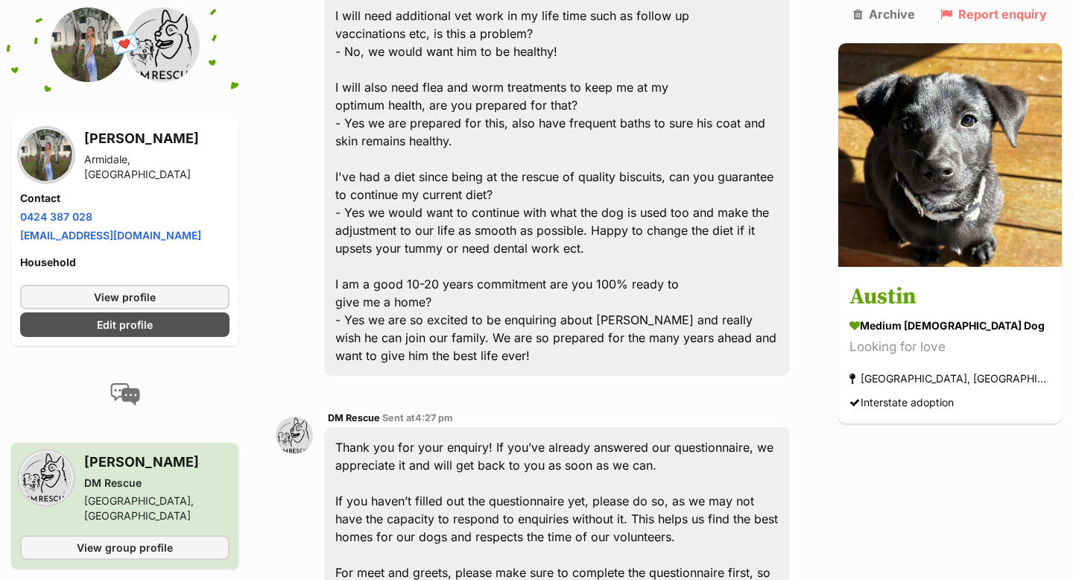
scroll to position [2114, 0]
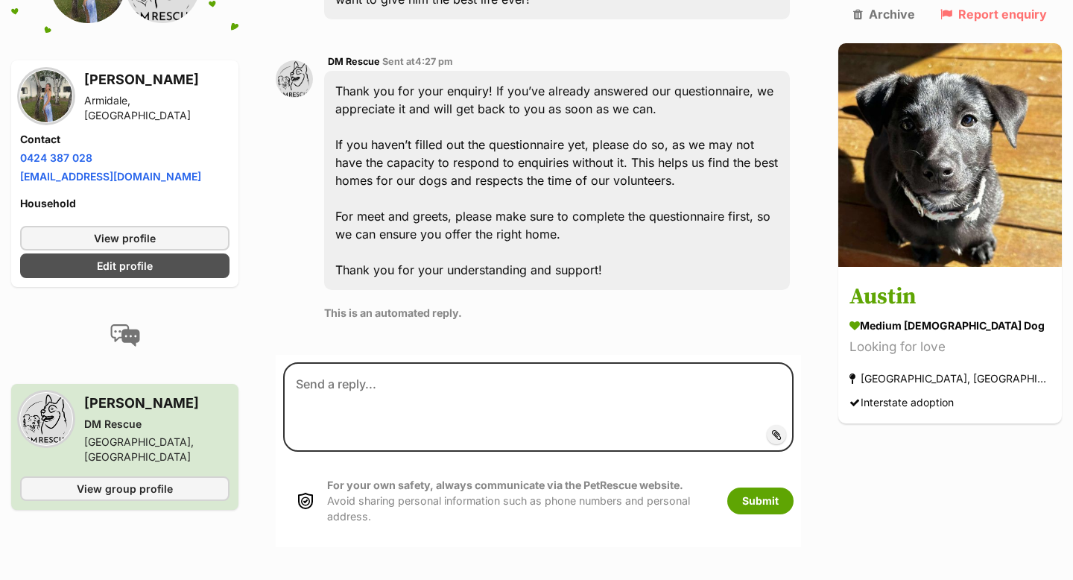
click at [297, 222] on div "DM Rescue Sent at 4:27 pm Thank you for your enquiry! If you’ve already answere…" at bounding box center [538, 193] width 525 height 302
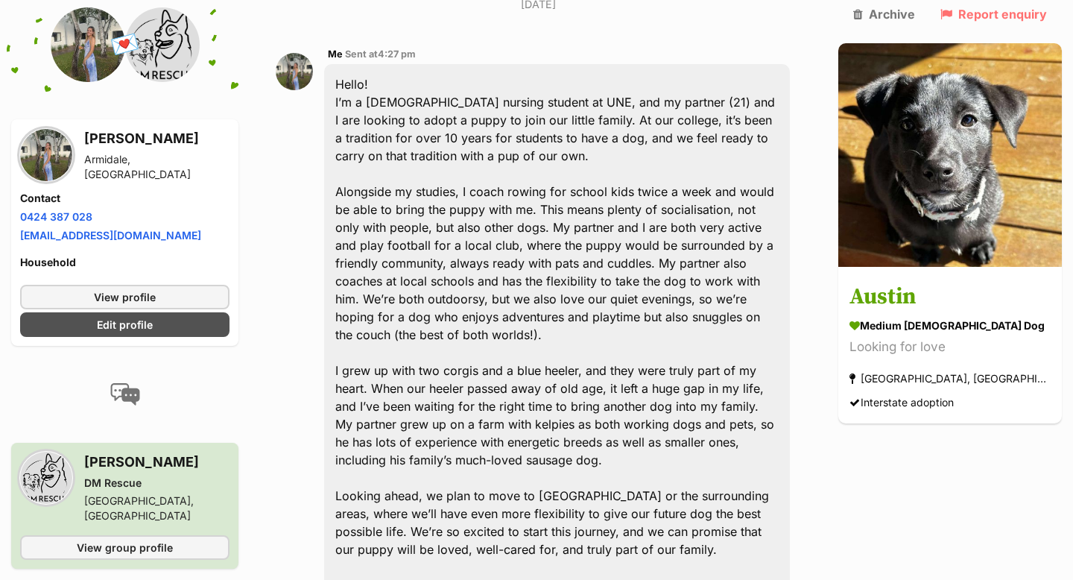
scroll to position [0, 0]
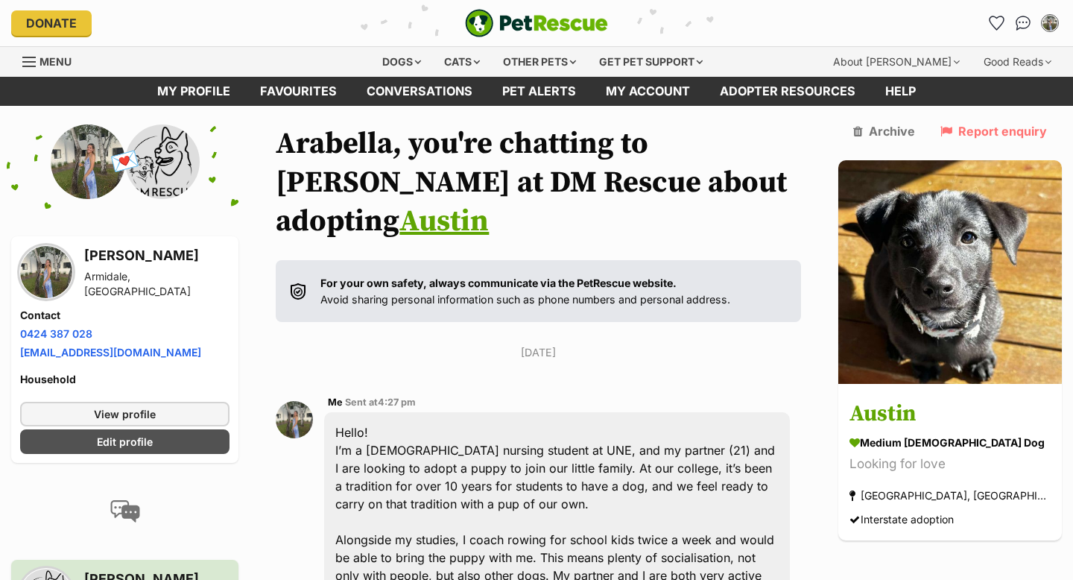
click at [777, 165] on h1 "Arabella, you're chatting to Lianna at DM Rescue about adopting [PERSON_NAME]" at bounding box center [538, 182] width 525 height 116
click at [209, 92] on link "My profile" at bounding box center [193, 91] width 103 height 29
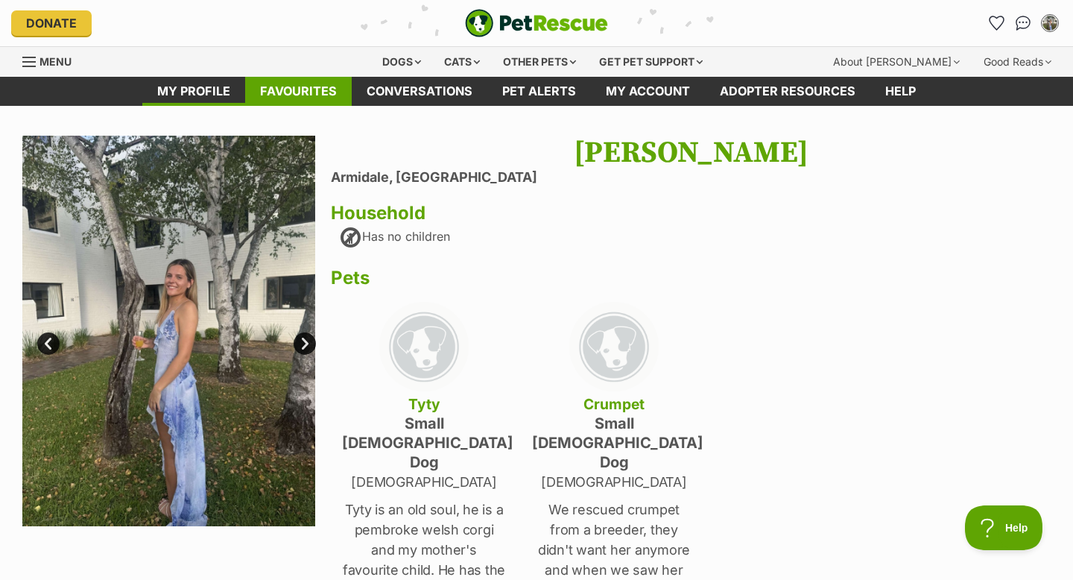
click at [289, 101] on link "Favourites" at bounding box center [298, 91] width 107 height 29
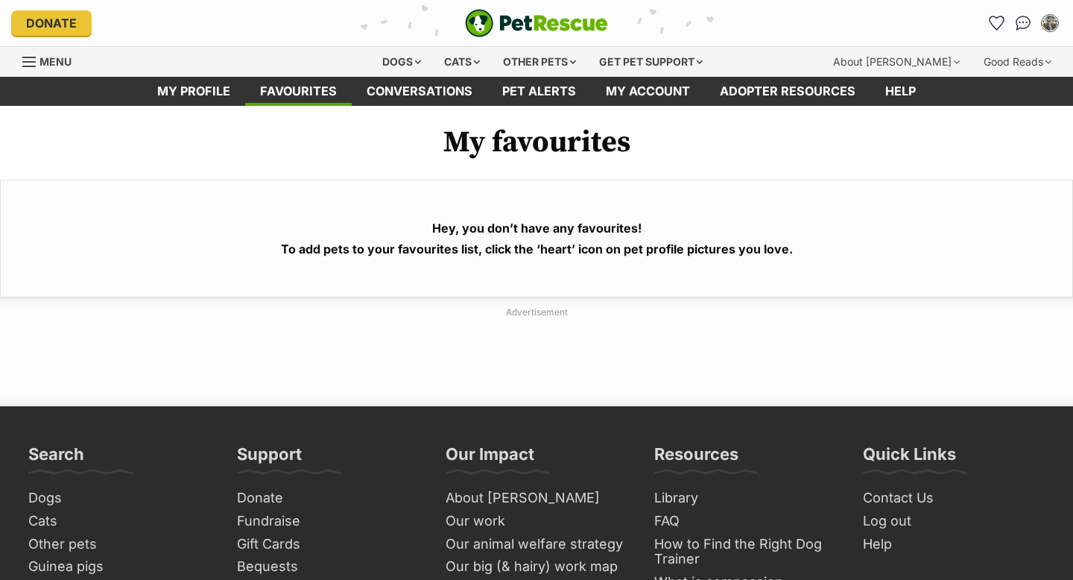
click at [440, 81] on link "Conversations" at bounding box center [420, 91] width 136 height 29
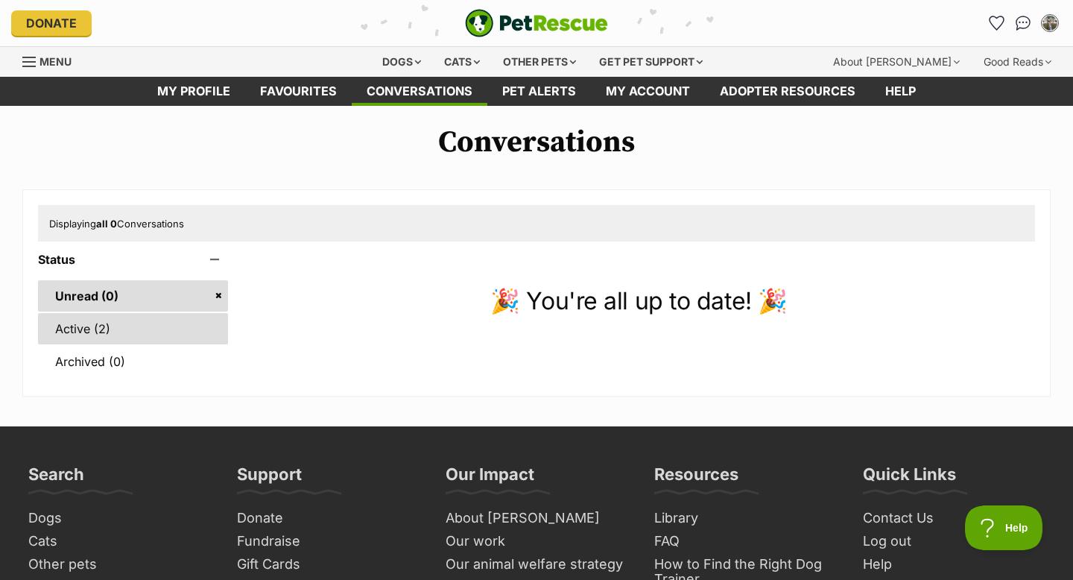
click at [189, 317] on link "Active (2)" at bounding box center [133, 328] width 190 height 31
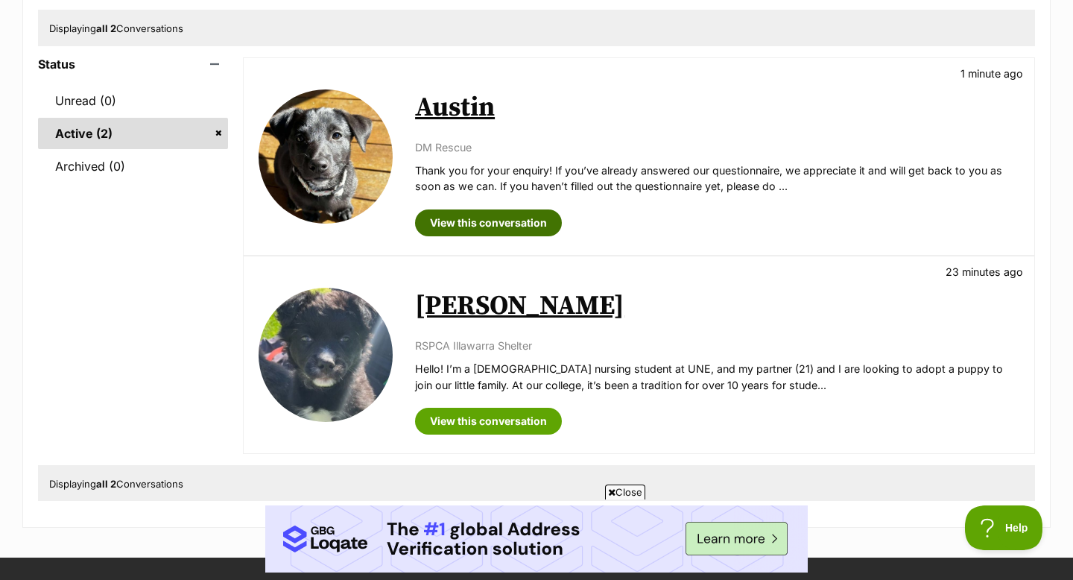
click at [496, 222] on link "View this conversation" at bounding box center [488, 222] width 147 height 27
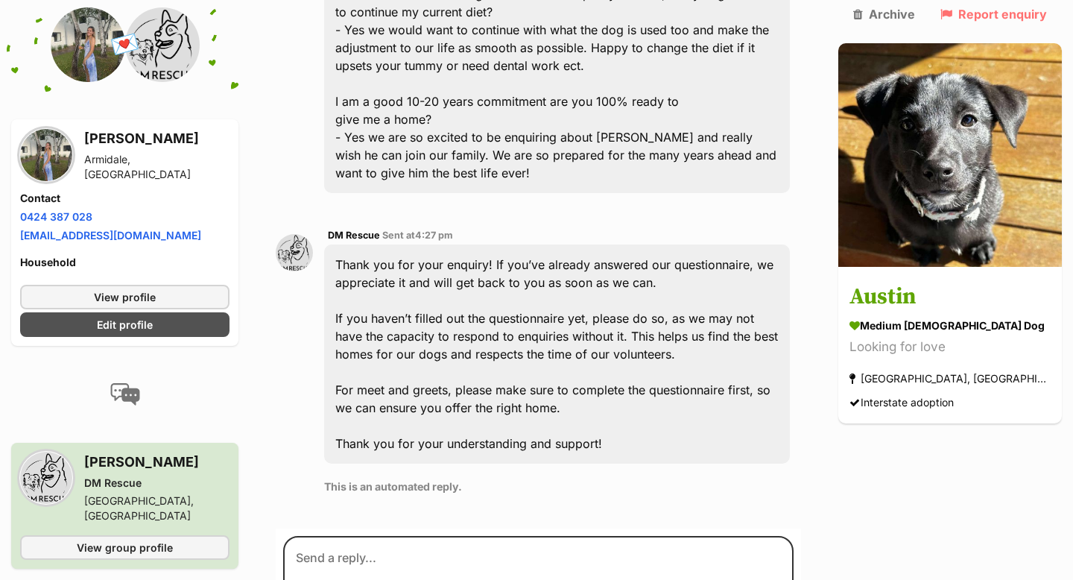
scroll to position [1942, 0]
click at [738, 401] on div "DM Rescue Sent at 4:27 pm Thank you for your enquiry! If you’ve already answere…" at bounding box center [557, 364] width 466 height 279
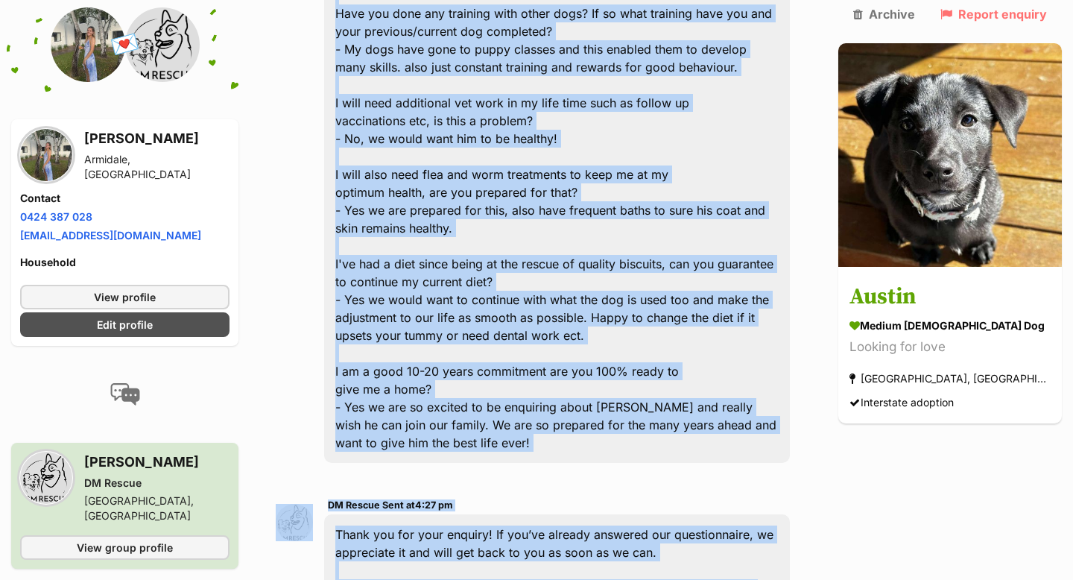
scroll to position [1698, 0]
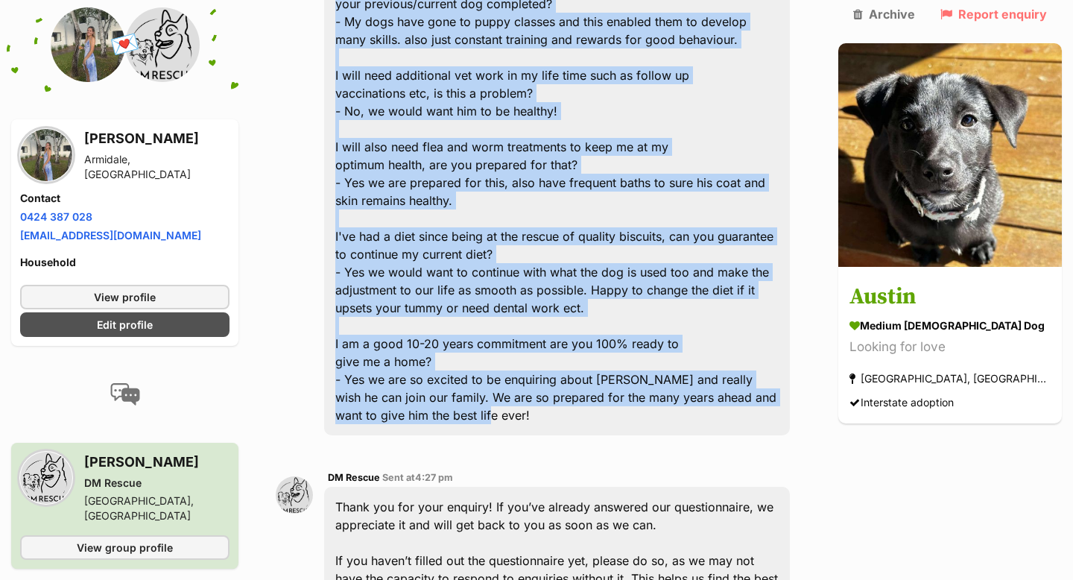
drag, startPoint x: 348, startPoint y: 171, endPoint x: 583, endPoint y: 333, distance: 285.0
copy div "Lo ips’do sitametc adi elitsedd eiu tem inci ut labo etdo mag ali enimad 0 mini…"
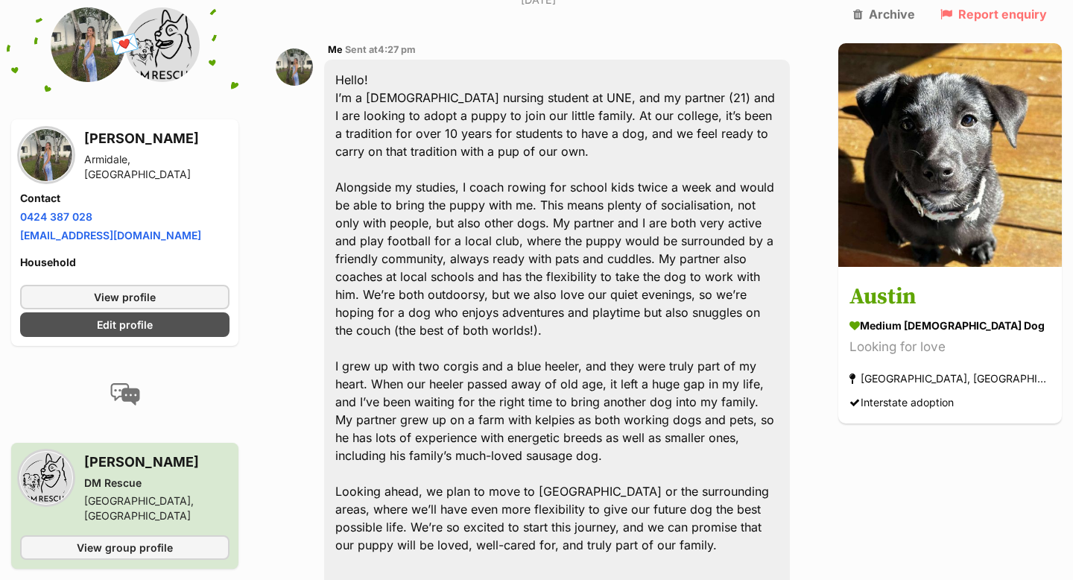
scroll to position [0, 0]
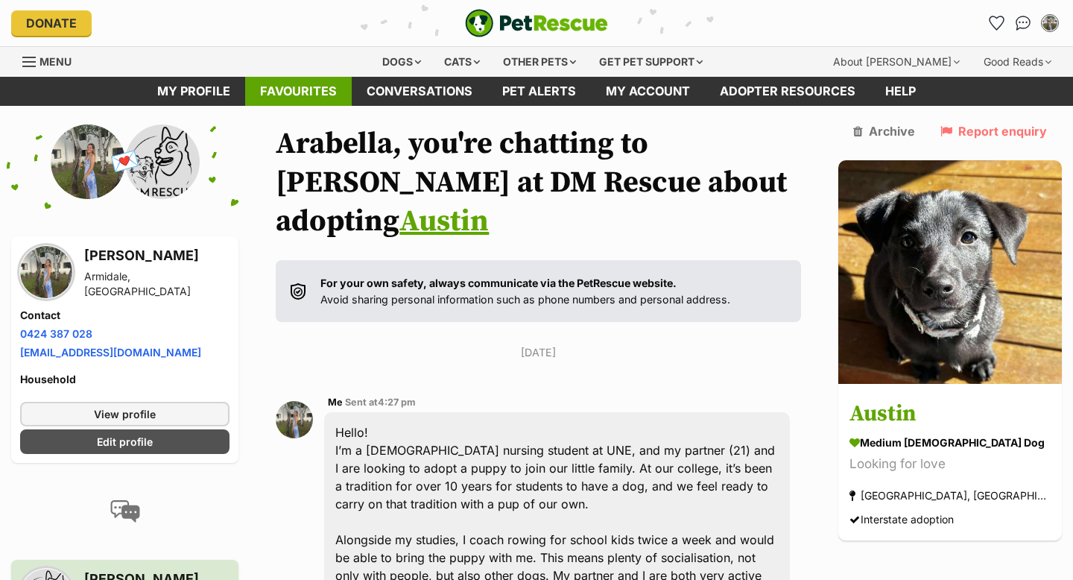
click at [323, 85] on link "Favourites" at bounding box center [298, 91] width 107 height 29
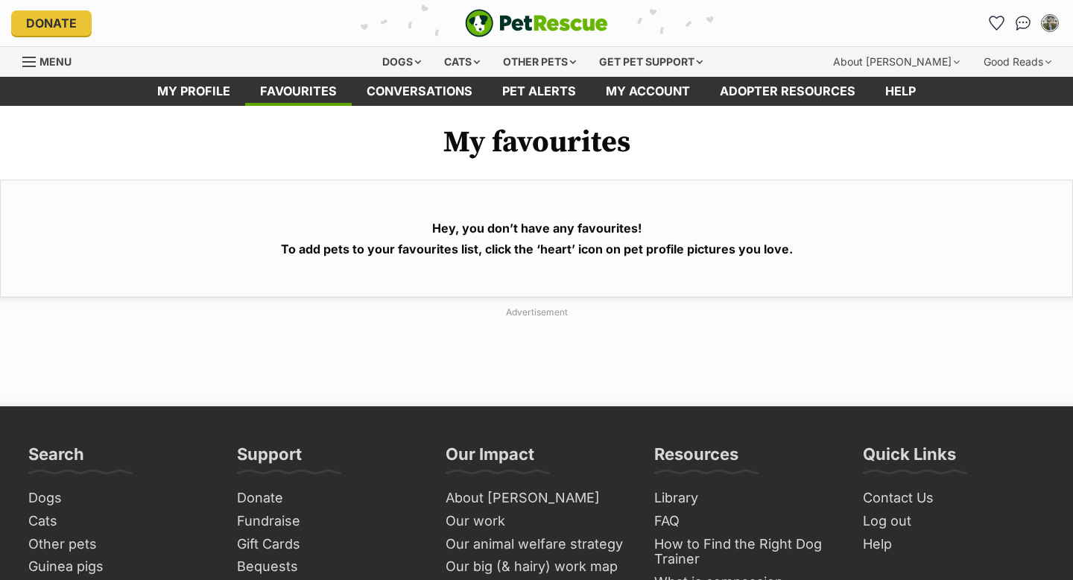
click at [449, 94] on link "Conversations" at bounding box center [420, 91] width 136 height 29
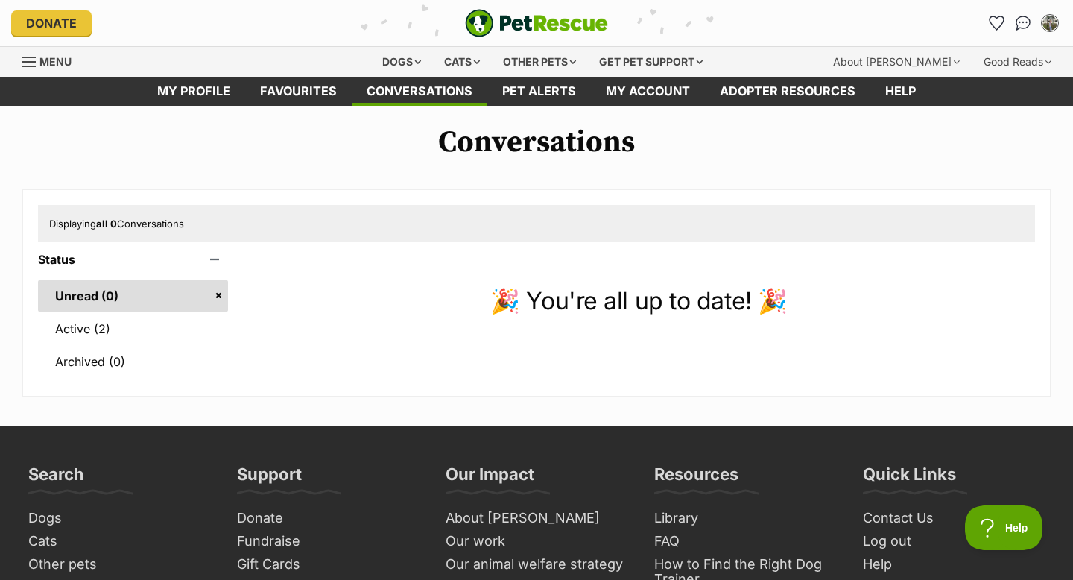
click at [136, 311] on ul "Unread (0) Active (2) Archived (0)" at bounding box center [133, 321] width 190 height 111
click at [136, 327] on link "Active (2)" at bounding box center [133, 328] width 190 height 31
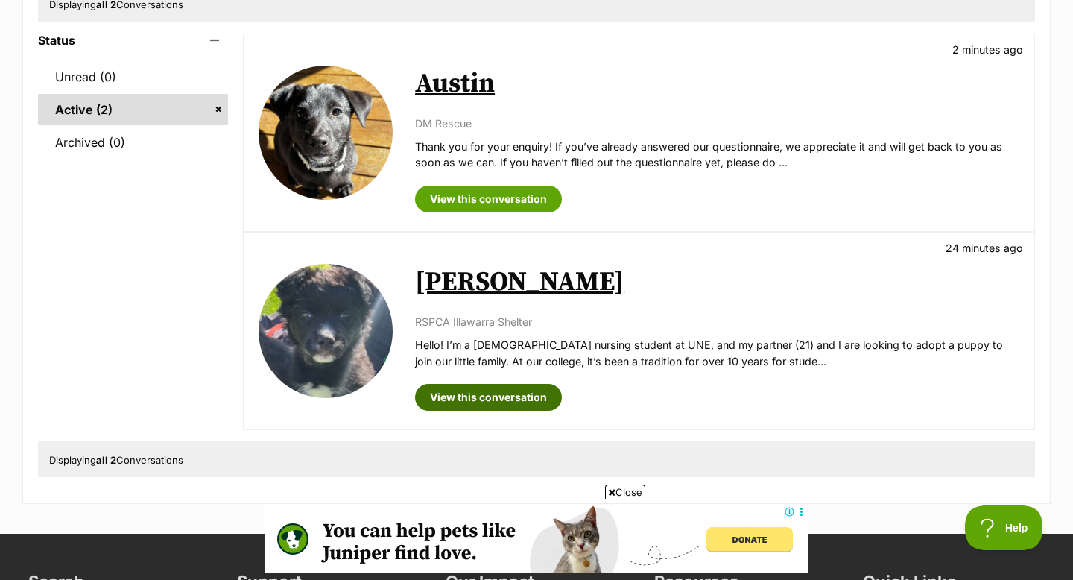
click at [513, 402] on link "View this conversation" at bounding box center [488, 397] width 147 height 27
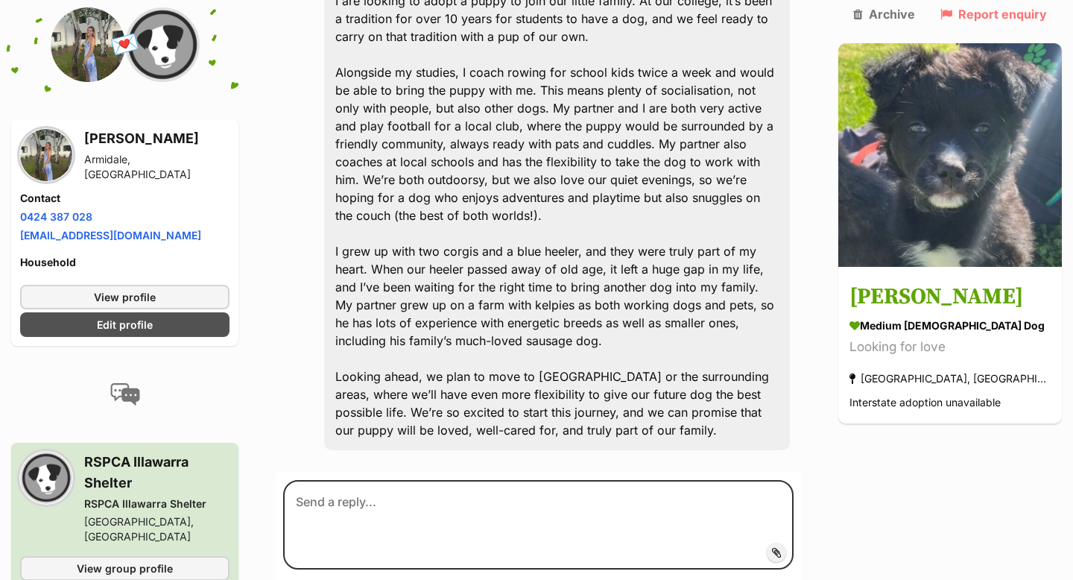
scroll to position [488, 0]
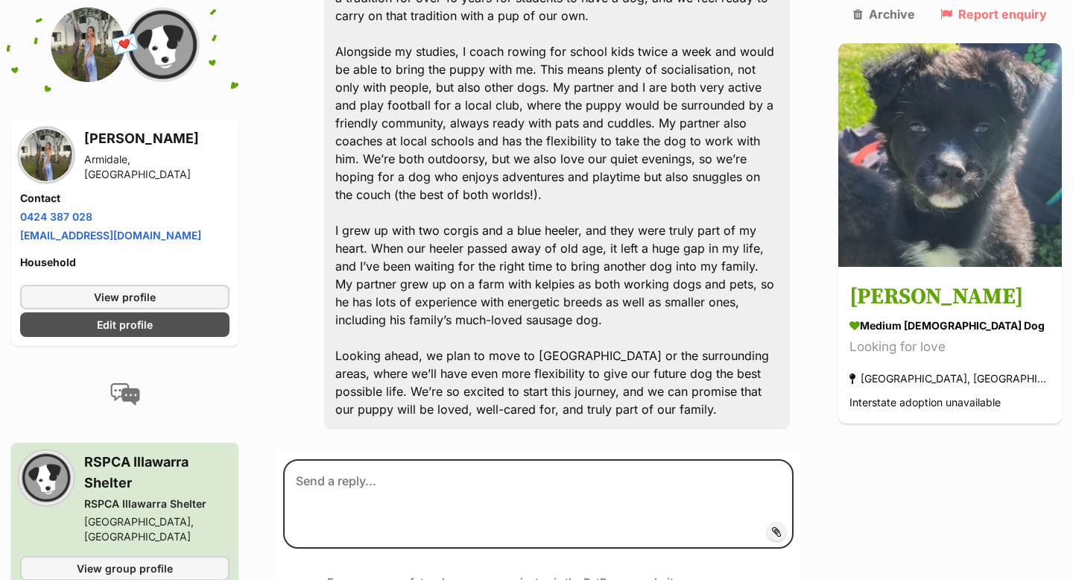
click at [590, 422] on section "Arabella, you're chatting to RSPCA at RSPCA Illawarra Shelter about adopting Ot…" at bounding box center [538, 140] width 525 height 1008
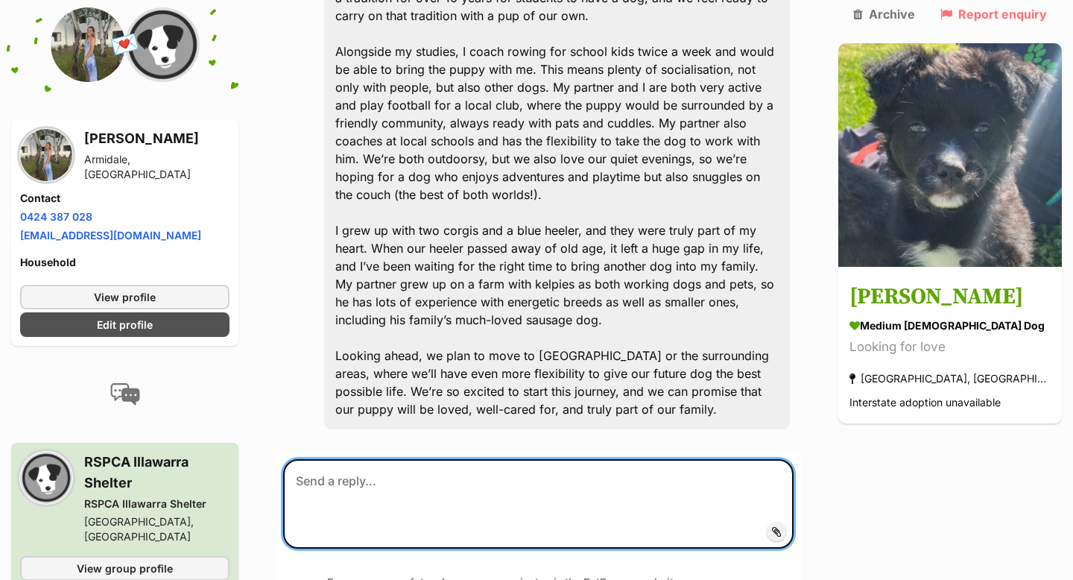
click at [589, 466] on textarea at bounding box center [538, 503] width 510 height 89
paste textarea "If you’re approved for adoption are you able to take your new dog within 2 week…"
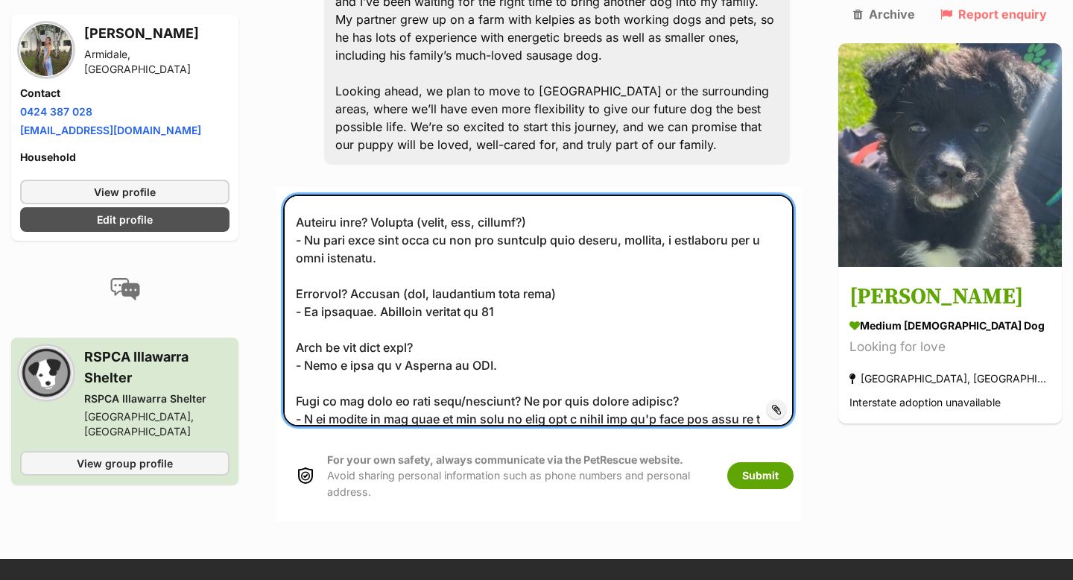
scroll to position [0, 0]
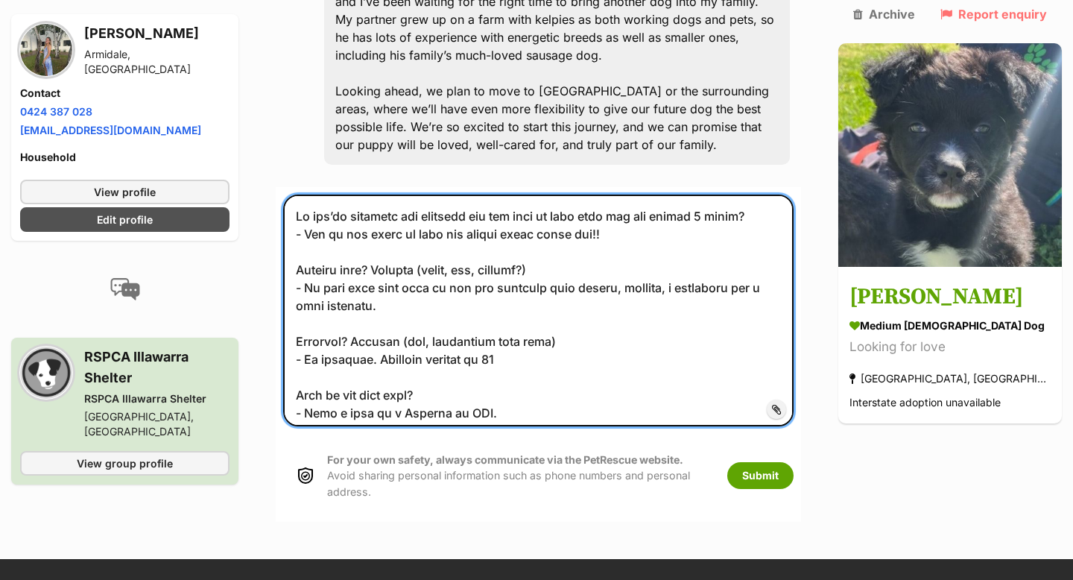
click at [306, 194] on textarea at bounding box center [538, 310] width 510 height 232
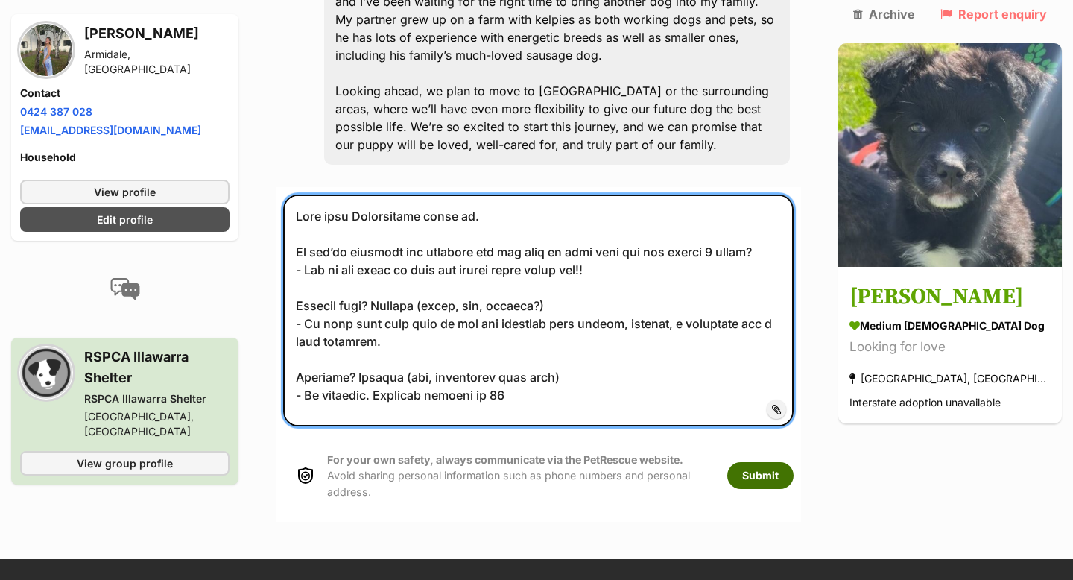
type textarea "Some more Information about us. If you’re approved for adoption are you able to…"
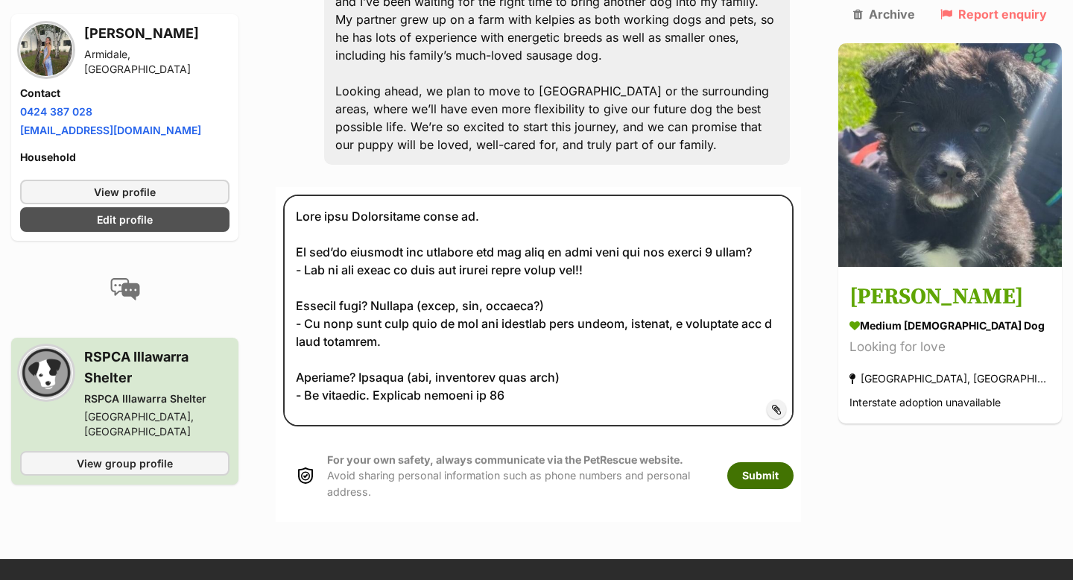
click at [794, 462] on button "Submit" at bounding box center [760, 475] width 66 height 27
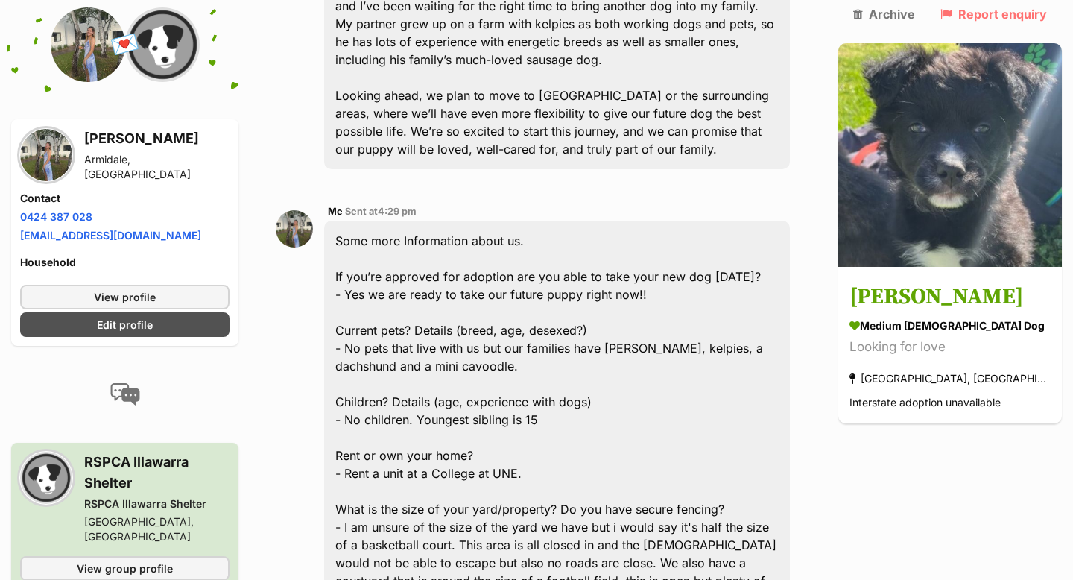
scroll to position [728, 0]
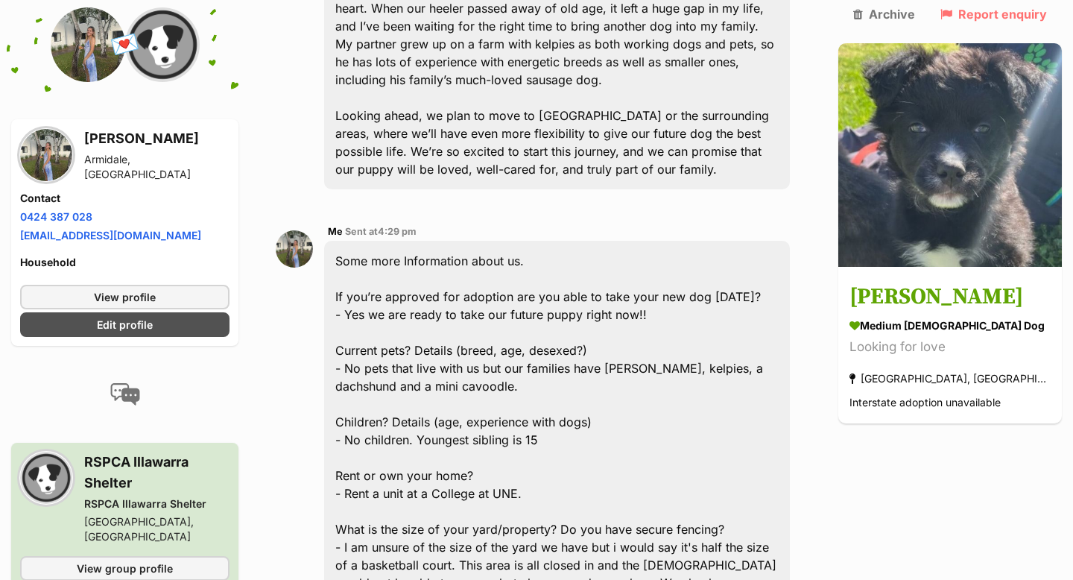
click at [311, 230] on img at bounding box center [294, 248] width 37 height 37
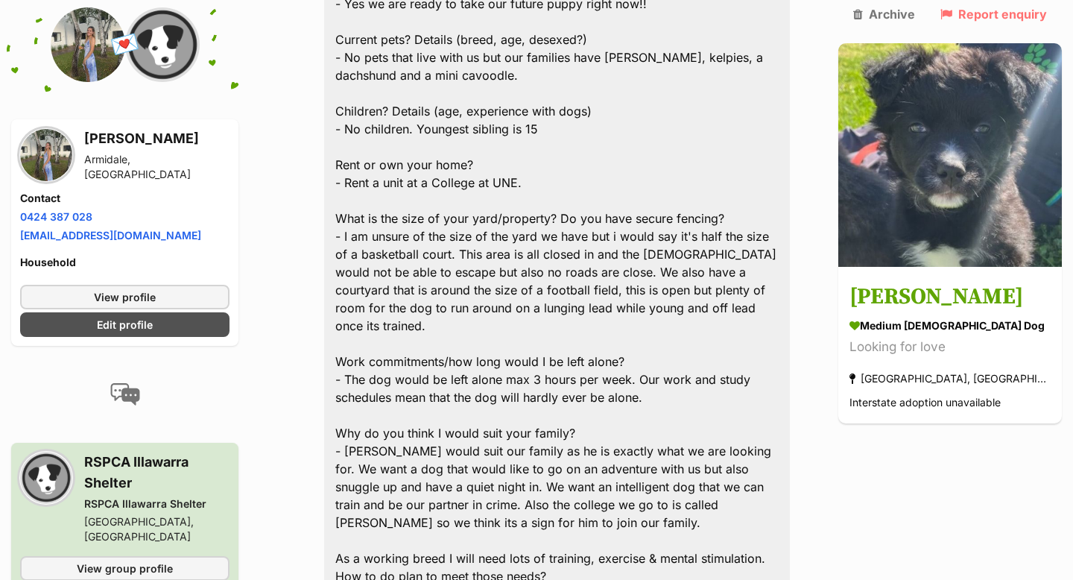
scroll to position [1040, 0]
click at [515, 371] on div "Some more Information about us. If you’re approved for adoption are you able to…" at bounding box center [557, 530] width 466 height 1203
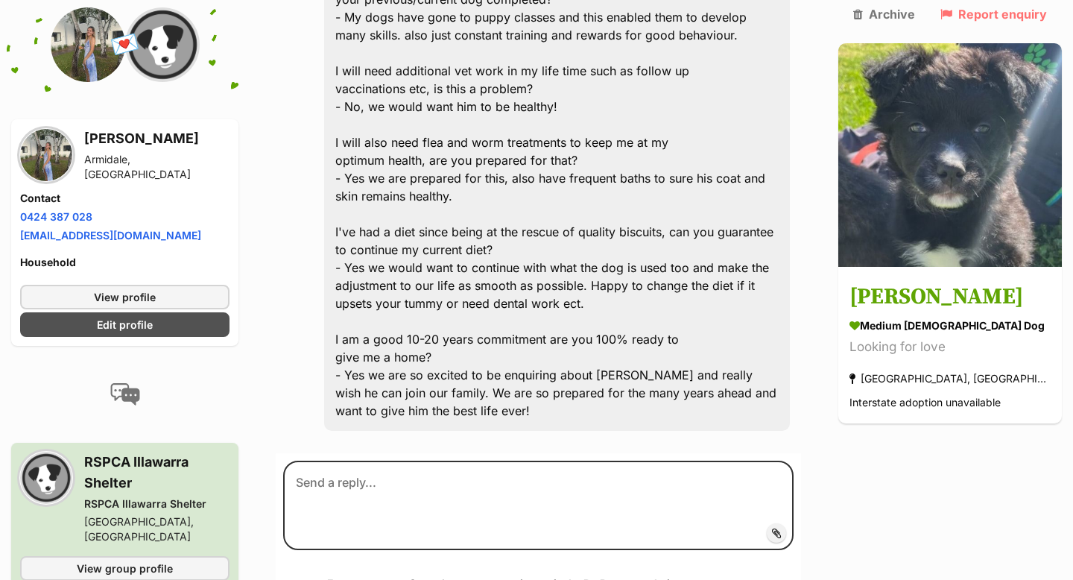
scroll to position [1771, 0]
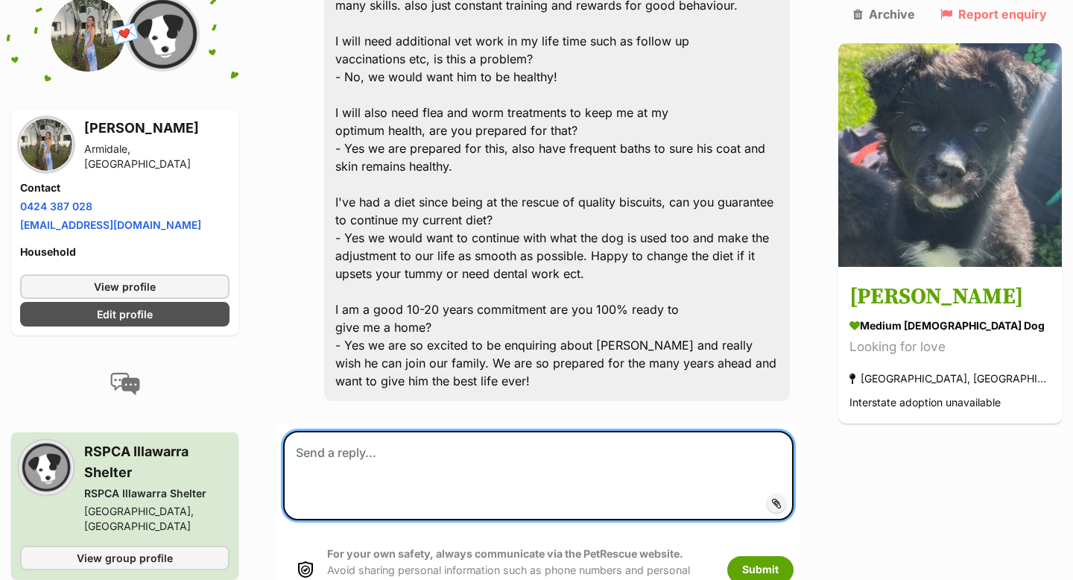
click at [598, 431] on textarea at bounding box center [538, 475] width 510 height 89
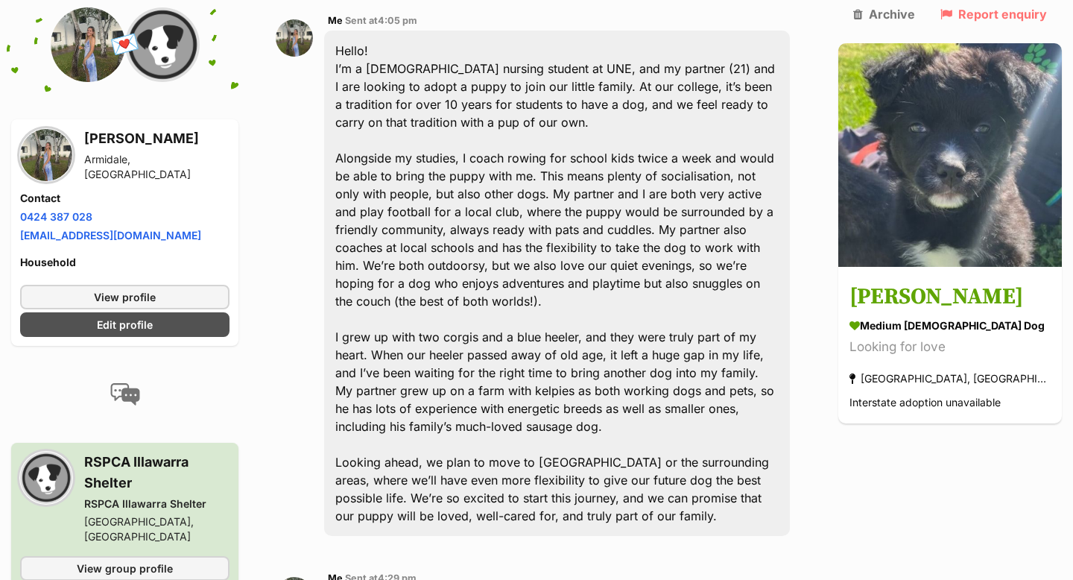
scroll to position [0, 0]
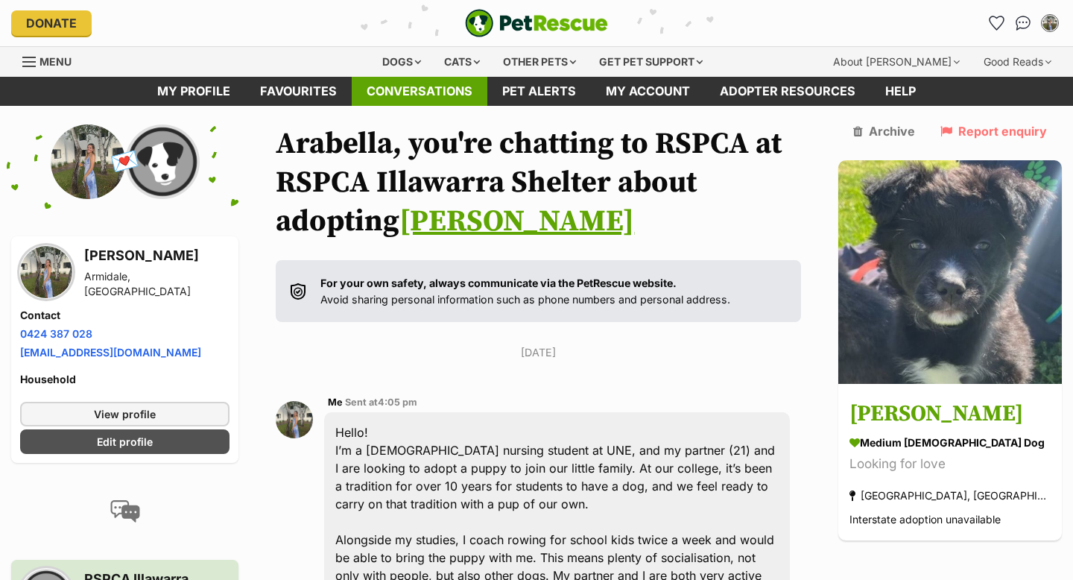
click at [408, 89] on link "Conversations" at bounding box center [420, 91] width 136 height 29
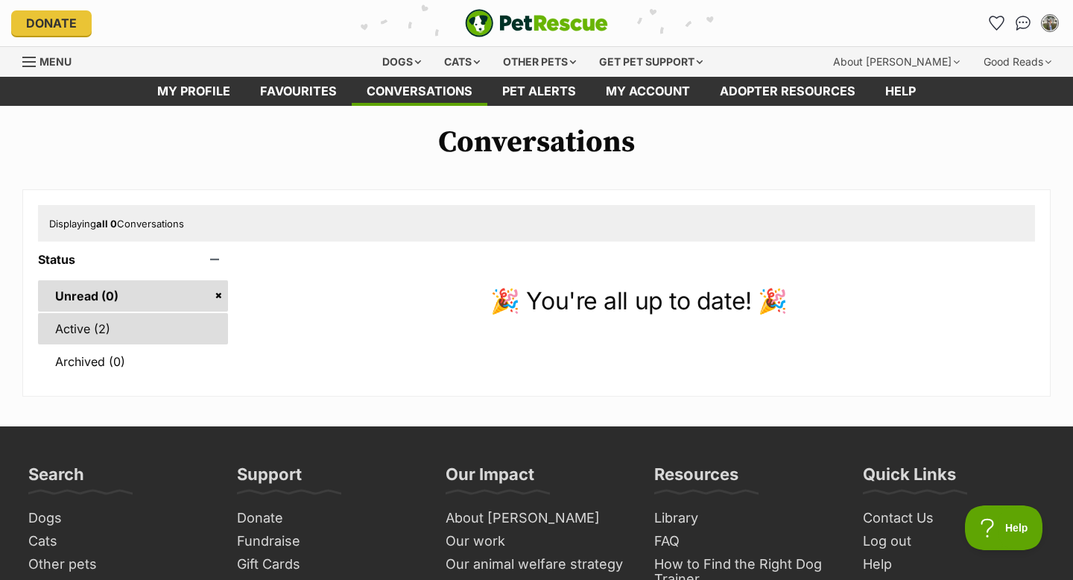
click at [92, 319] on link "Active (2)" at bounding box center [133, 328] width 190 height 31
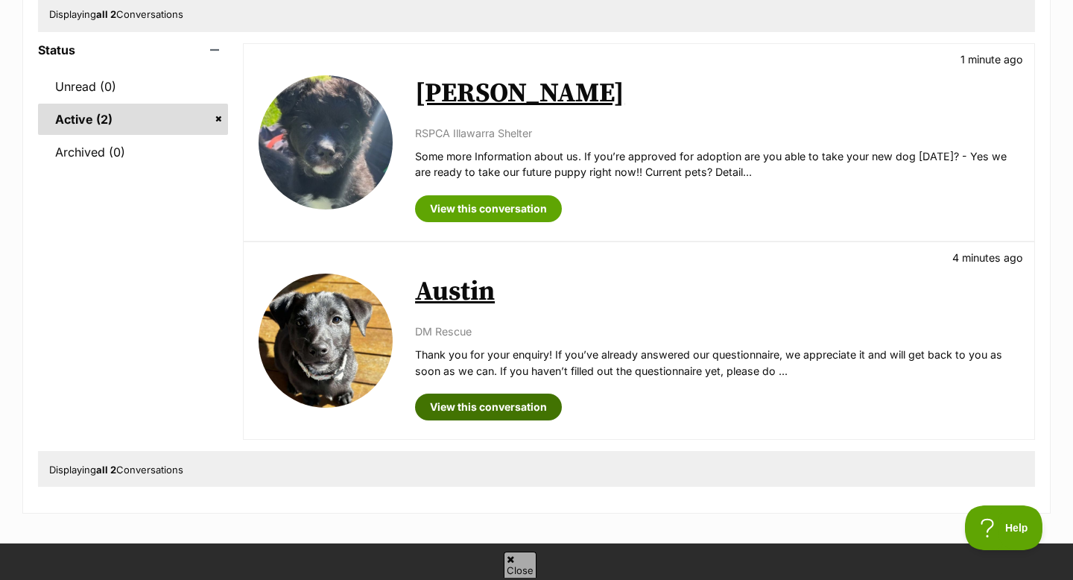
click at [493, 399] on link "View this conversation" at bounding box center [488, 406] width 147 height 27
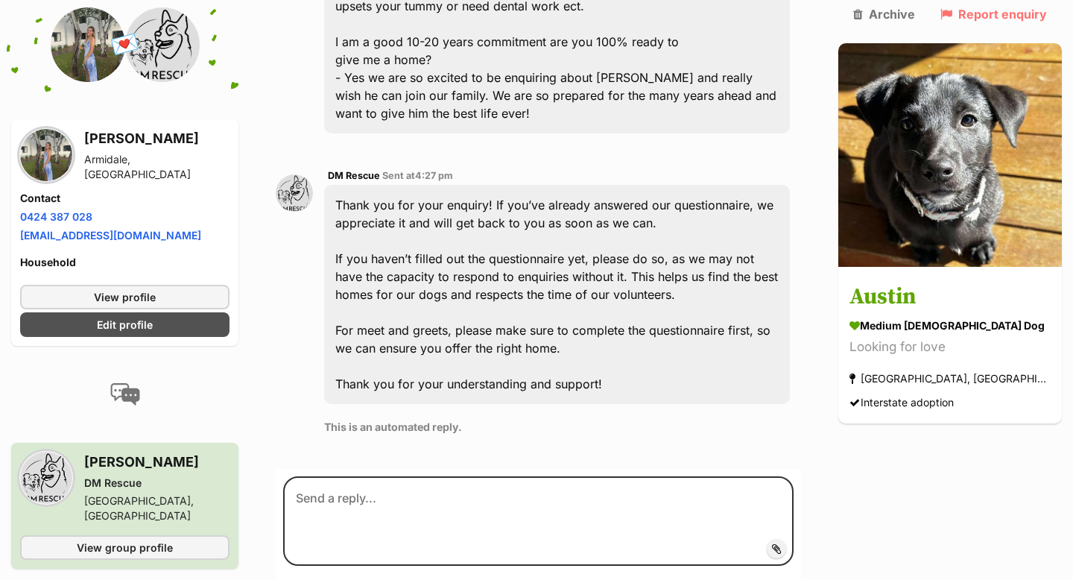
scroll to position [2007, 0]
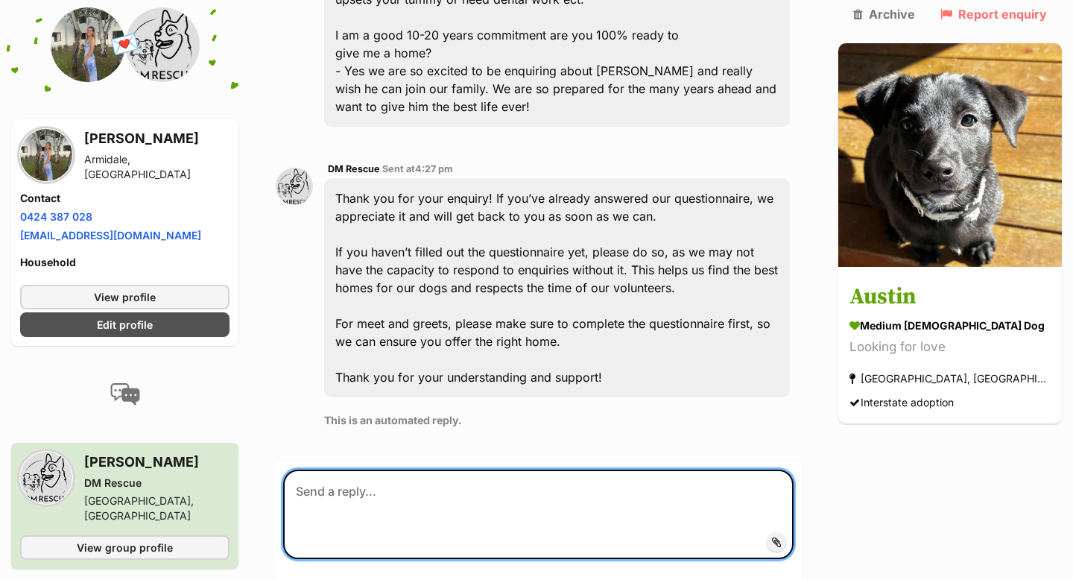
click at [502, 469] on textarea at bounding box center [538, 513] width 510 height 89
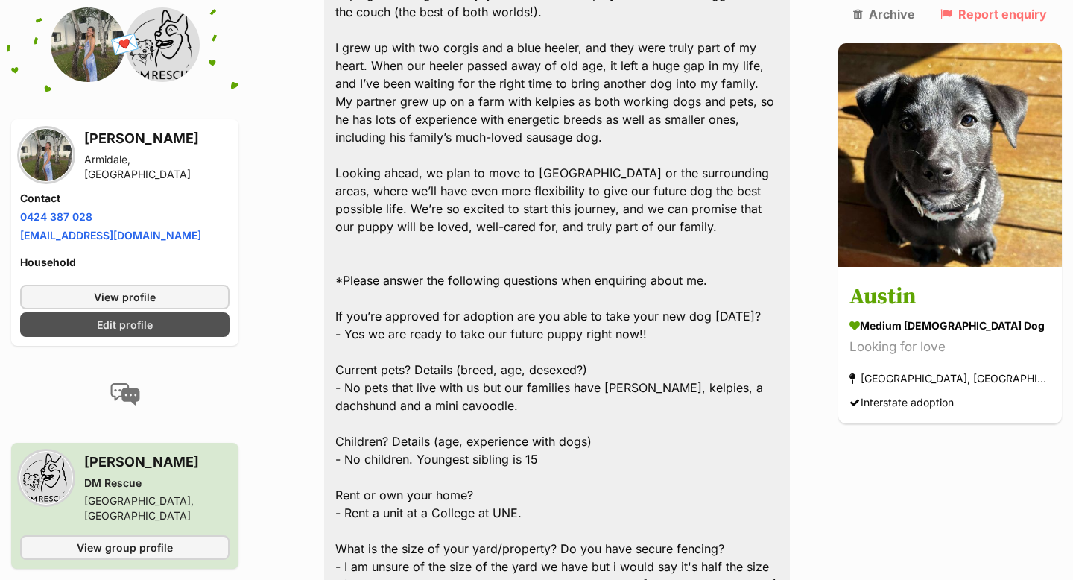
scroll to position [0, 0]
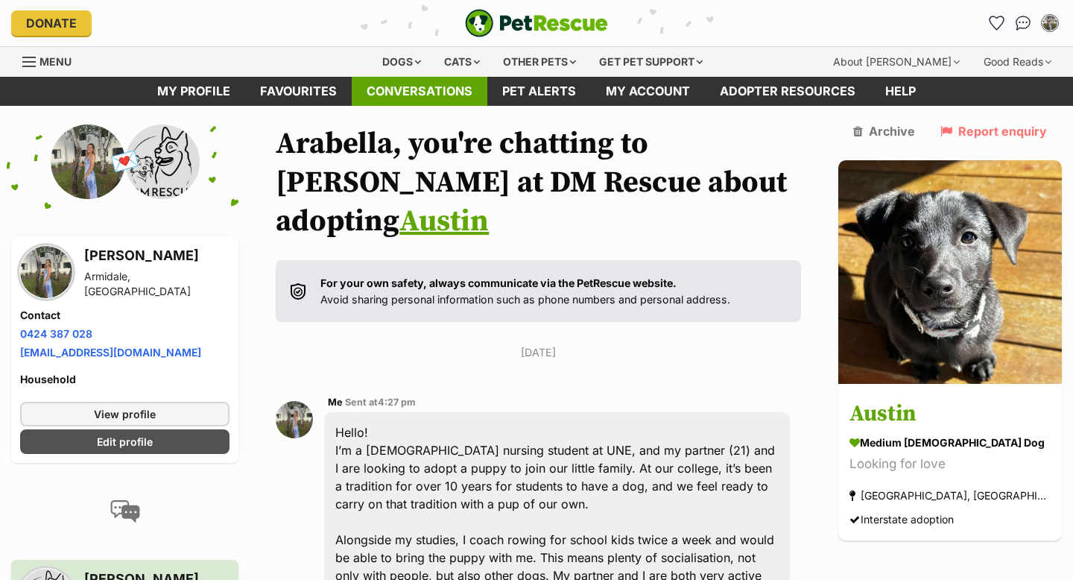
click at [454, 98] on link "Conversations" at bounding box center [420, 91] width 136 height 29
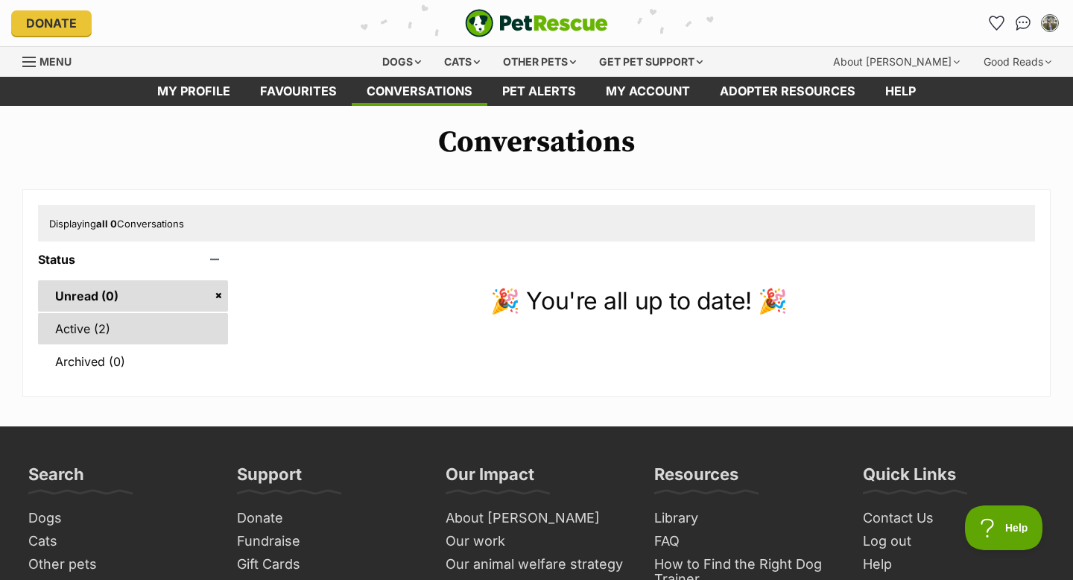
click at [118, 325] on link "Active (2)" at bounding box center [133, 328] width 190 height 31
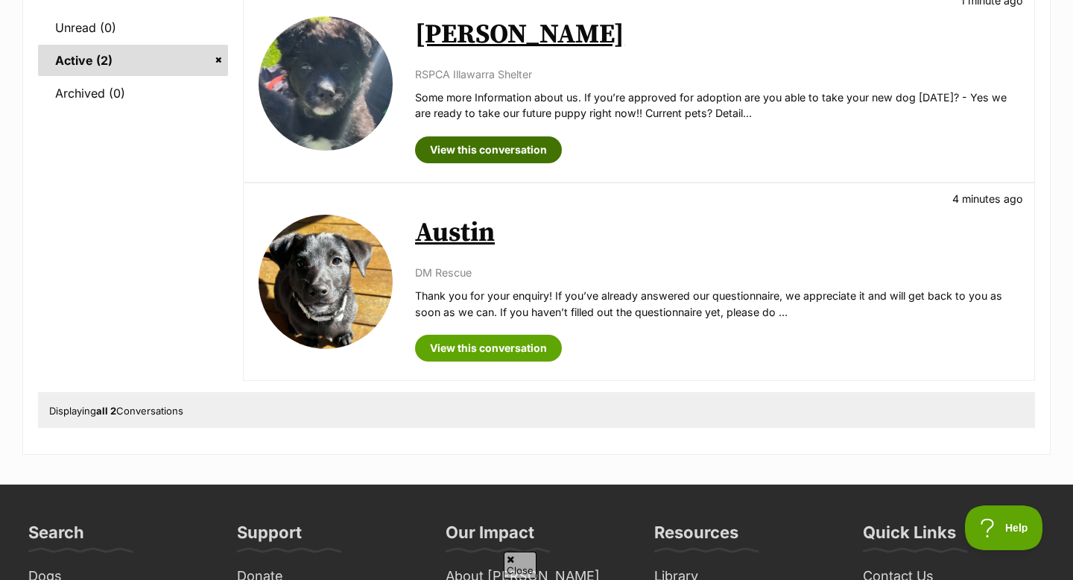
click at [521, 159] on link "View this conversation" at bounding box center [488, 149] width 147 height 27
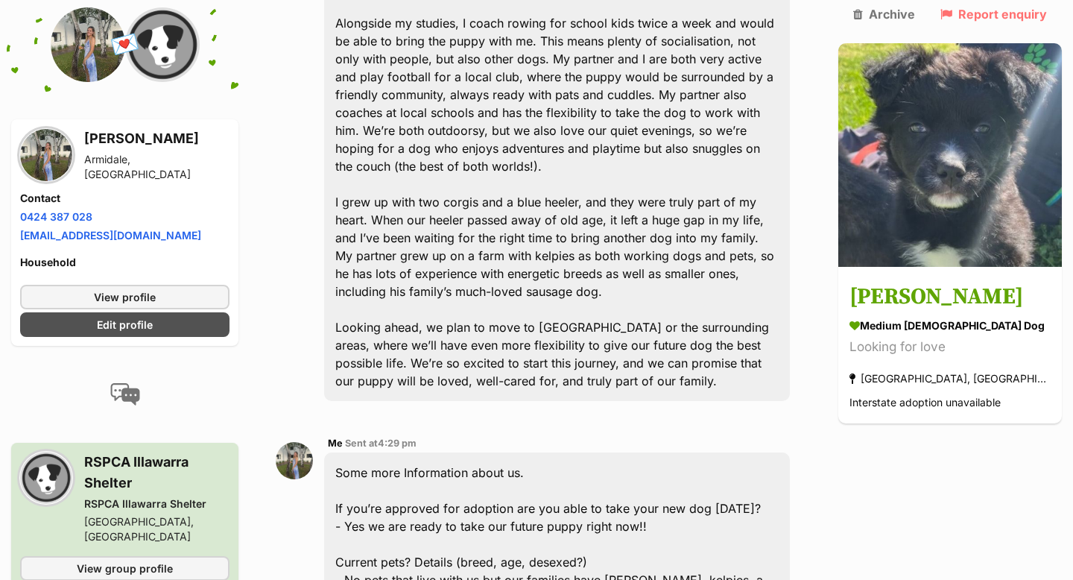
scroll to position [461, 0]
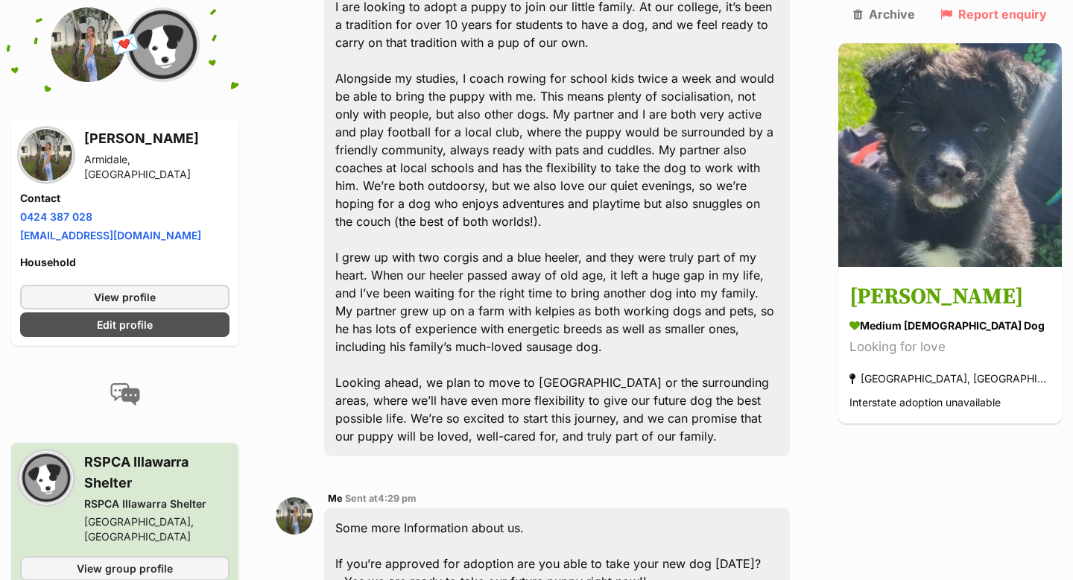
click at [636, 40] on div "Hello! I’m a 20-year-old nursing student at UNE, and my partner (21) and I are …" at bounding box center [557, 203] width 466 height 505
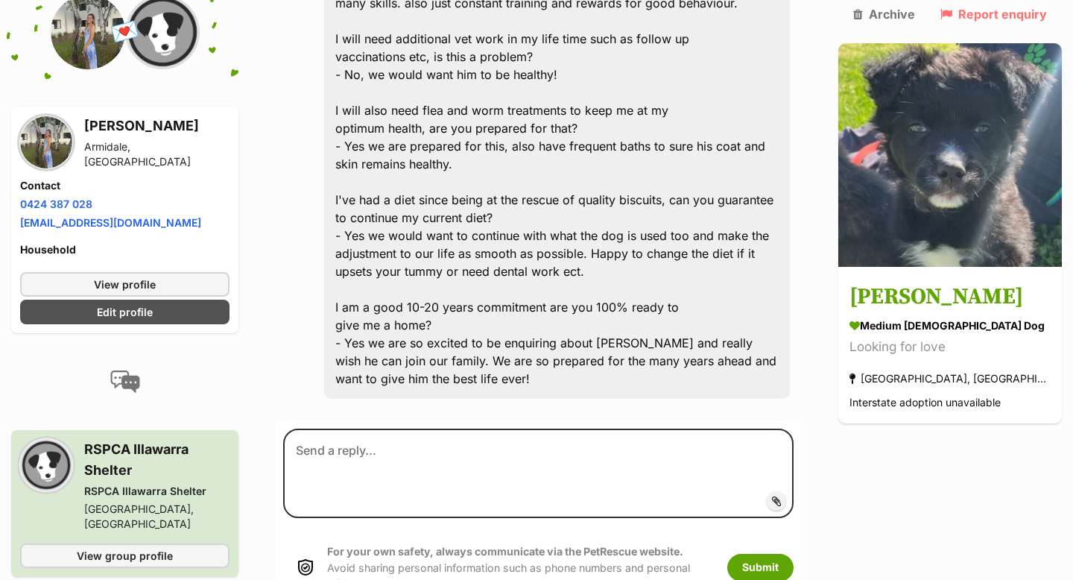
scroll to position [1743, 0]
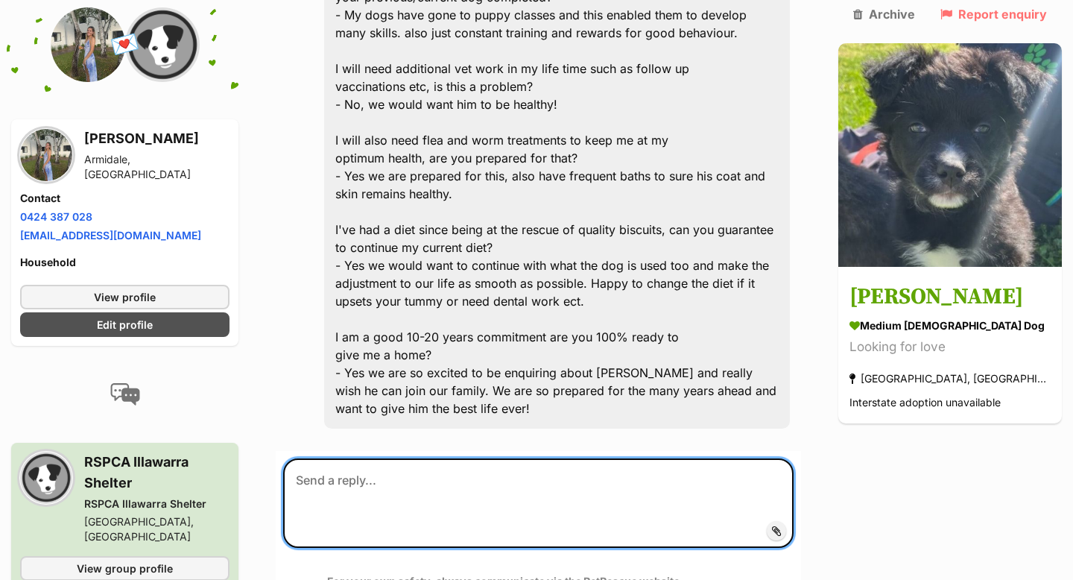
click at [554, 483] on textarea at bounding box center [538, 502] width 510 height 89
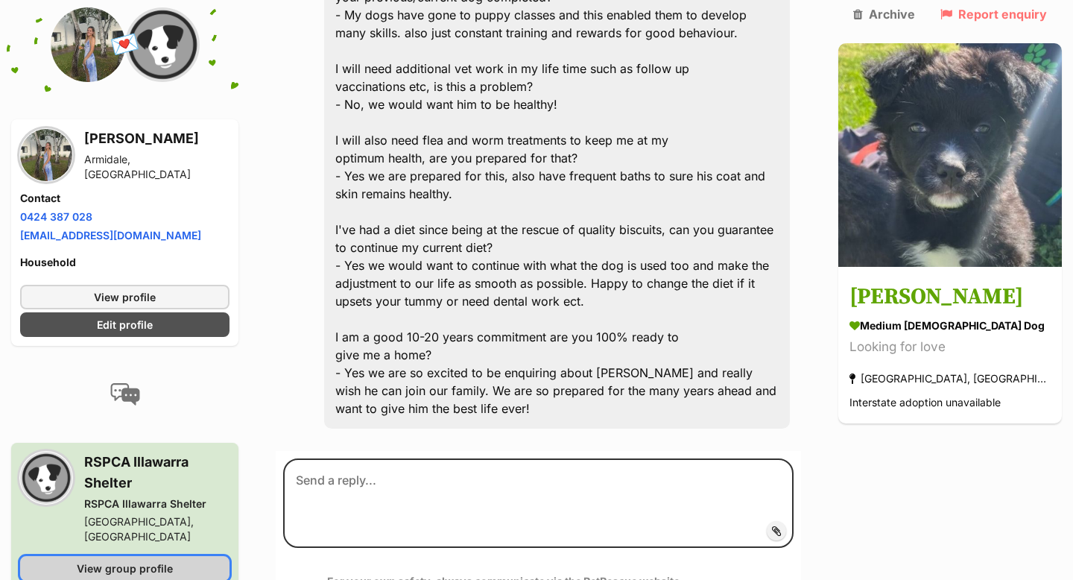
click at [116, 560] on span "View group profile" at bounding box center [125, 568] width 96 height 16
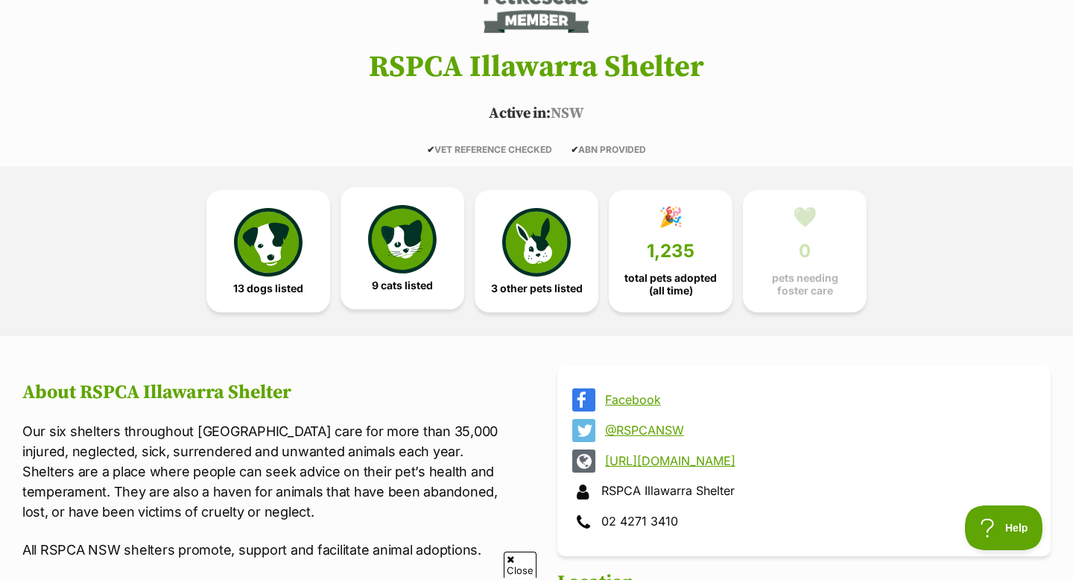
scroll to position [247, 0]
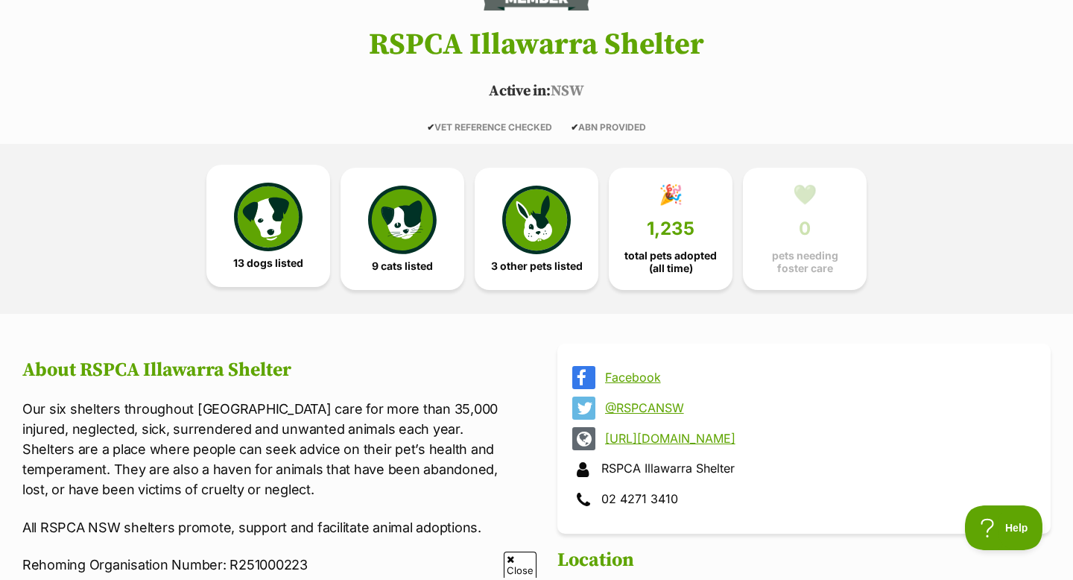
click at [298, 230] on img at bounding box center [268, 217] width 69 height 69
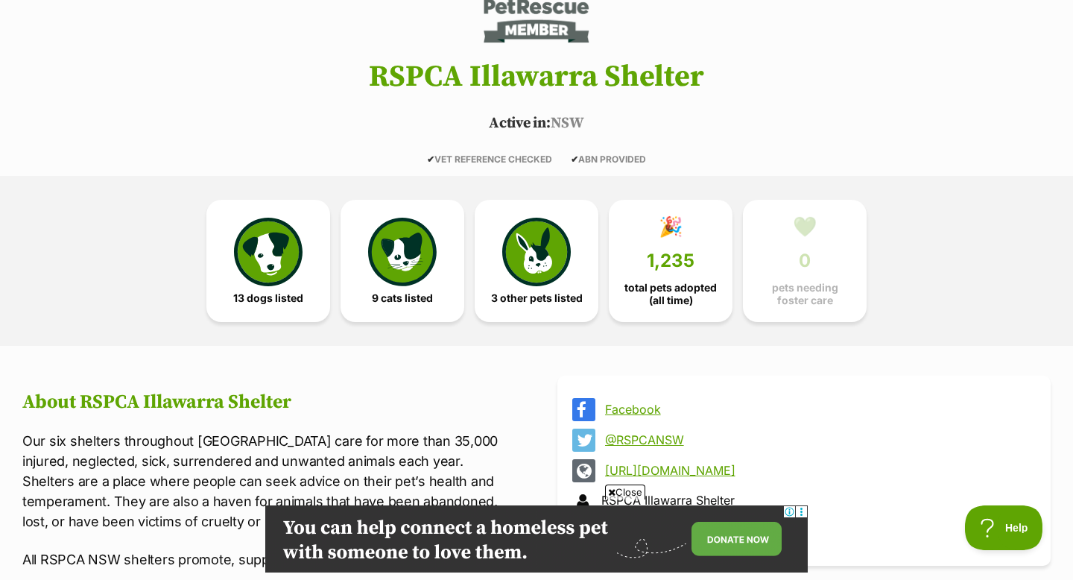
scroll to position [225, 0]
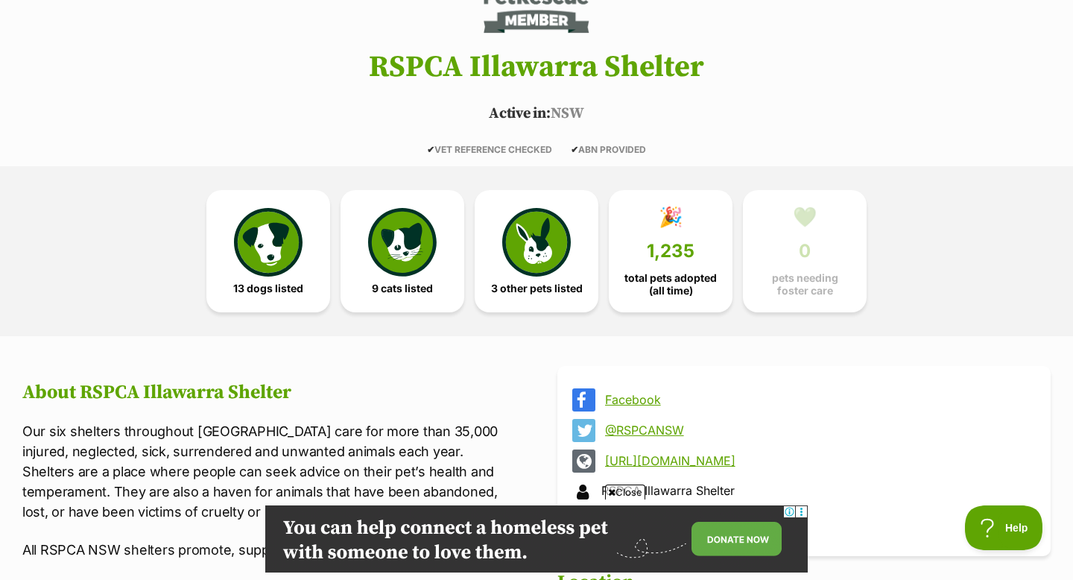
click at [633, 87] on header "RSPCA Illawarra Shelter Active in: [GEOGRAPHIC_DATA] ✔ VET REFERENCE CHECKED ✔ …" at bounding box center [536, 33] width 1073 height 244
click at [261, 262] on img at bounding box center [268, 239] width 69 height 69
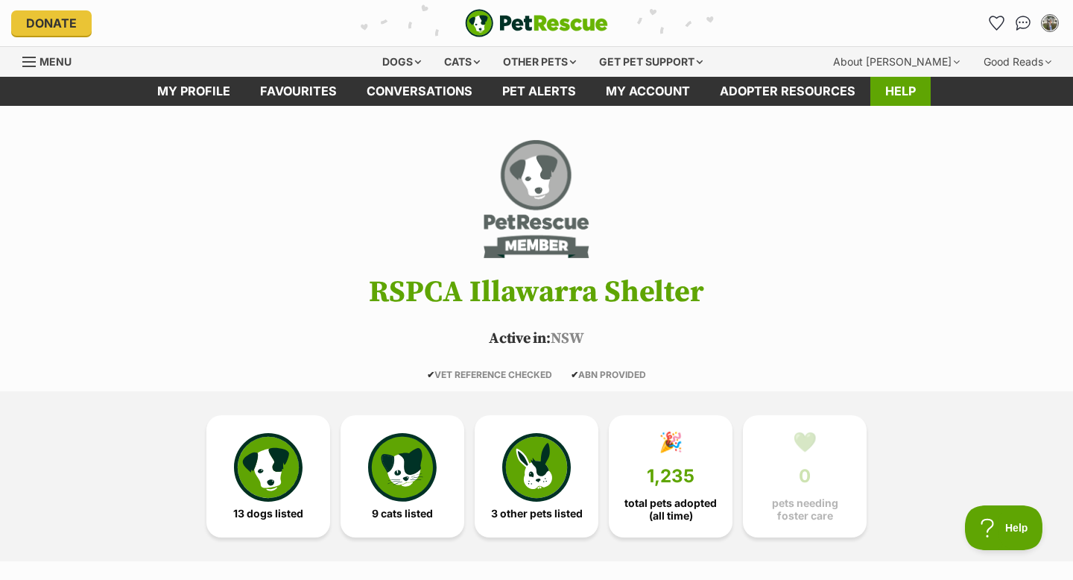
scroll to position [0, 0]
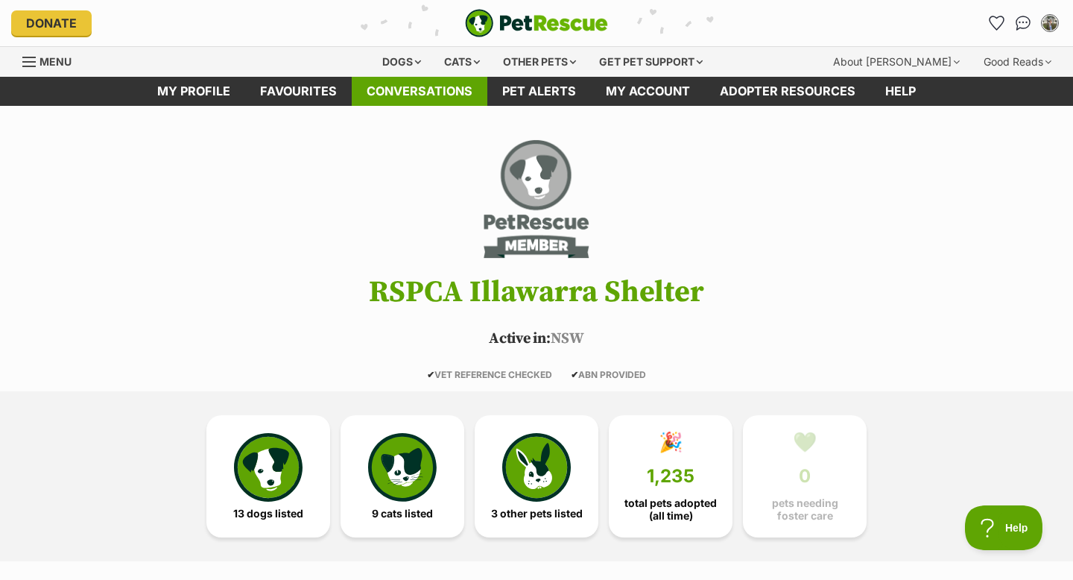
click at [417, 93] on link "Conversations" at bounding box center [420, 91] width 136 height 29
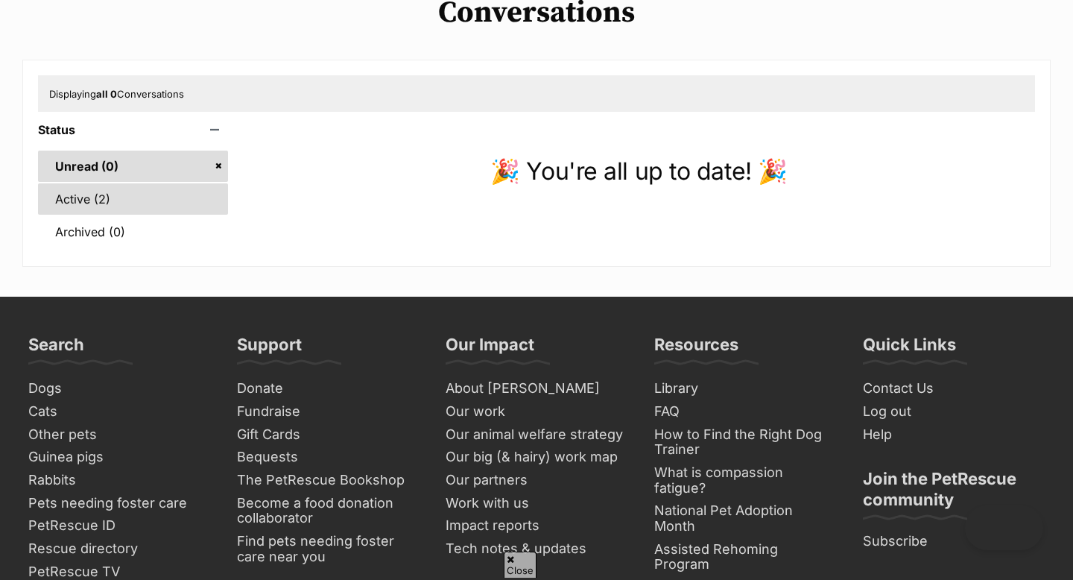
click at [122, 184] on link "Active (2)" at bounding box center [133, 198] width 190 height 31
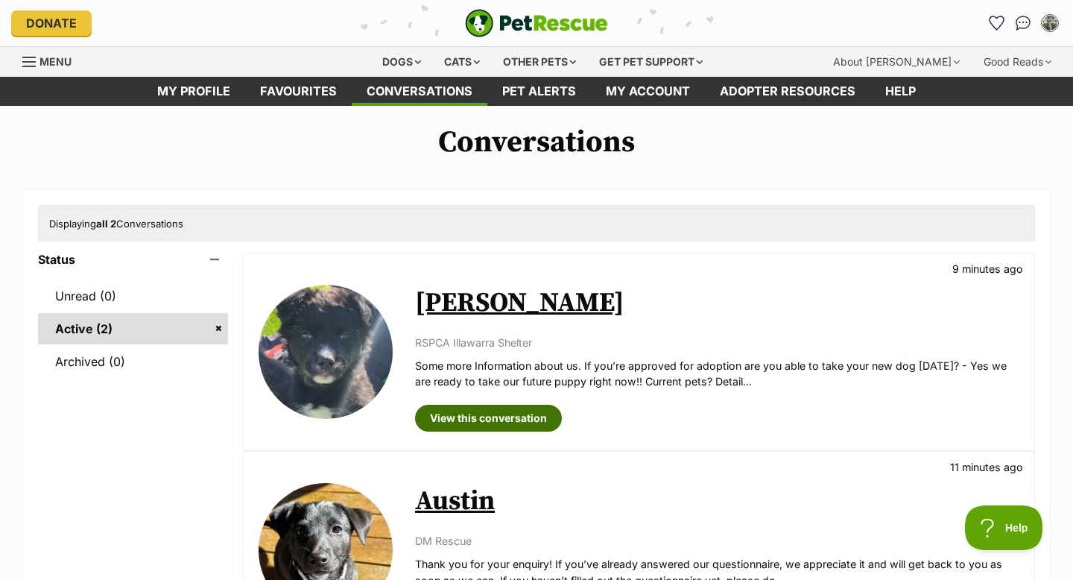
click at [469, 420] on link "View this conversation" at bounding box center [488, 418] width 147 height 27
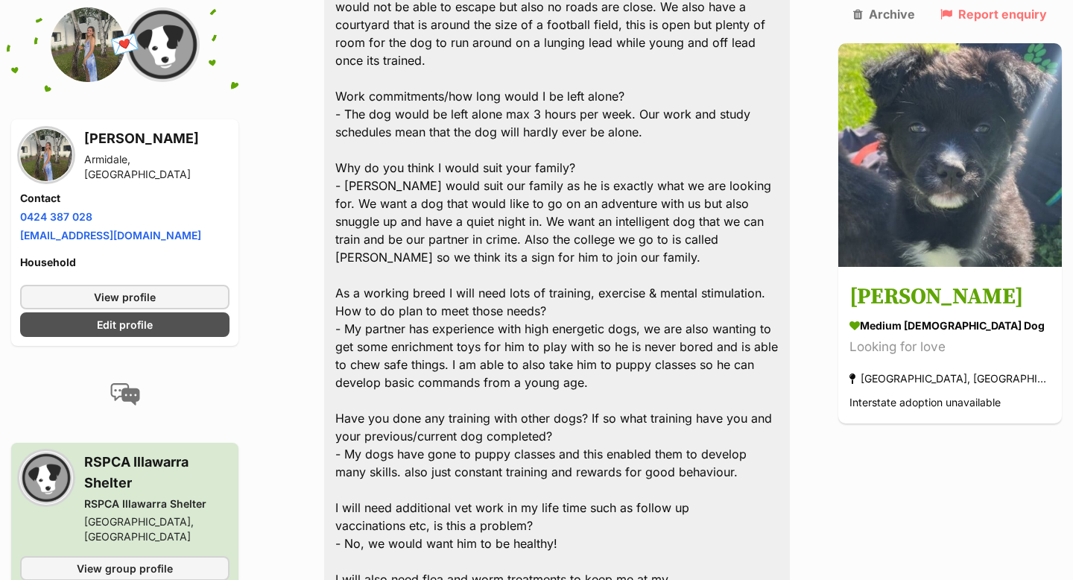
scroll to position [1291, 0]
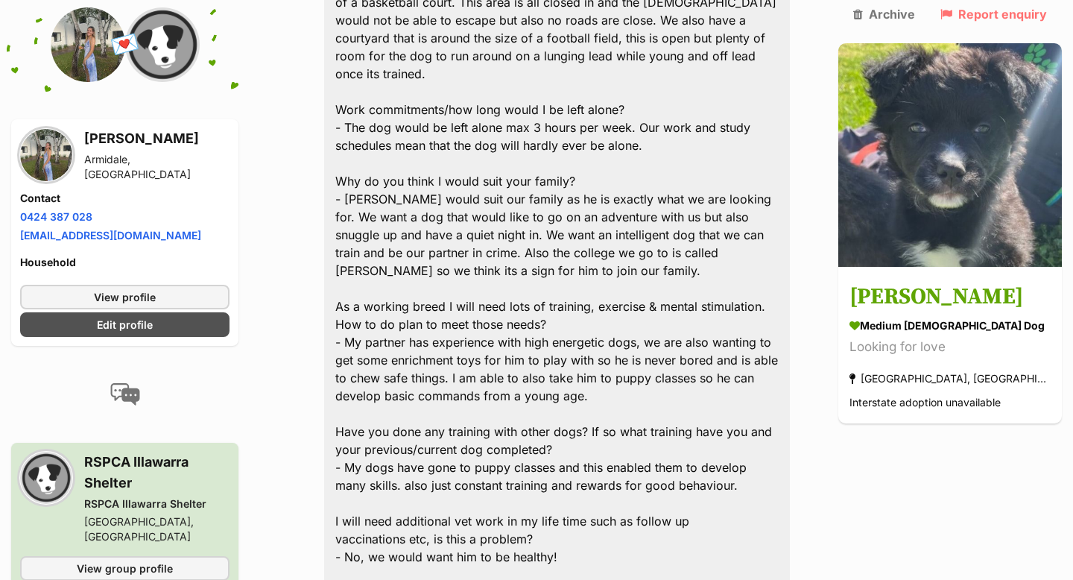
click at [608, 291] on div "Some more Information about us. If you’re approved for adoption are you able to…" at bounding box center [557, 279] width 466 height 1203
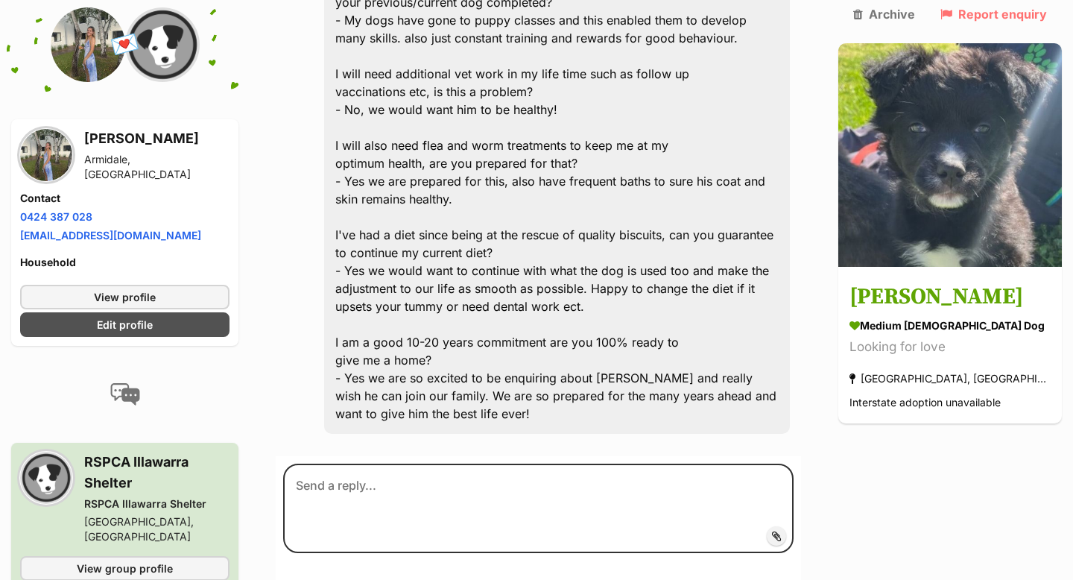
scroll to position [1772, 0]
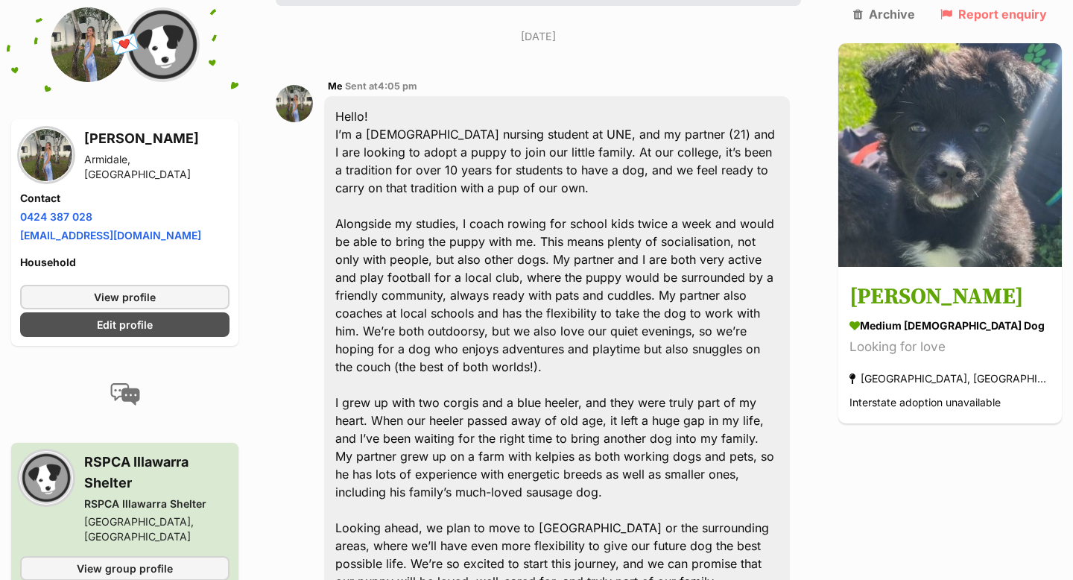
scroll to position [0, 0]
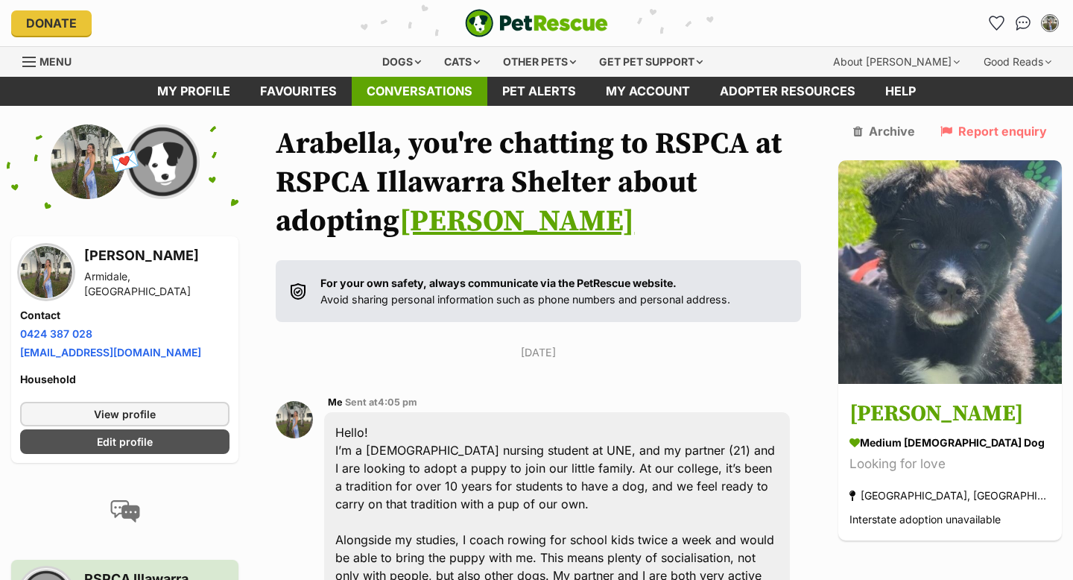
click at [416, 86] on link "Conversations" at bounding box center [420, 91] width 136 height 29
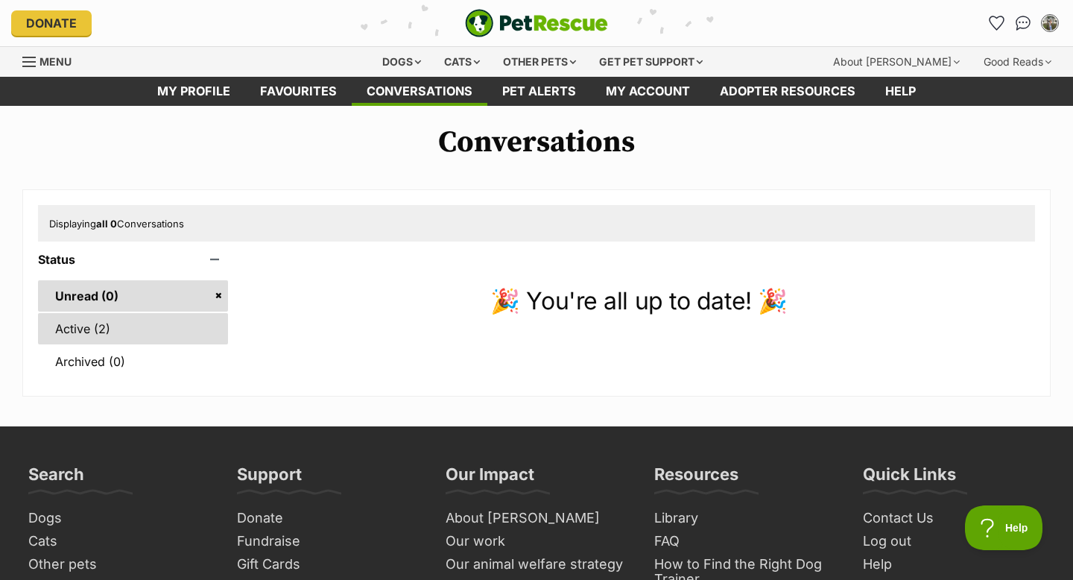
click at [189, 326] on link "Active (2)" at bounding box center [133, 328] width 190 height 31
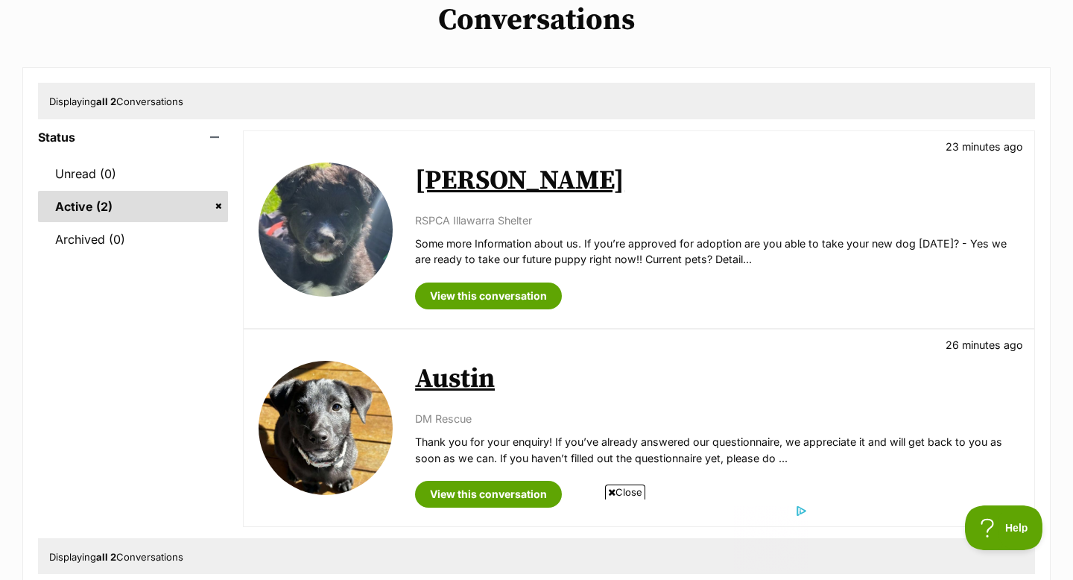
scroll to position [142, 0]
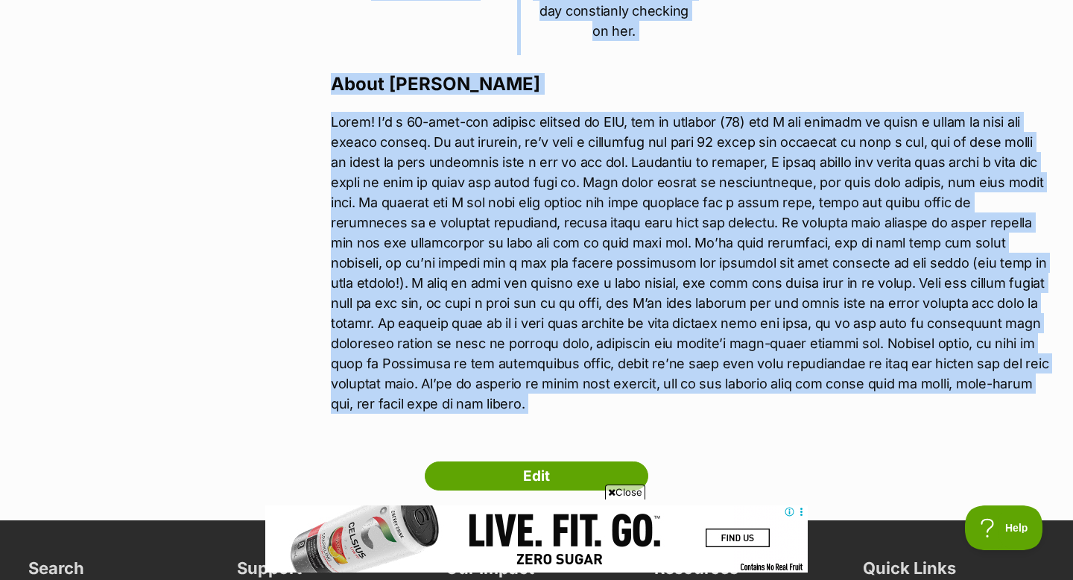
drag, startPoint x: 329, startPoint y: 79, endPoint x: 483, endPoint y: 399, distance: 355.0
copy div "Lore Ipsu 1 7 Dolorsit Ametconsec Adipisci, Eli Seddo Eiusm Temporinc Utl et do…"
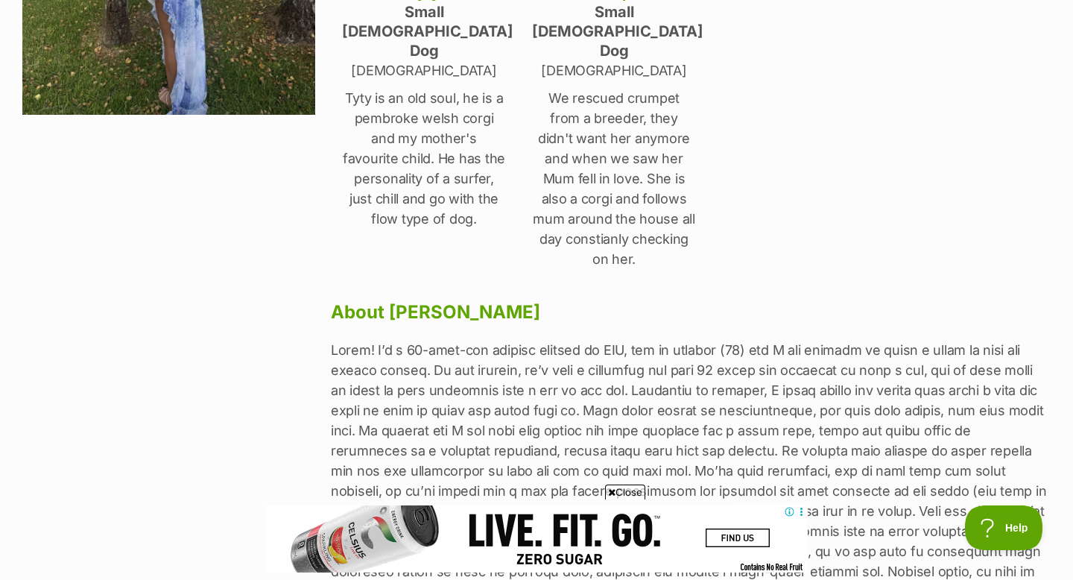
click at [446, 343] on p at bounding box center [691, 491] width 720 height 302
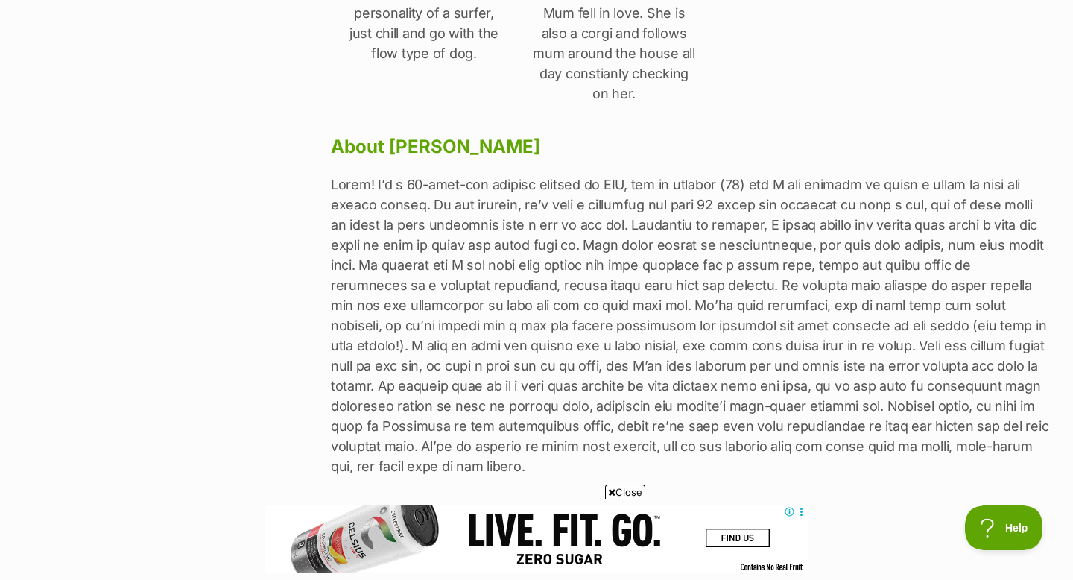
scroll to position [582, 0]
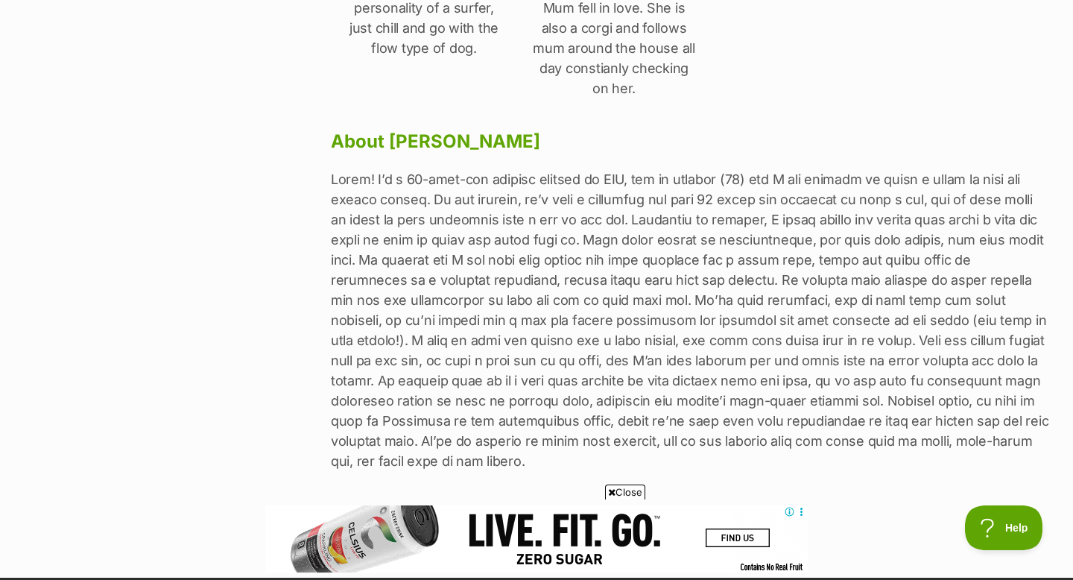
click at [446, 343] on p at bounding box center [691, 320] width 720 height 302
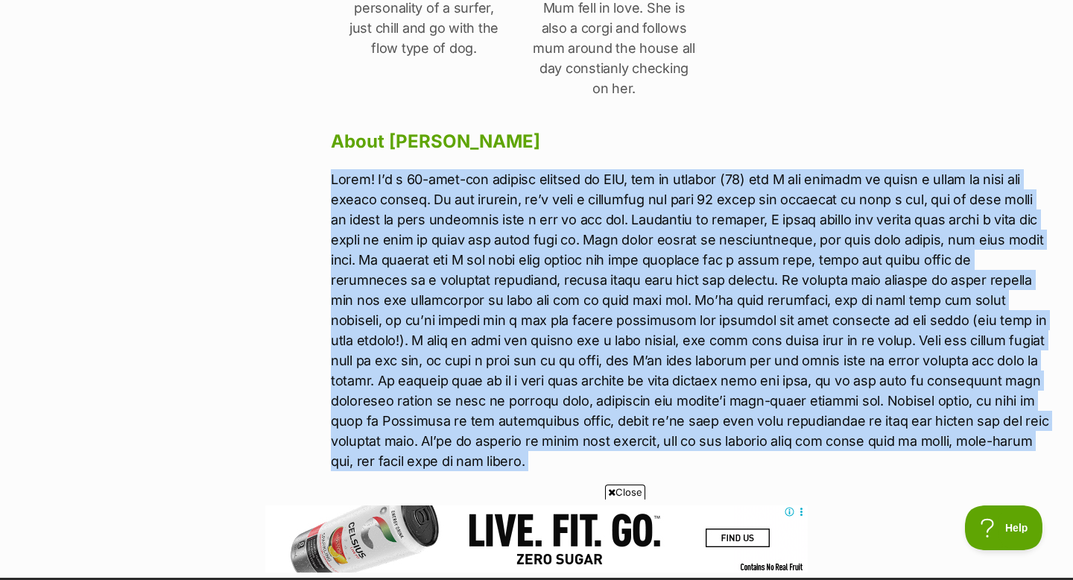
click at [446, 343] on p at bounding box center [691, 320] width 720 height 302
copy div "Lorem! I’d s 86-amet-con adipisc elitsed do EIU, tem in utlabor (10) etd M ali …"
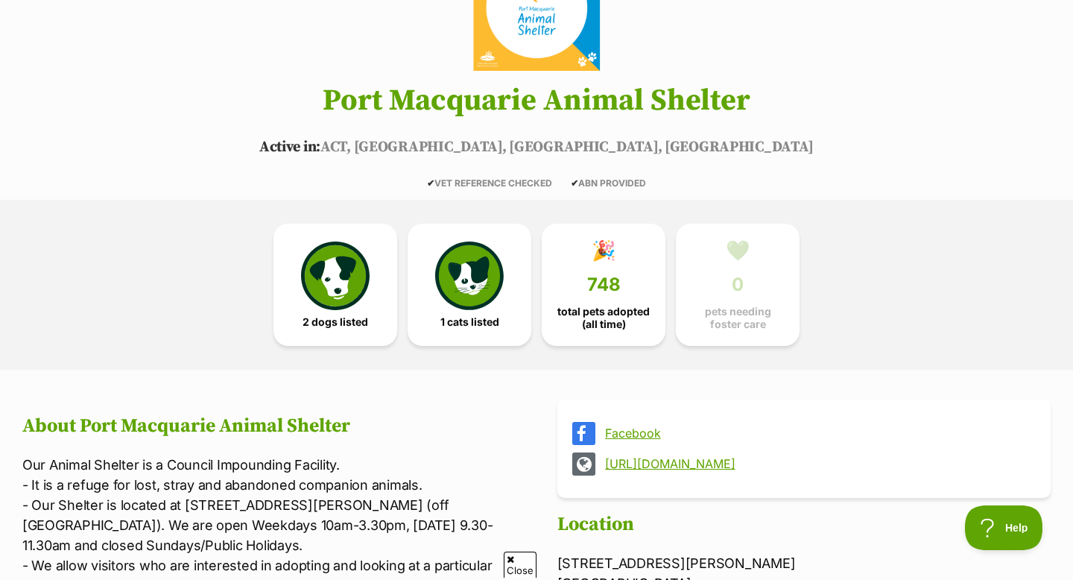
scroll to position [201, 0]
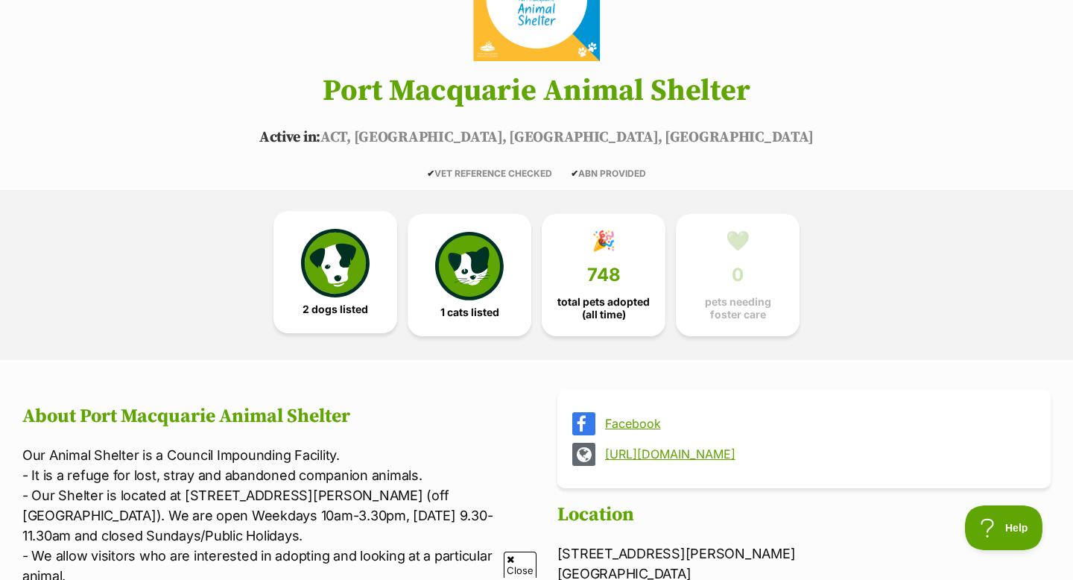
click at [378, 302] on link "2 dogs listed" at bounding box center [335, 272] width 124 height 122
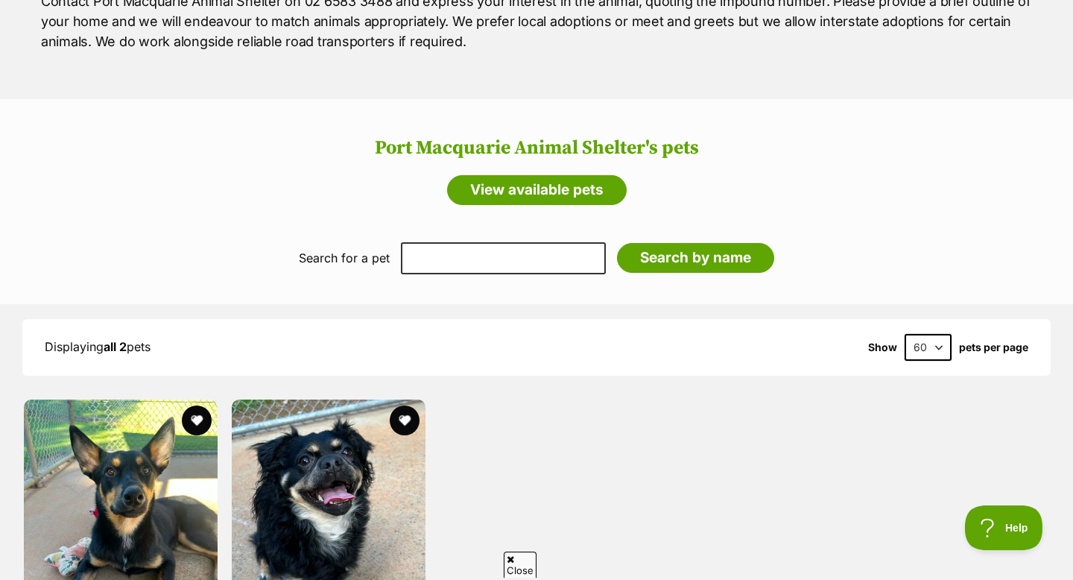
scroll to position [1165, 0]
